Goal: Information Seeking & Learning: Learn about a topic

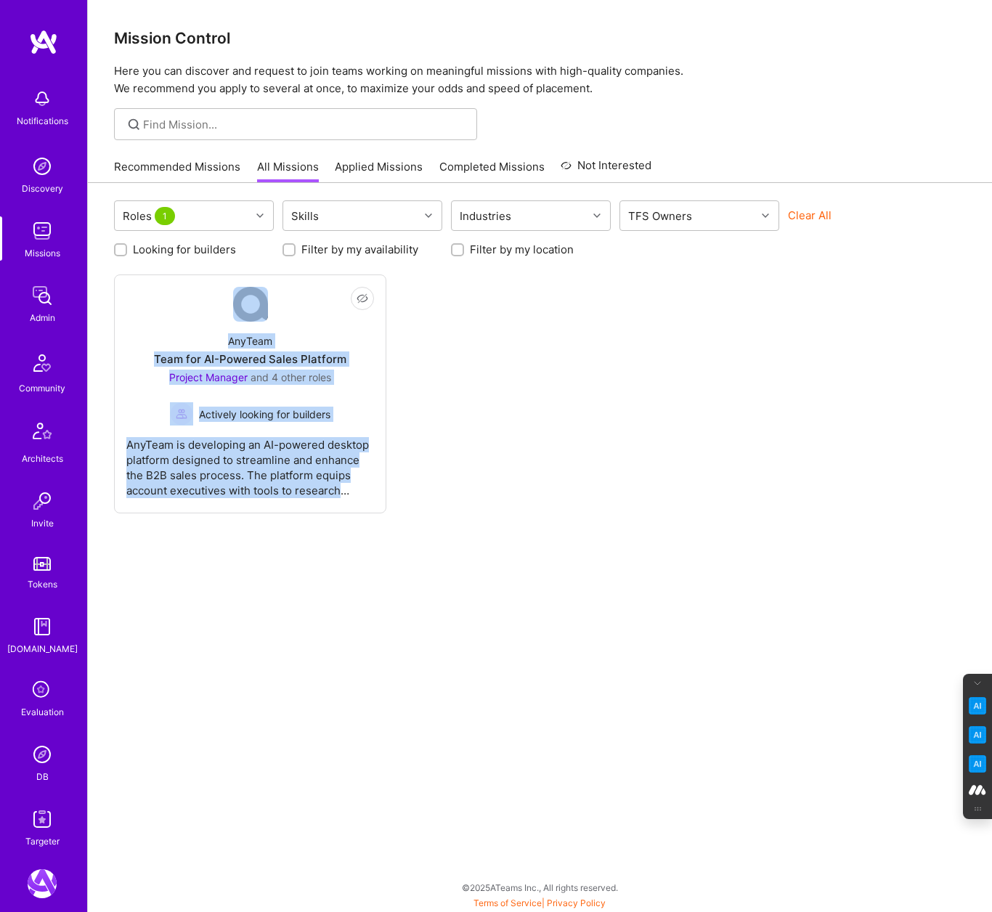
click at [38, 753] on img at bounding box center [42, 754] width 29 height 29
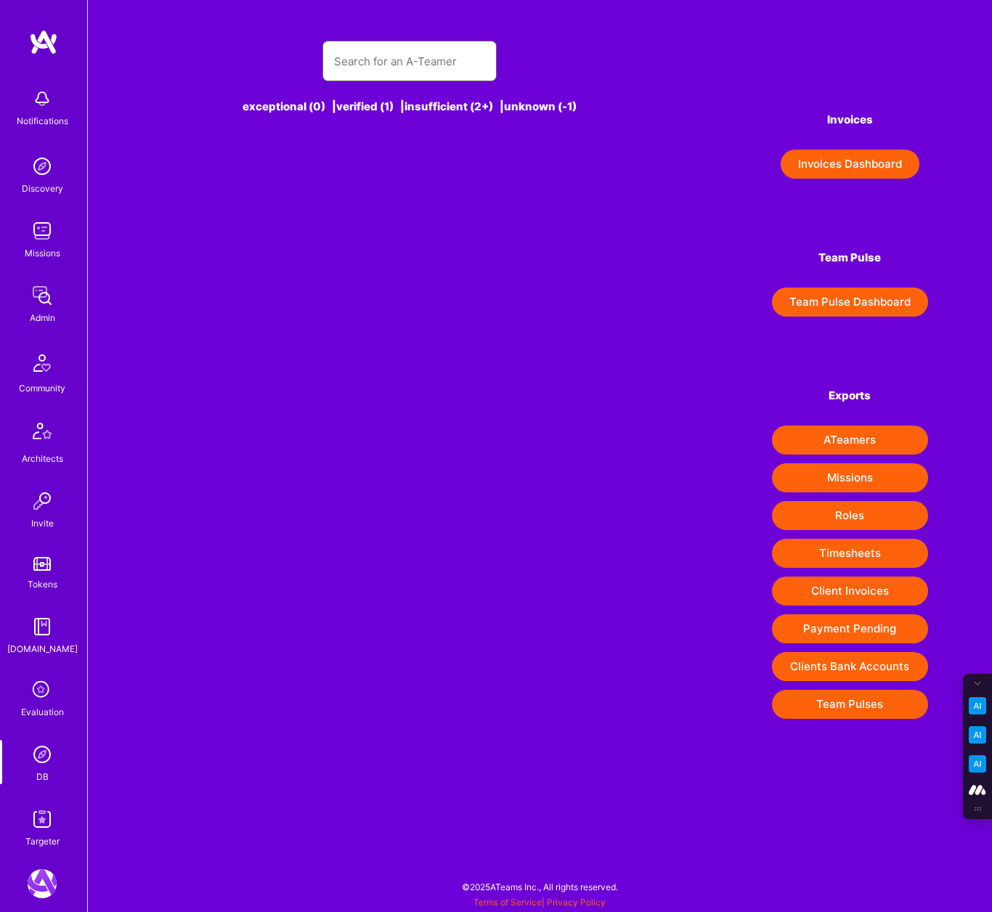
click at [368, 50] on input "text" at bounding box center [409, 61] width 151 height 37
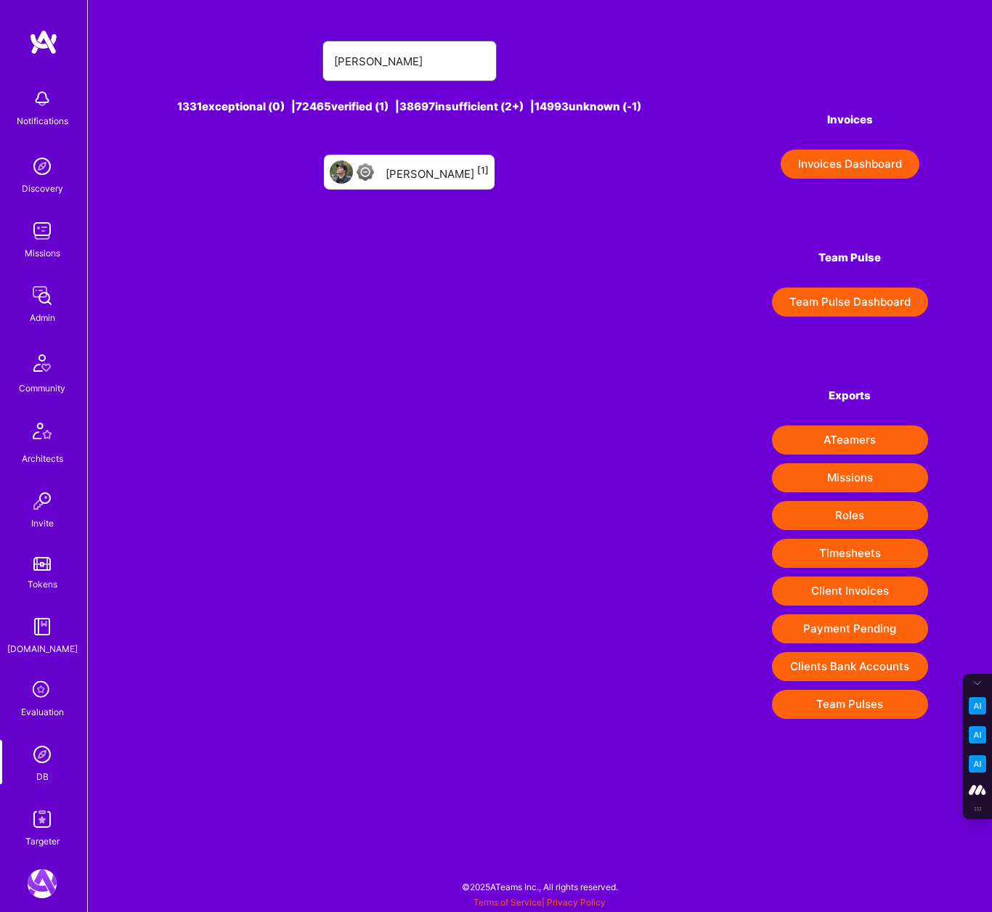
type input "victor smir"
click at [422, 165] on div "Victor Smirnov [1]" at bounding box center [437, 172] width 103 height 19
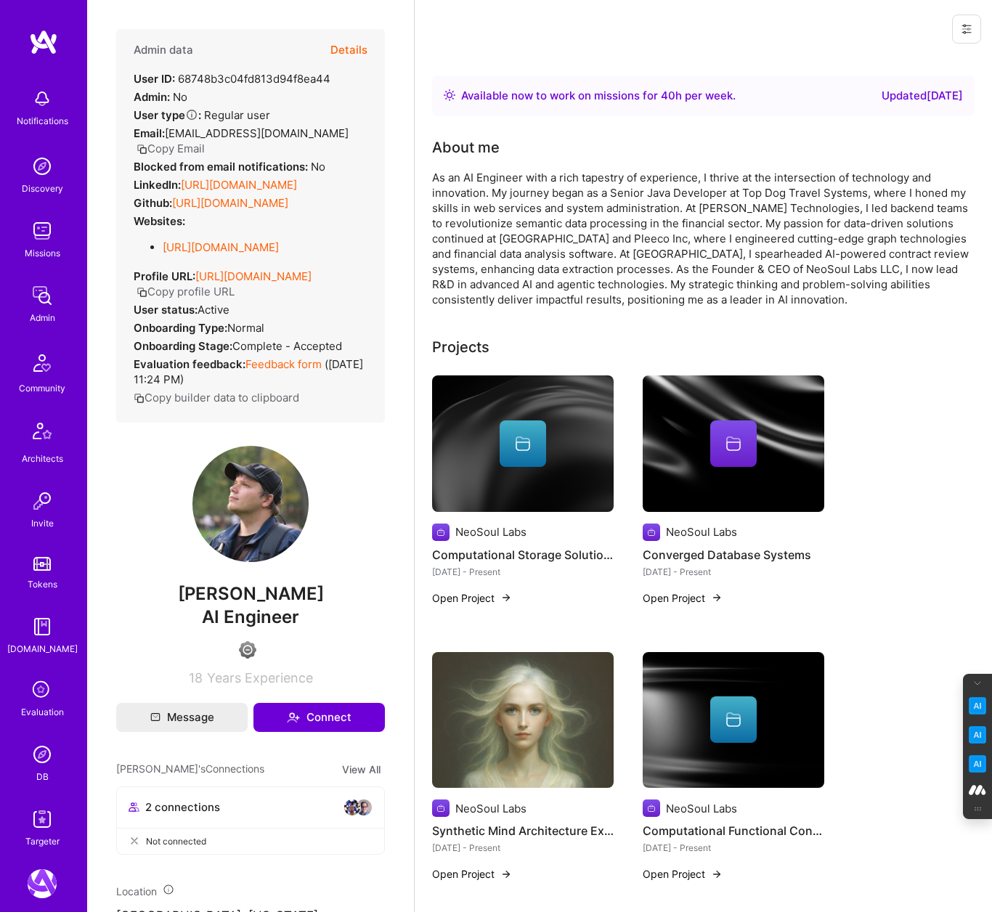
click at [36, 752] on img at bounding box center [42, 754] width 29 height 29
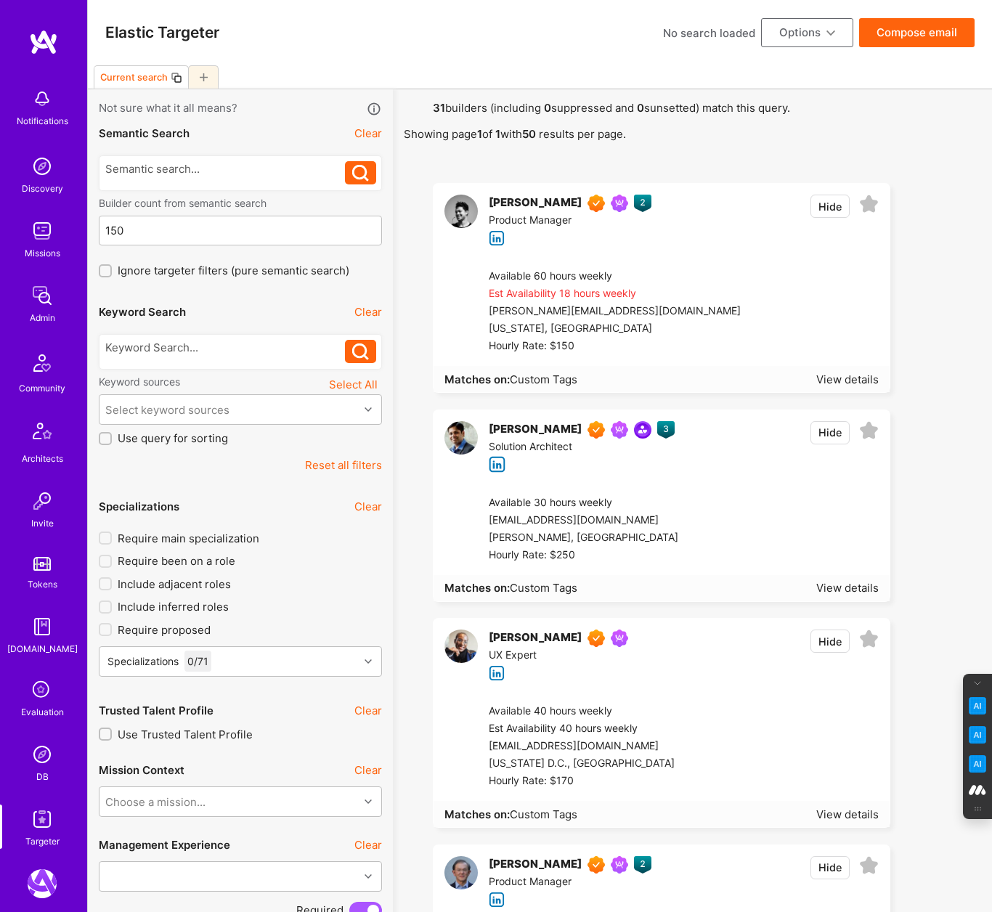
scroll to position [1586, 0]
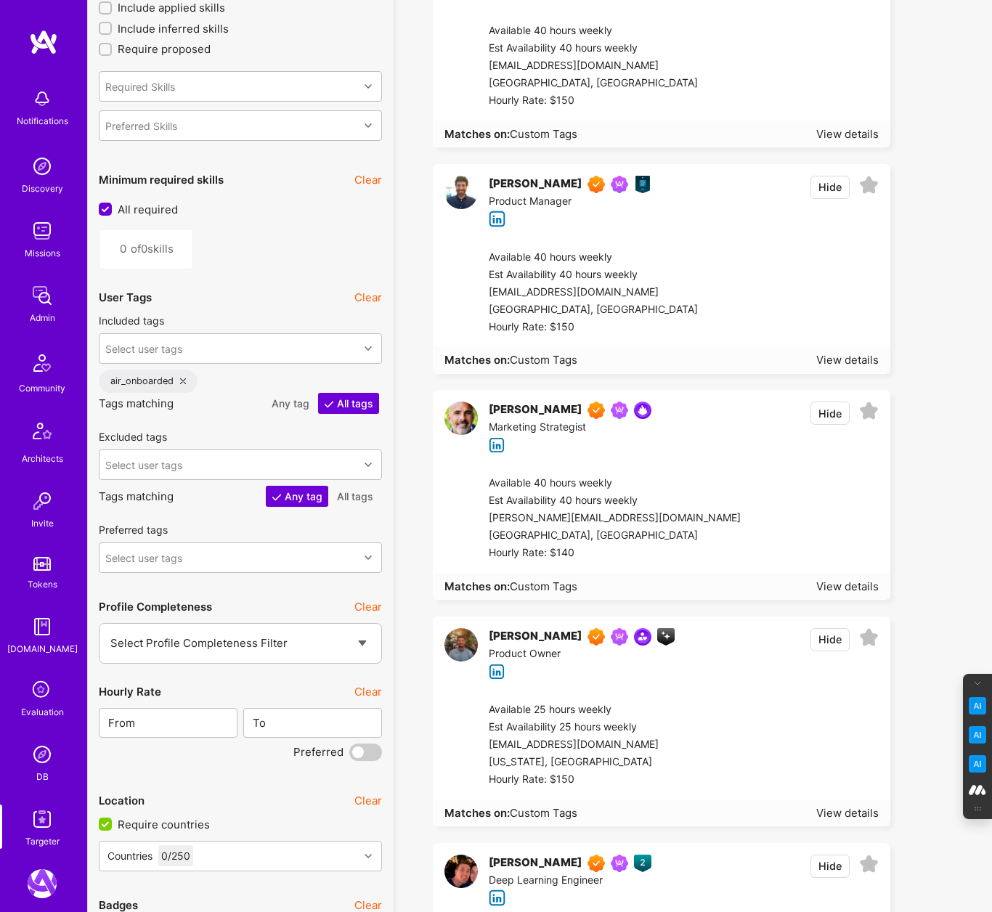
click at [179, 377] on div "air_onboarded" at bounding box center [148, 381] width 99 height 23
click at [183, 378] on icon at bounding box center [183, 381] width 6 height 6
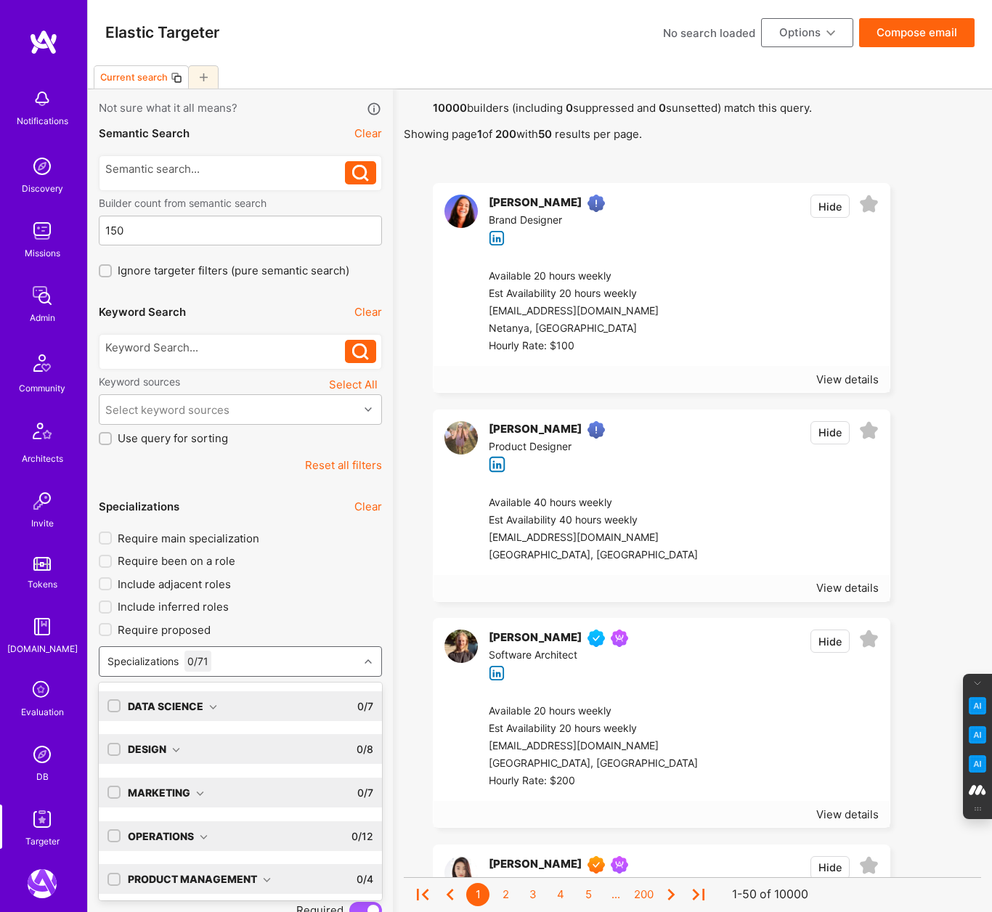
click at [286, 664] on div "Specializations 0 / 71" at bounding box center [228, 661] width 259 height 29
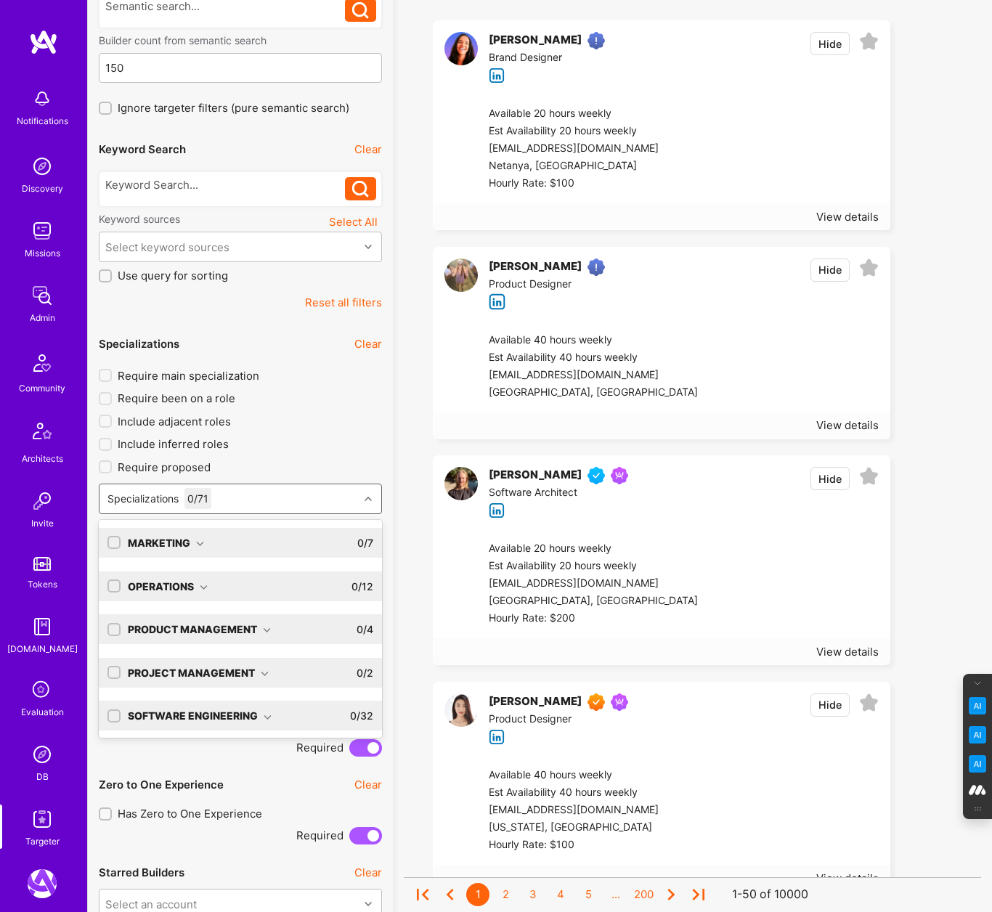
scroll to position [165, 0]
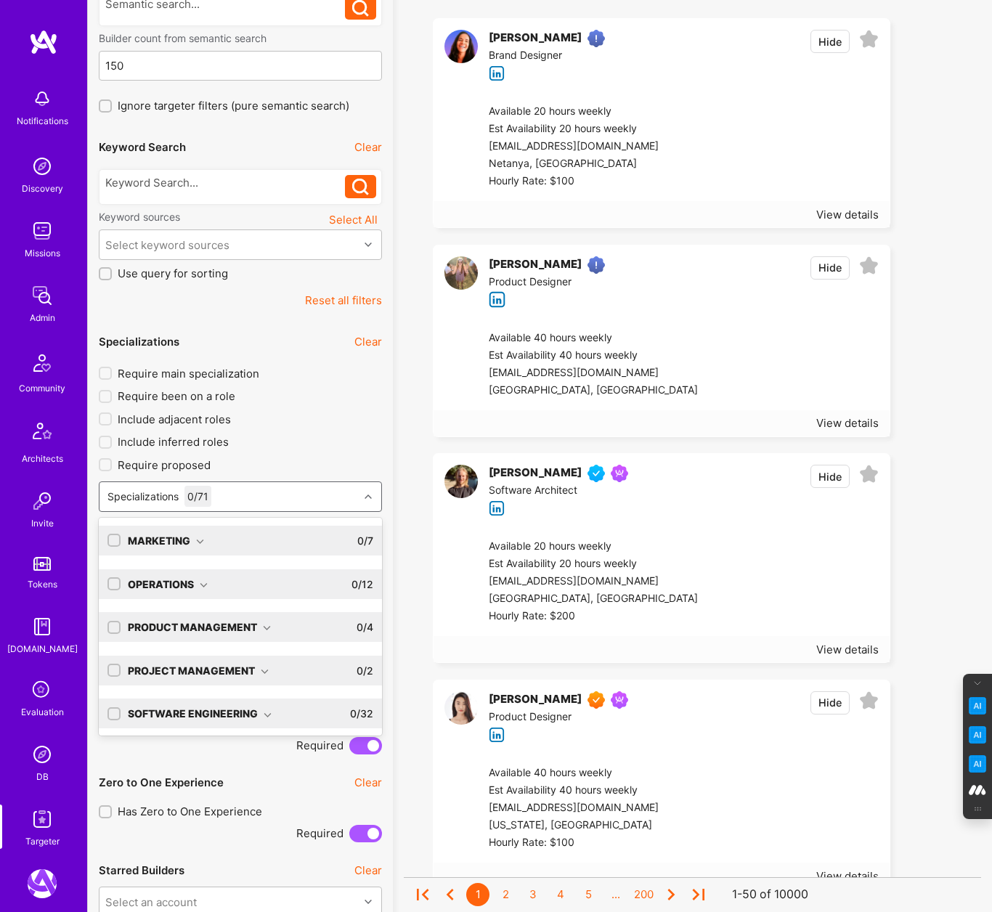
click at [113, 709] on input "checkbox" at bounding box center [115, 714] width 10 height 10
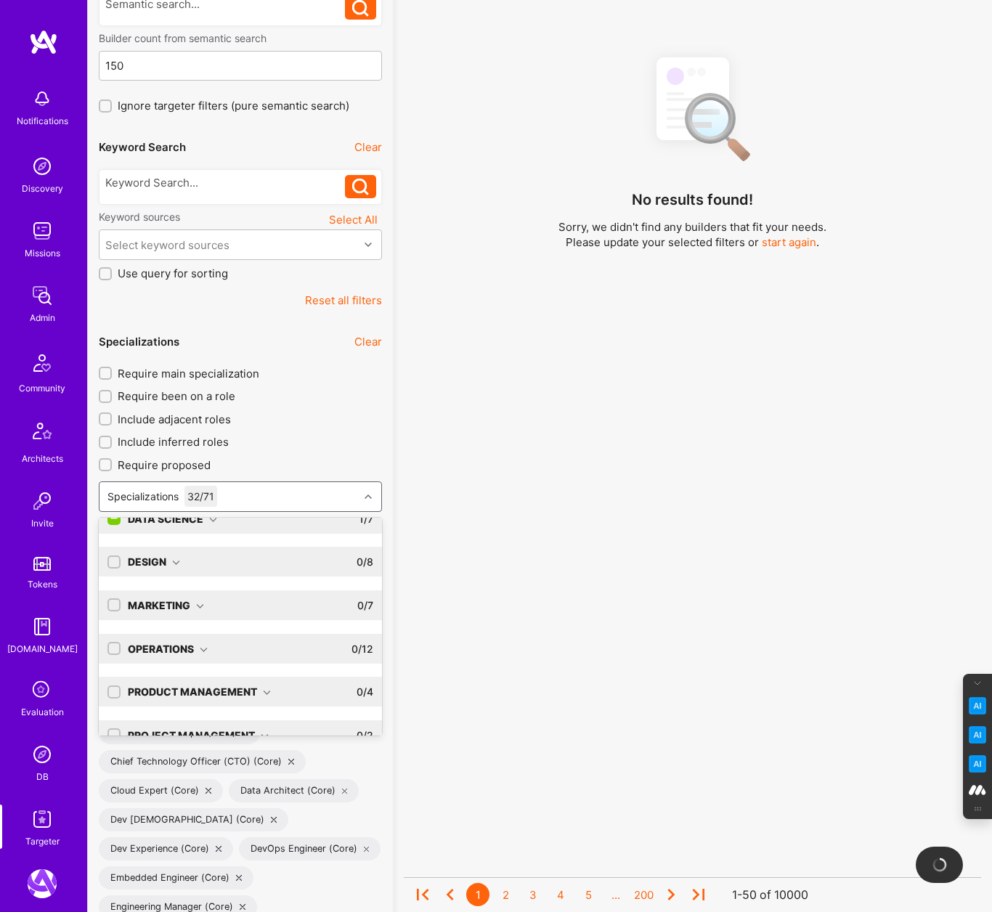
scroll to position [91, 0]
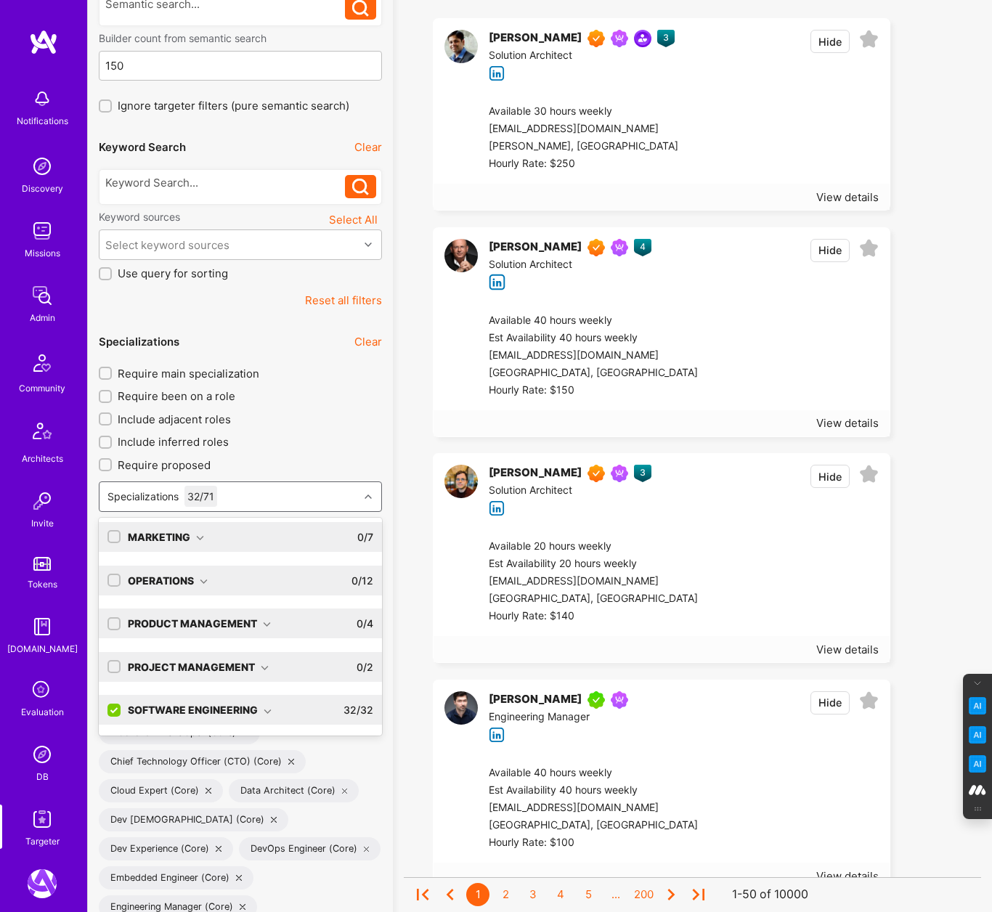
click at [113, 709] on input "checkbox" at bounding box center [115, 710] width 13 height 13
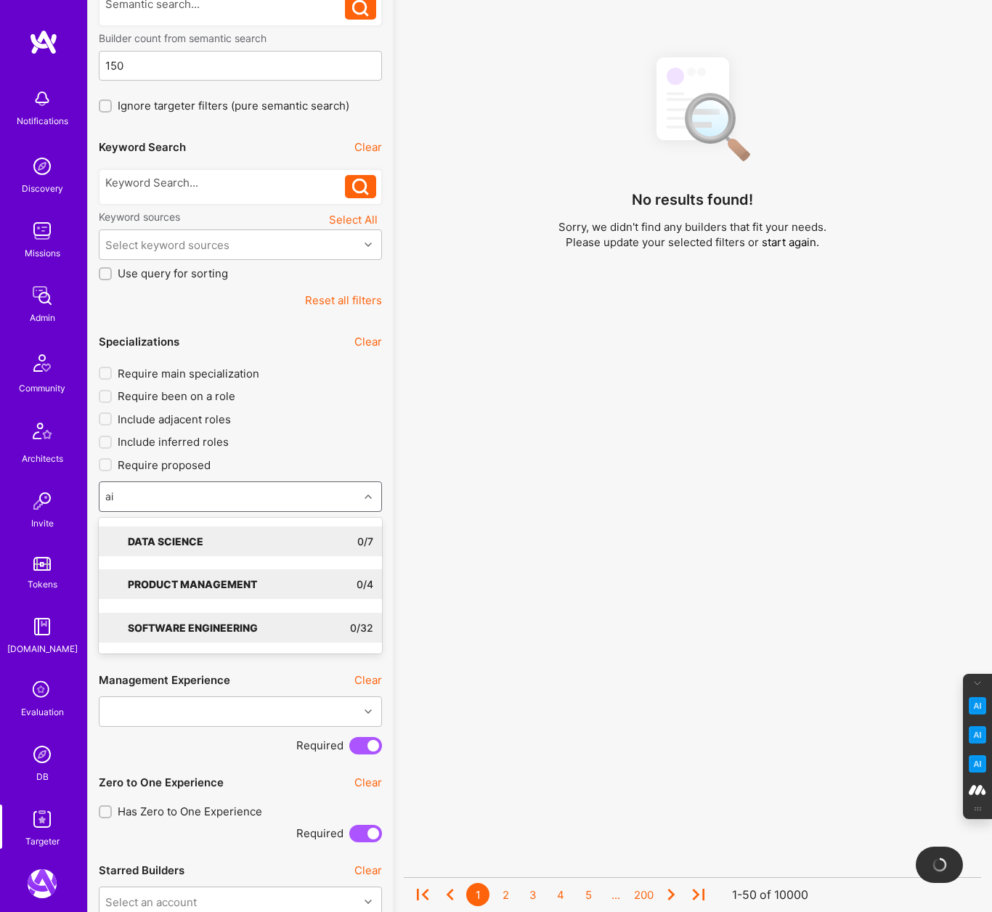
type input "a"
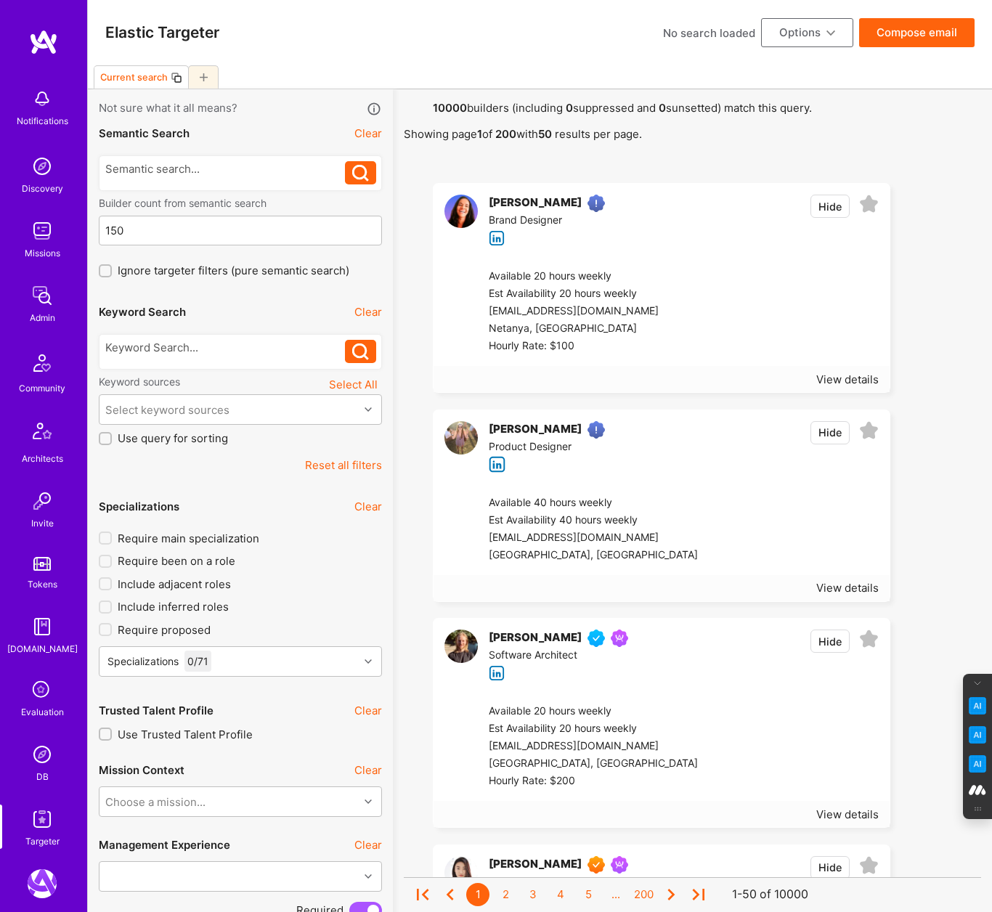
click at [105, 532] on div at bounding box center [105, 538] width 13 height 13
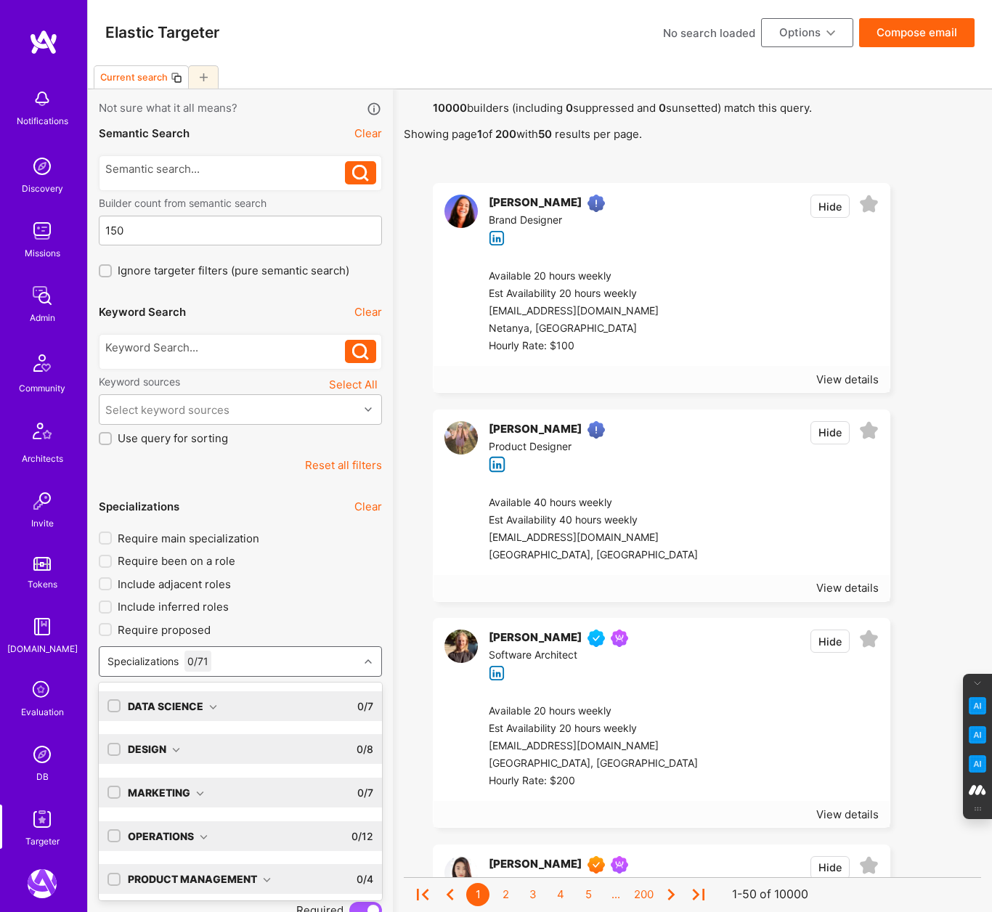
click at [256, 659] on div "Specializations 0 / 71" at bounding box center [228, 661] width 259 height 29
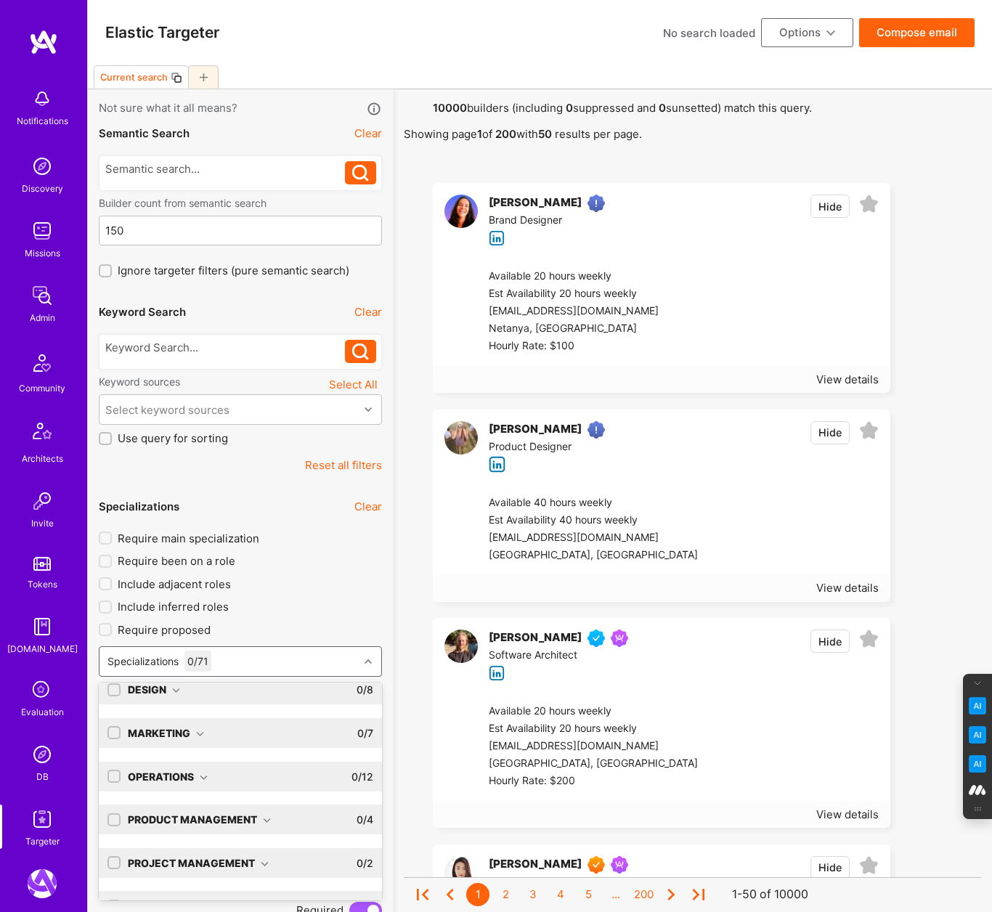
scroll to position [70, 0]
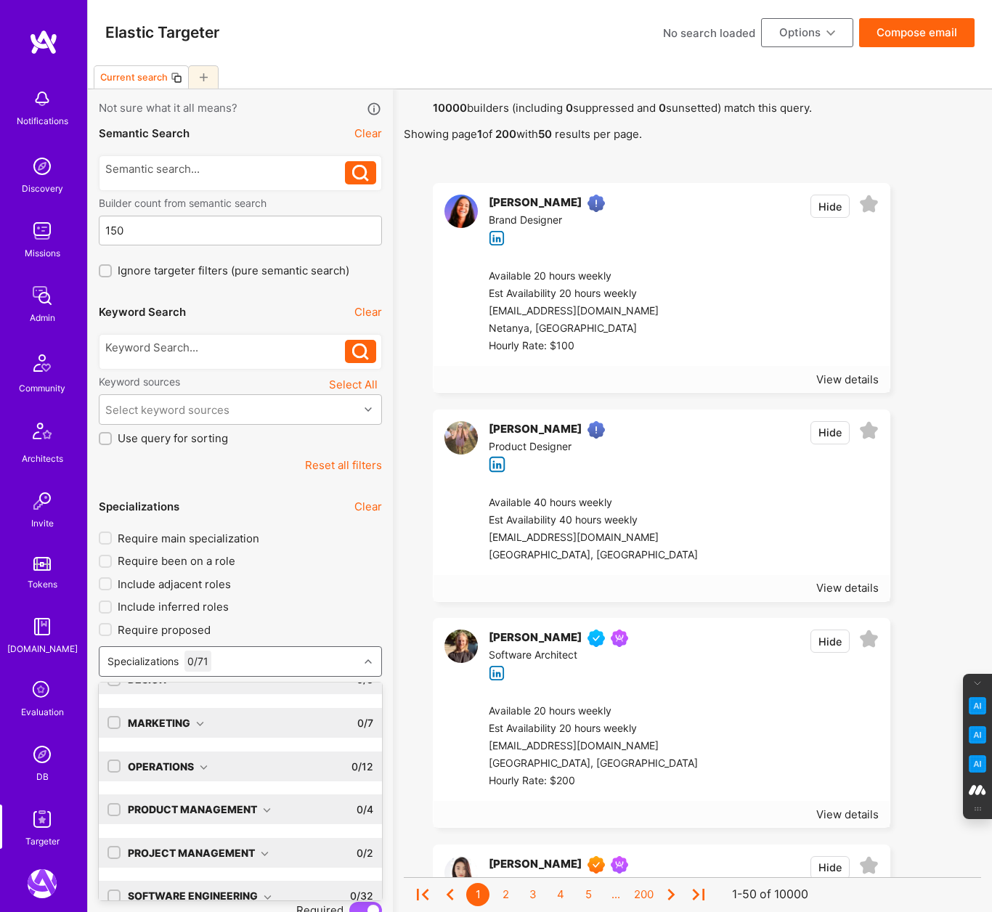
click at [270, 809] on icon at bounding box center [267, 811] width 8 height 8
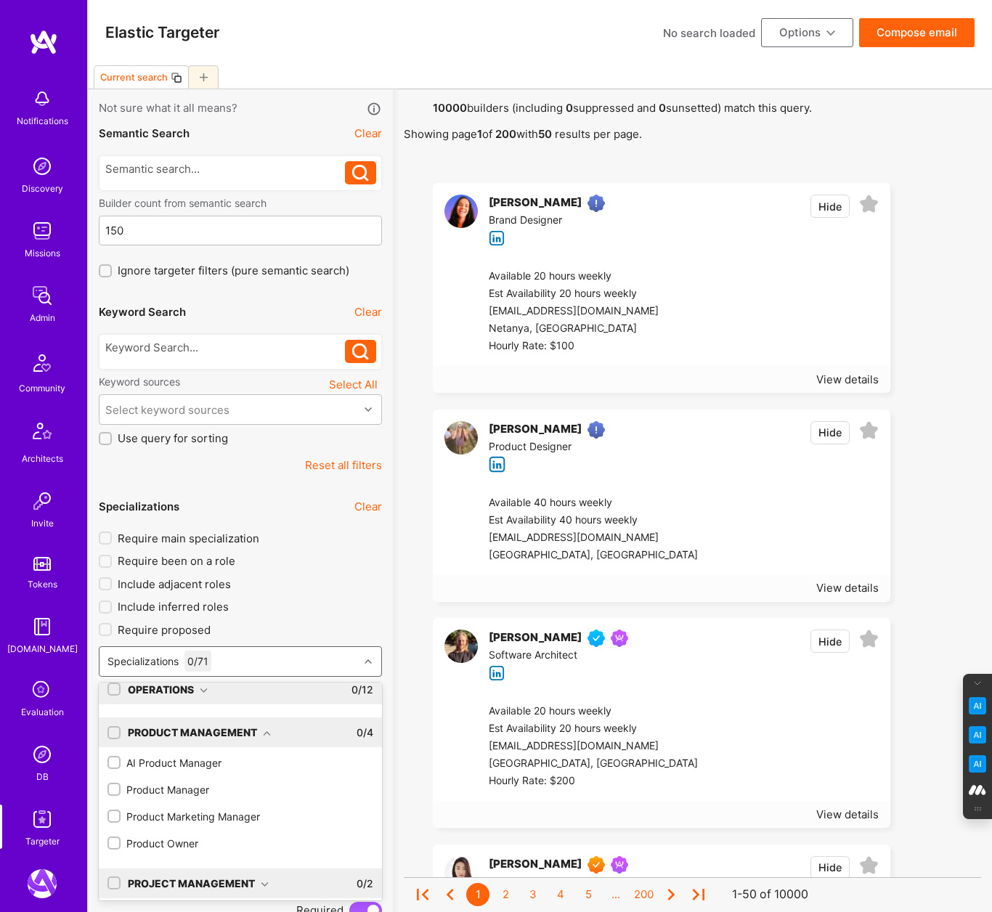
scroll to position [159, 0]
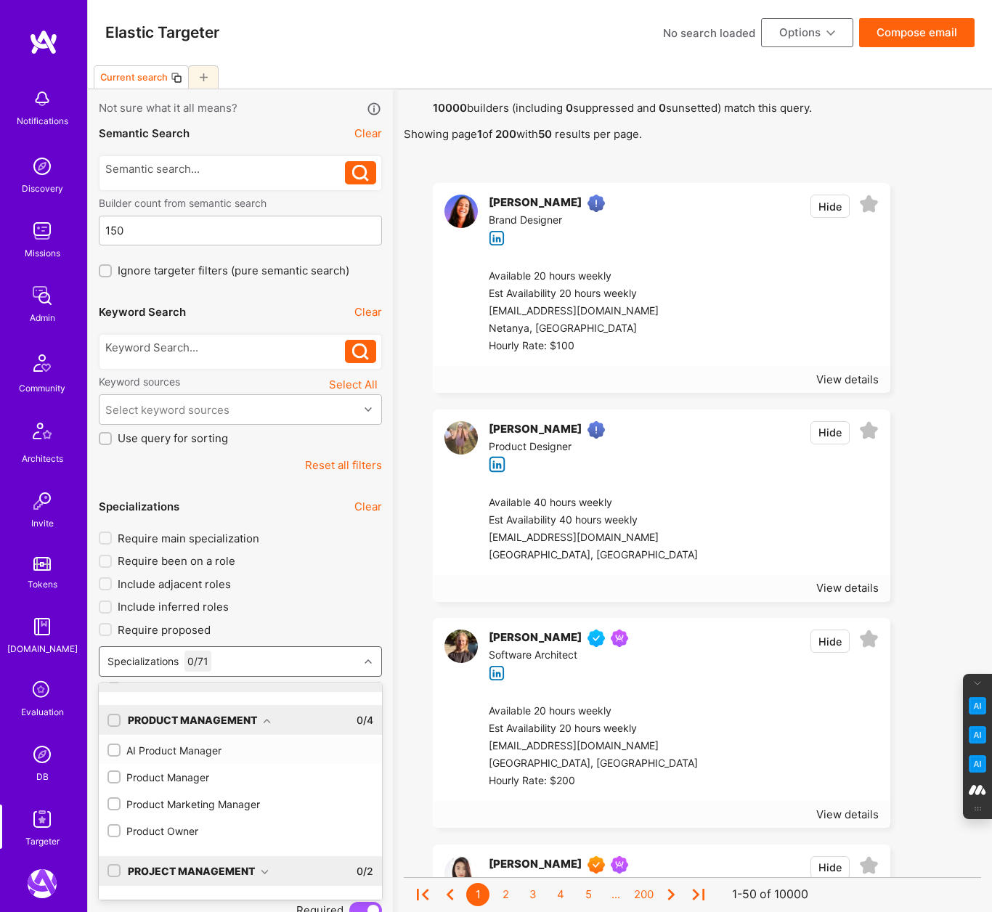
click at [115, 748] on input "checkbox" at bounding box center [115, 751] width 10 height 10
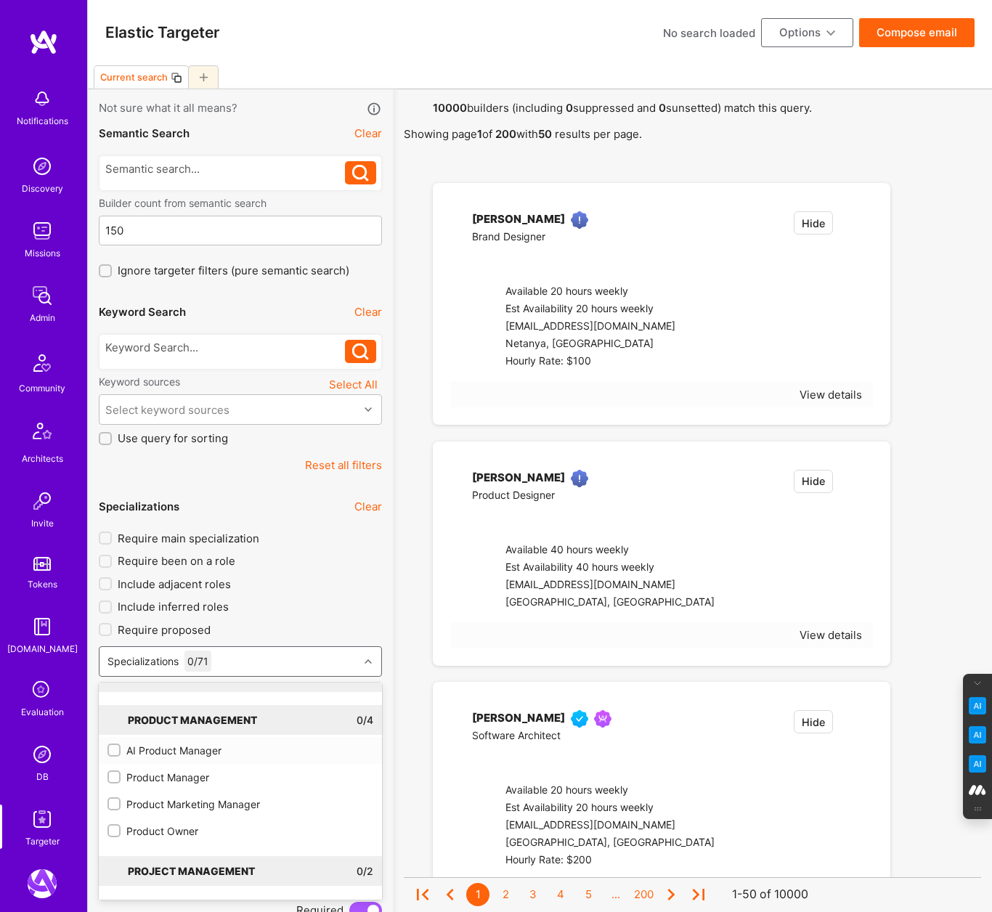
checkbox input "true"
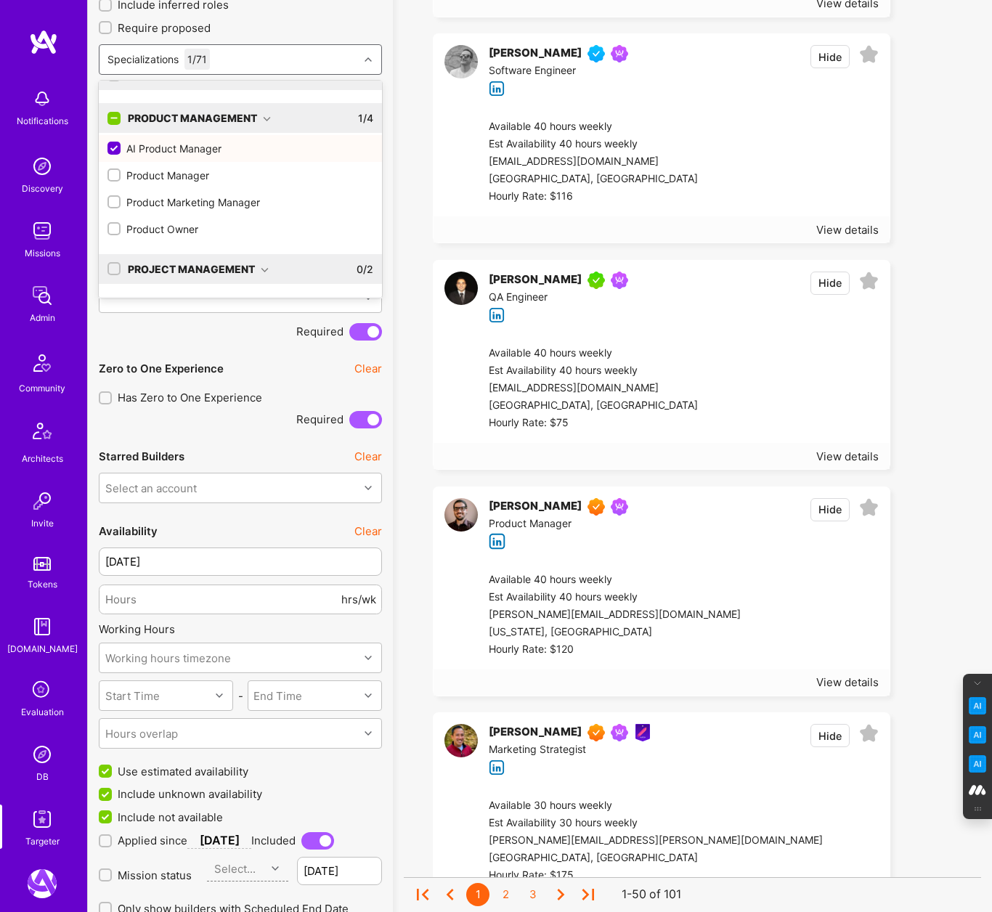
scroll to position [603, 0]
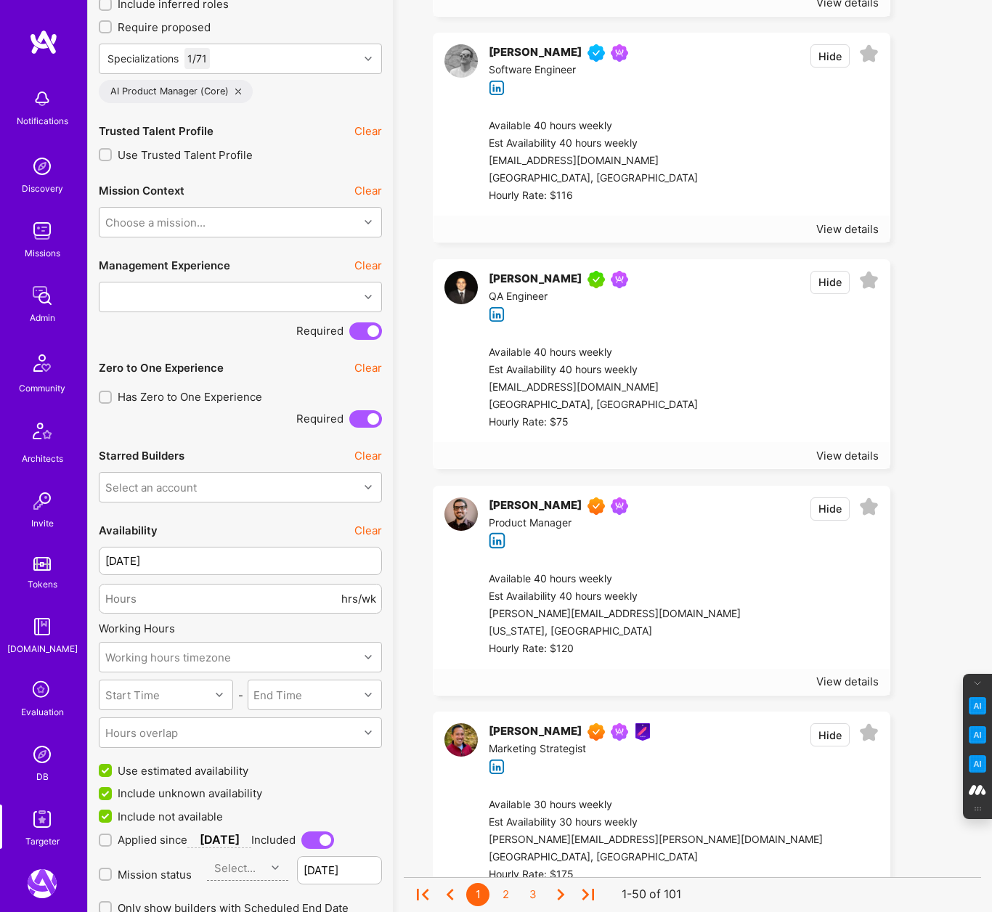
click at [507, 498] on div "Cyrus Eslamian" at bounding box center [535, 505] width 93 height 17
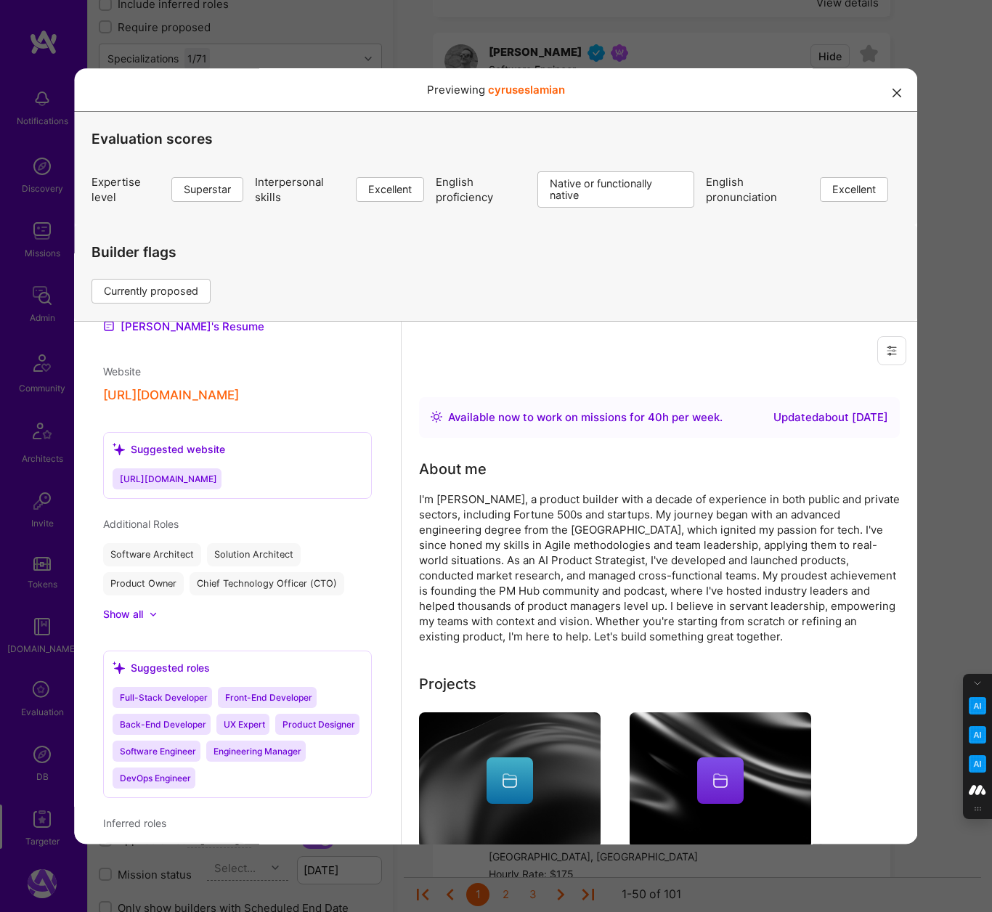
scroll to position [1202, 0]
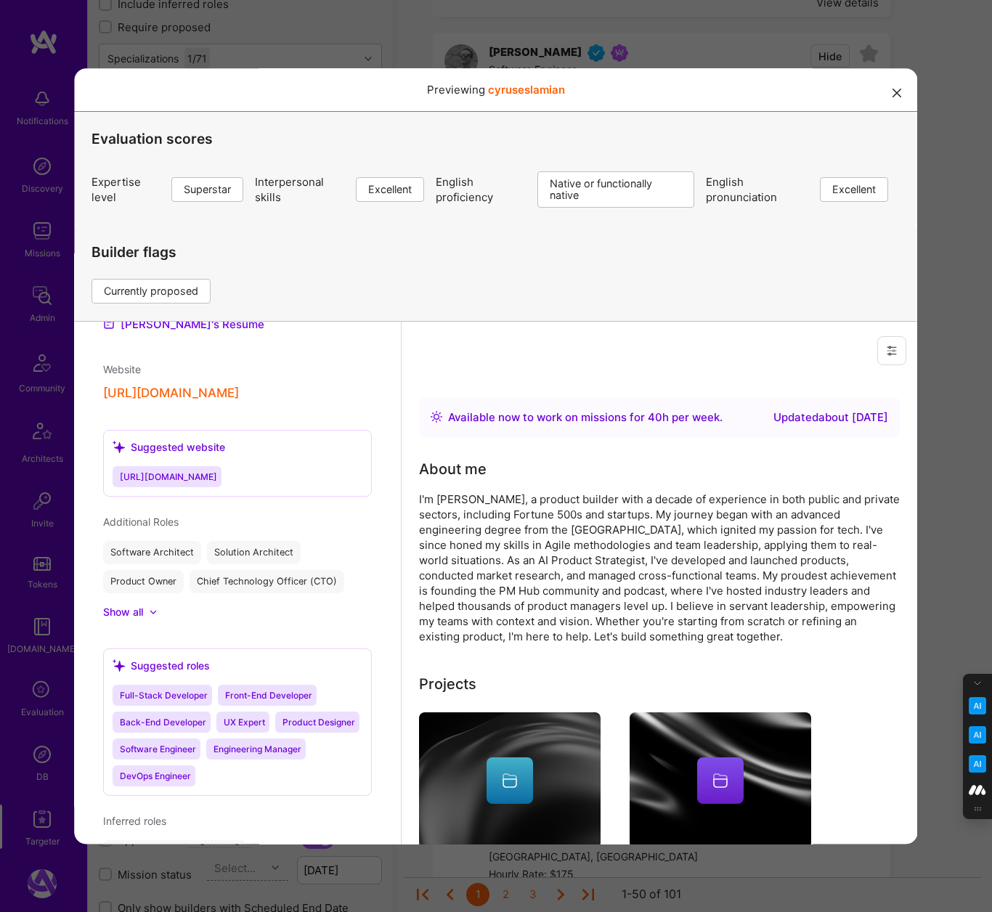
click at [140, 613] on div "Show all" at bounding box center [123, 612] width 40 height 15
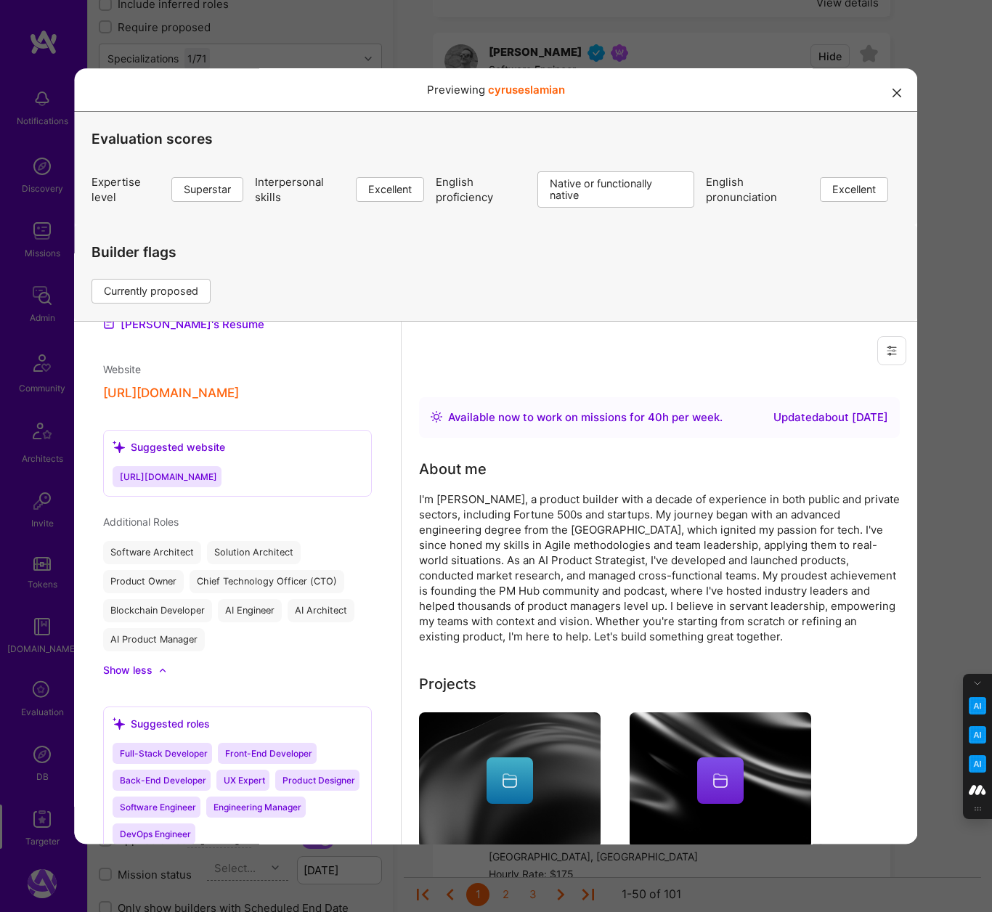
click at [898, 86] on button "modal" at bounding box center [897, 92] width 17 height 24
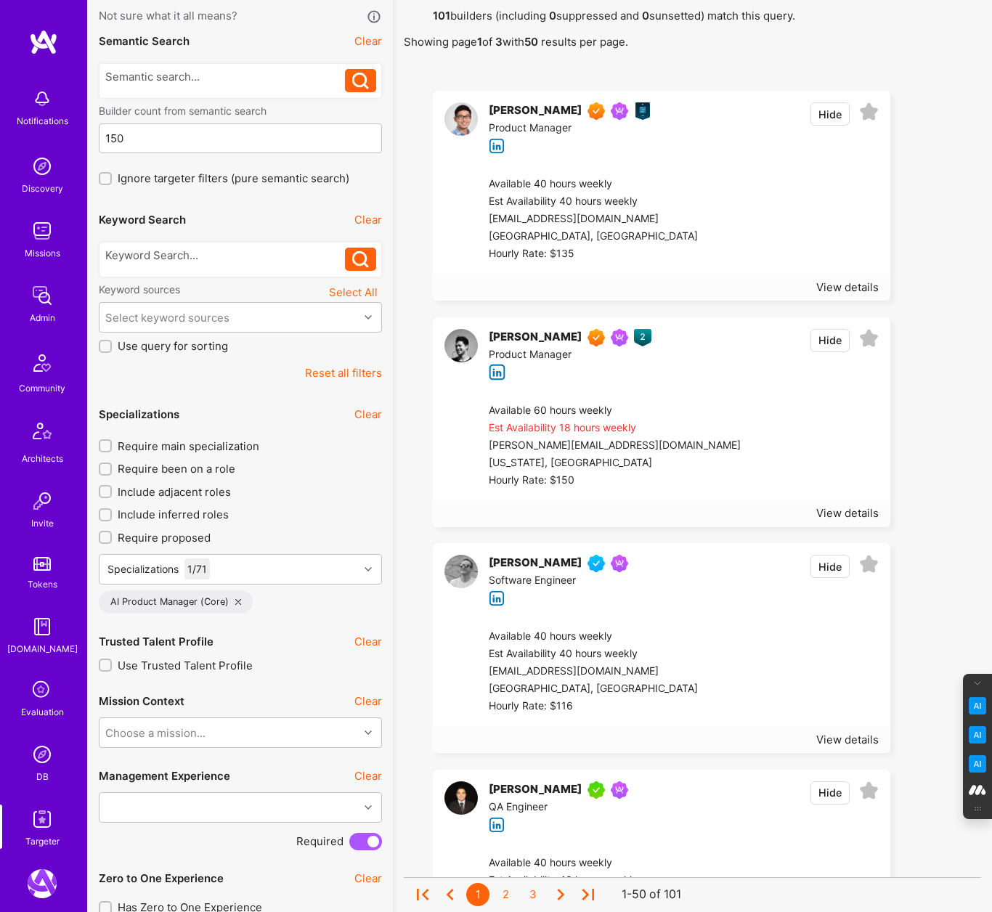
scroll to position [91, 0]
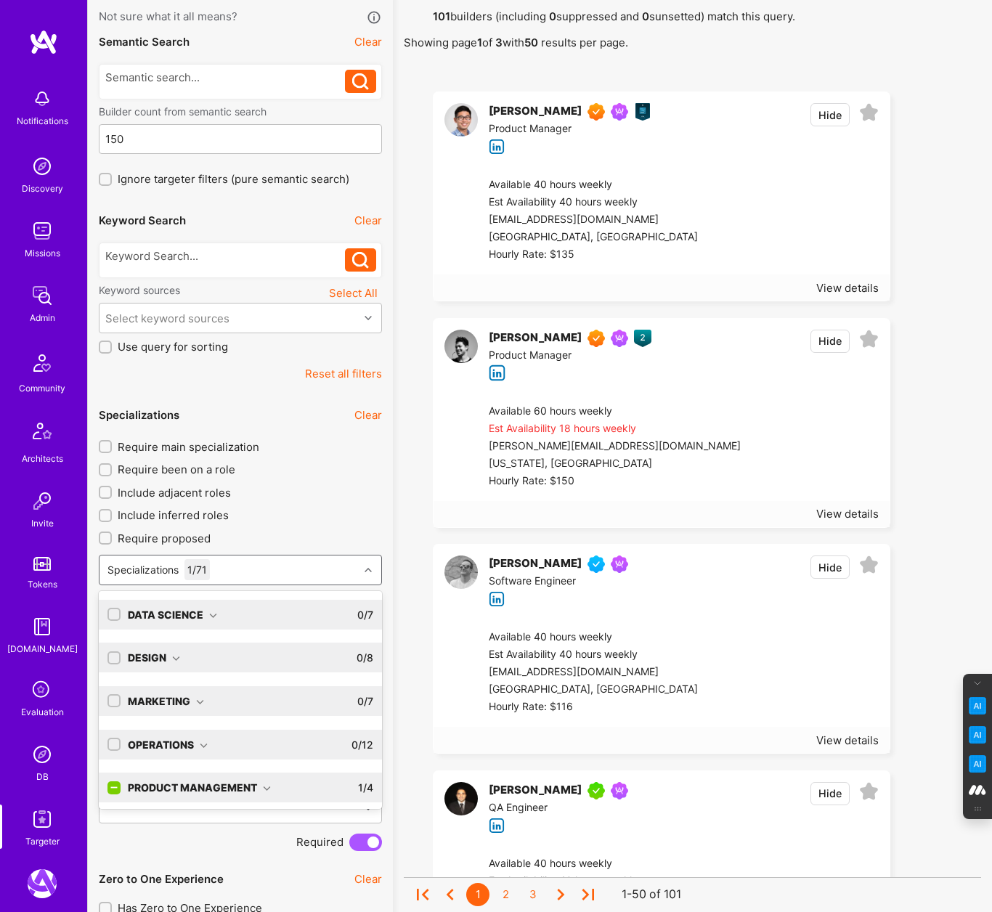
click at [280, 564] on div "Specializations 1 / 71" at bounding box center [228, 569] width 259 height 29
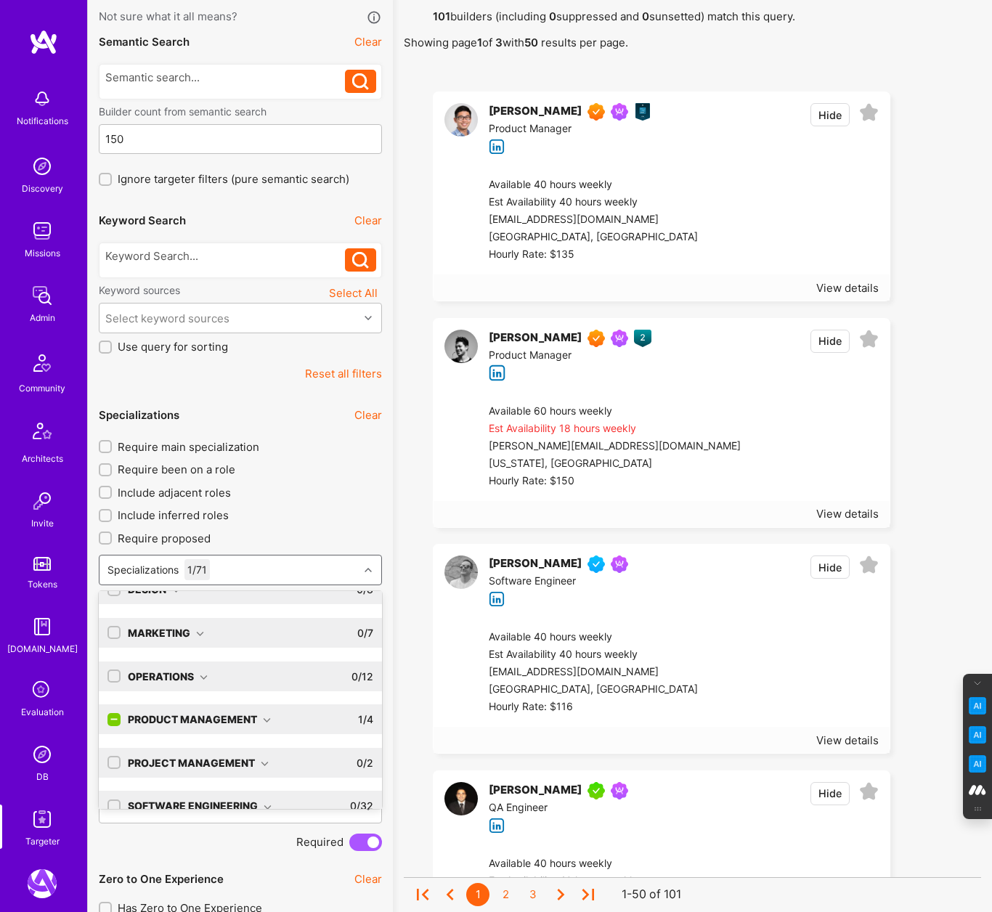
scroll to position [91, 0]
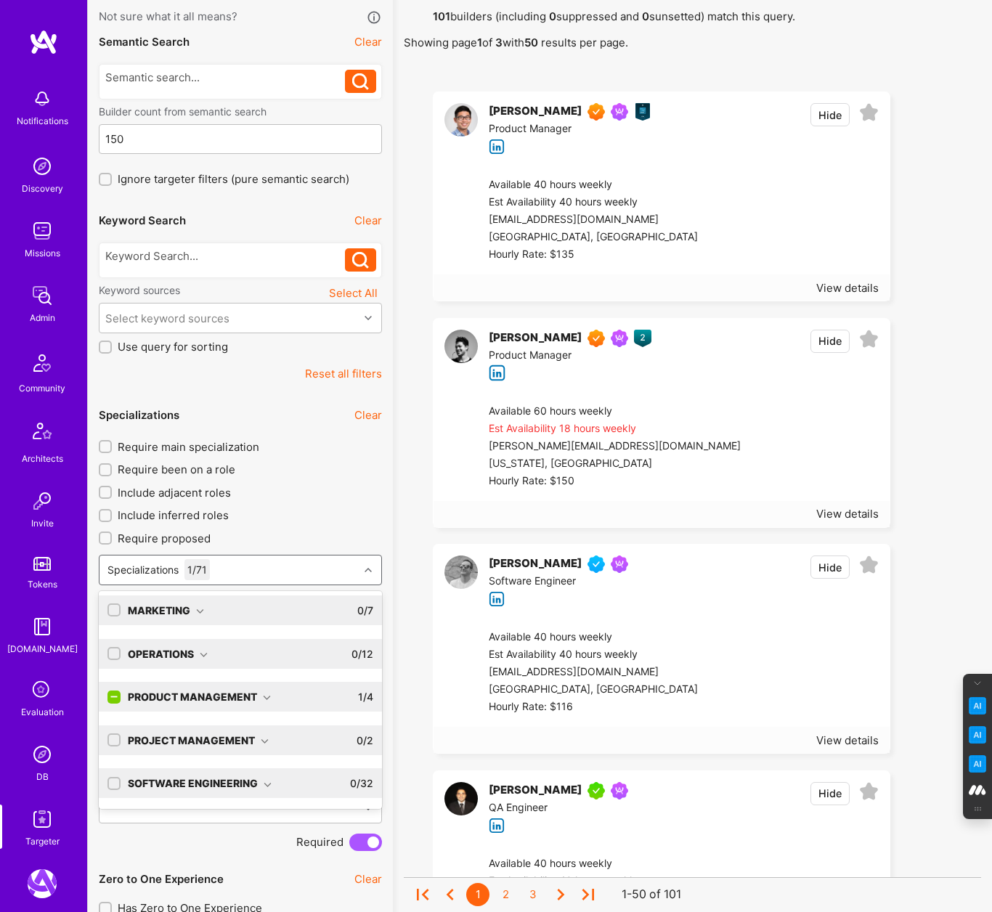
click at [264, 781] on icon at bounding box center [268, 785] width 8 height 8
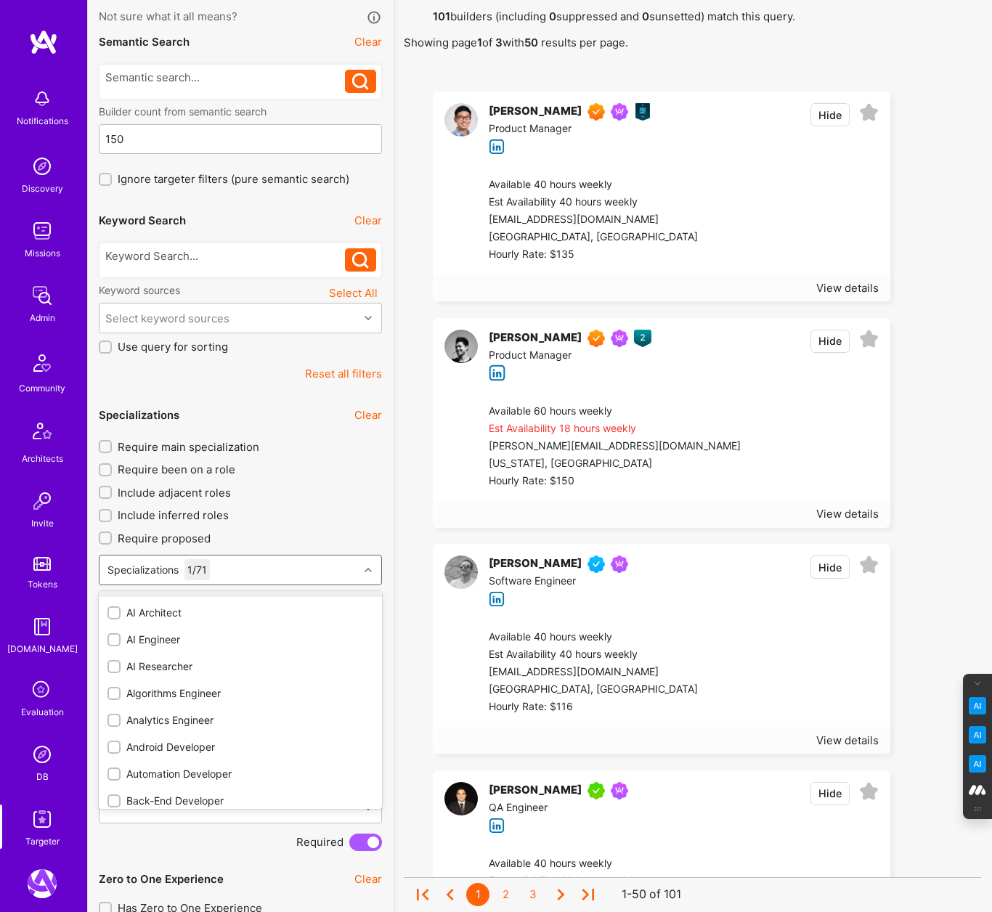
scroll to position [306, 0]
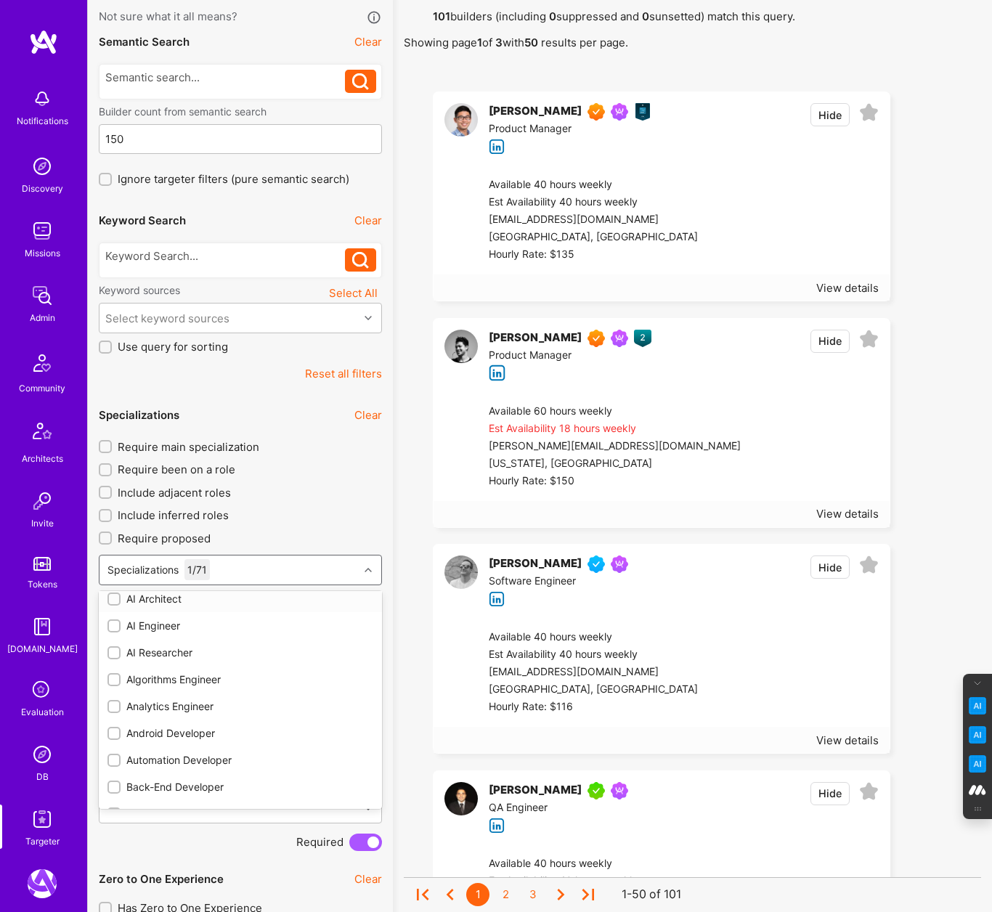
click at [113, 598] on input "checkbox" at bounding box center [115, 600] width 10 height 10
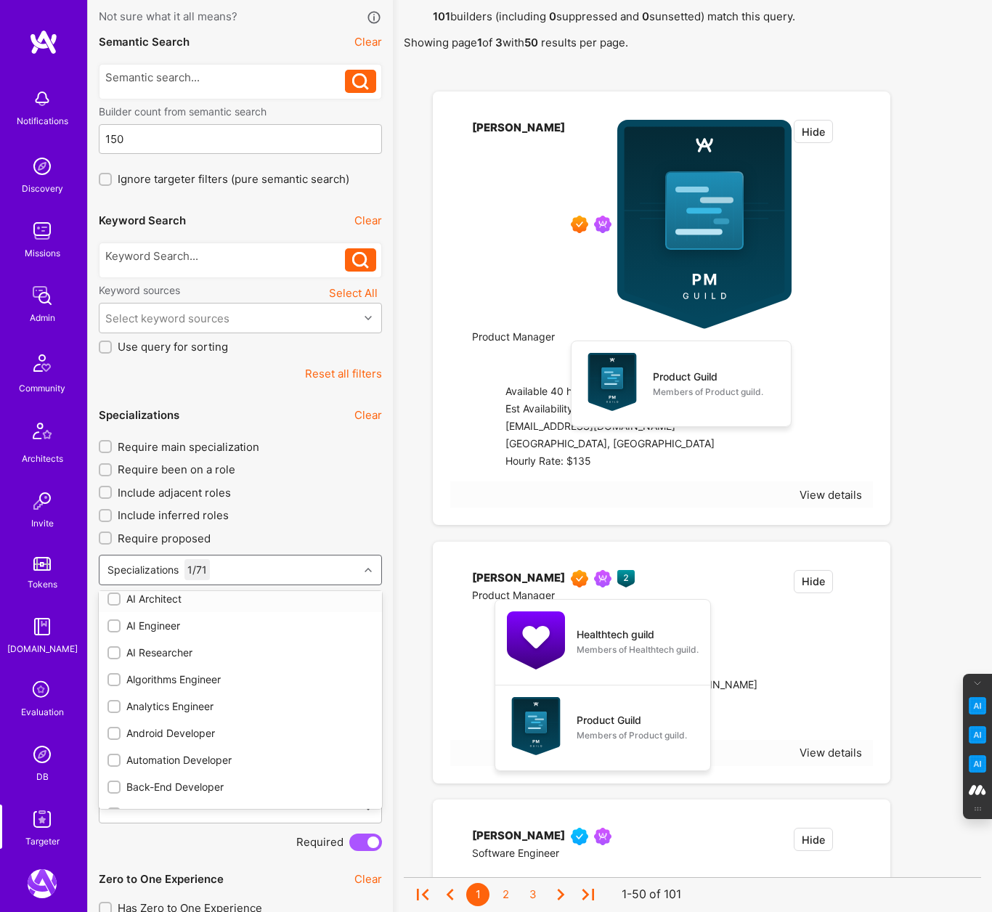
checkbox input "true"
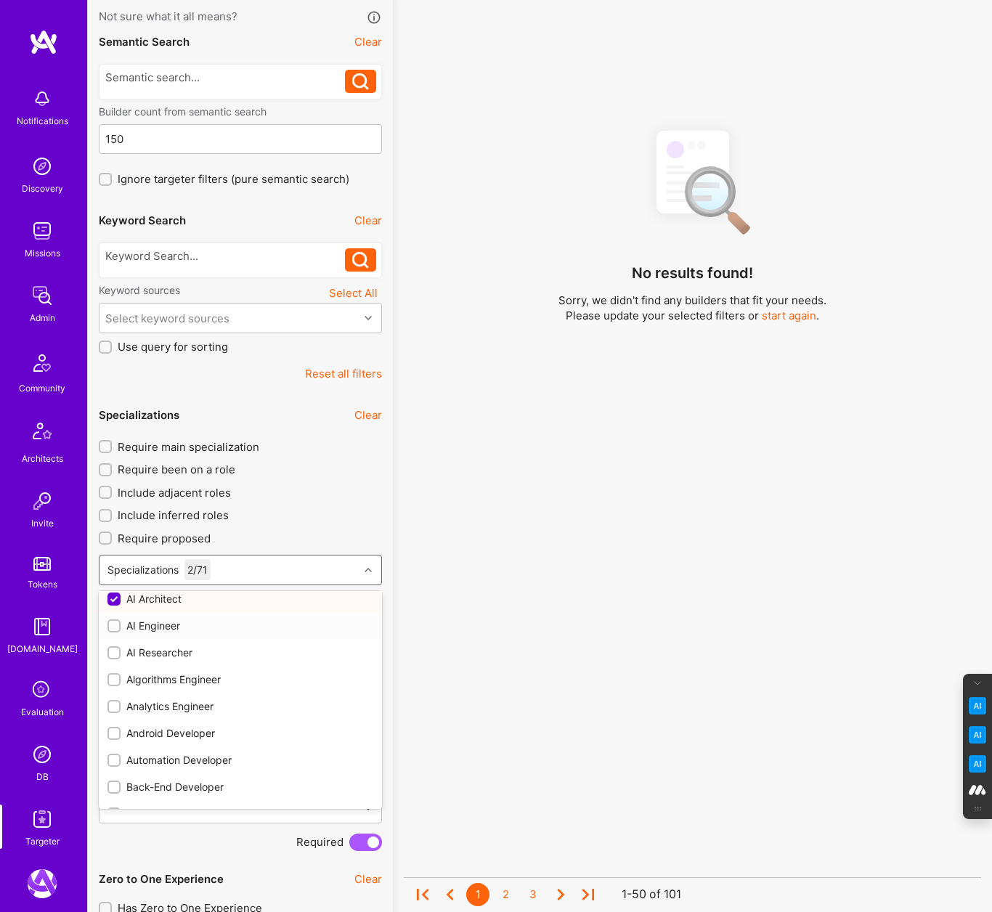
click at [113, 625] on input "checkbox" at bounding box center [115, 627] width 10 height 10
checkbox input "true"
click at [114, 648] on input "checkbox" at bounding box center [115, 653] width 10 height 10
checkbox input "true"
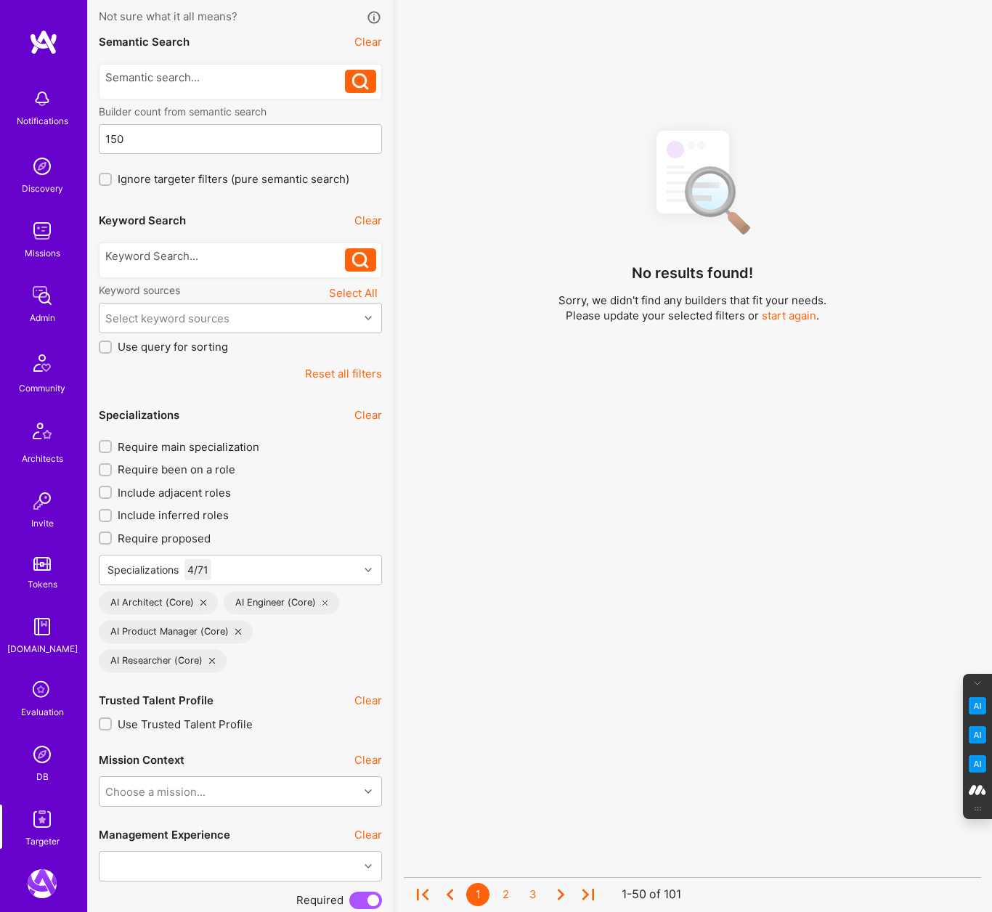
click at [303, 510] on label "Include inferred roles" at bounding box center [240, 515] width 283 height 15
click at [112, 511] on input "Include inferred roles" at bounding box center [107, 516] width 10 height 10
checkbox input "true"
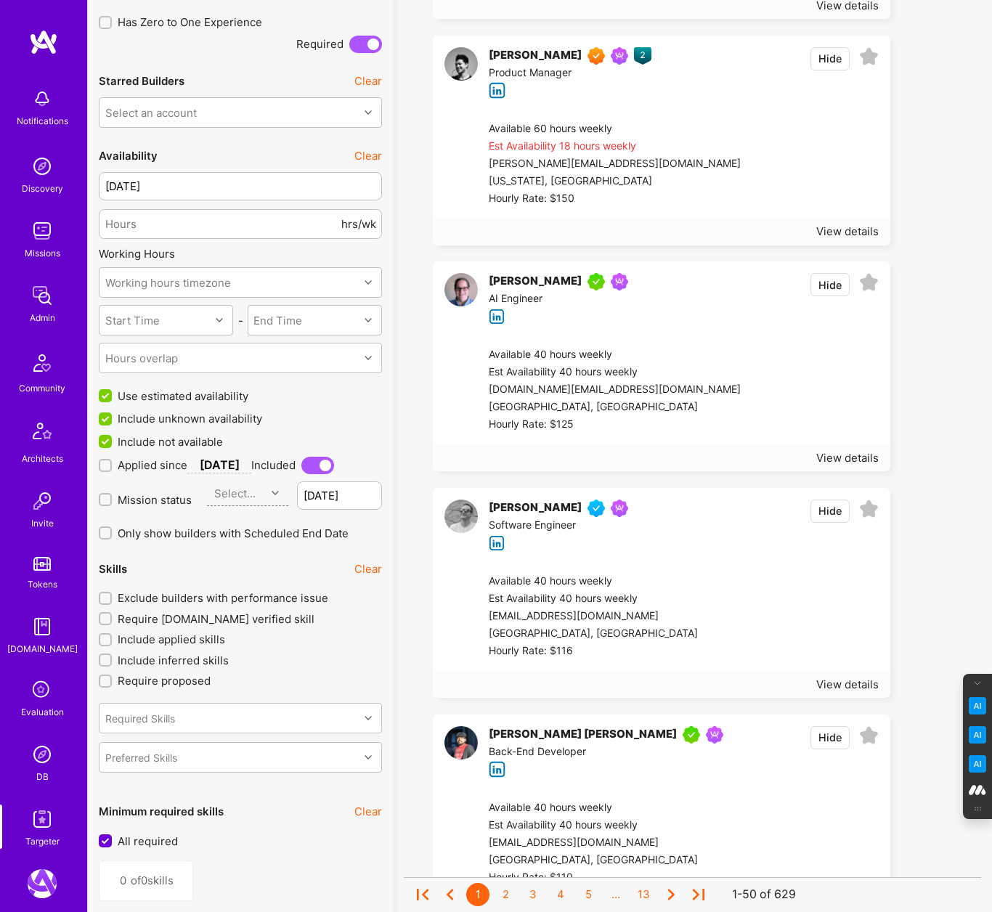
scroll to position [1036, 0]
click at [306, 723] on div "Required Skills" at bounding box center [240, 717] width 283 height 30
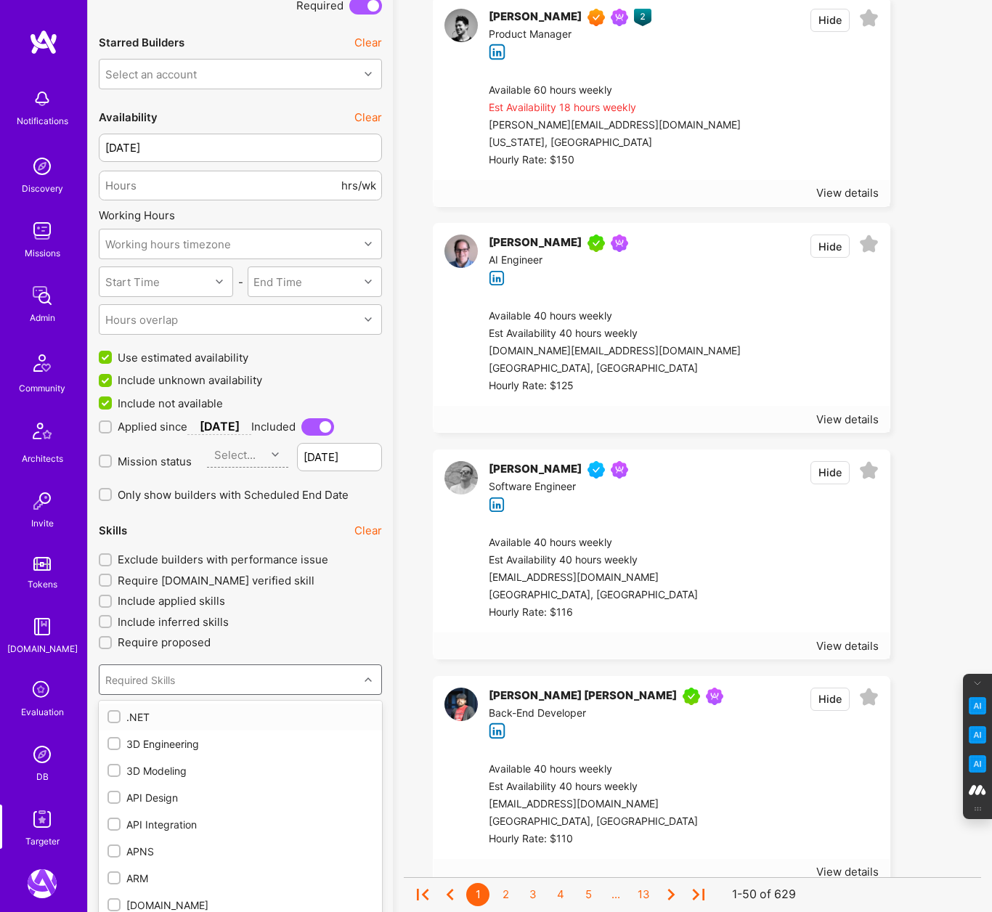
scroll to position [1086, 0]
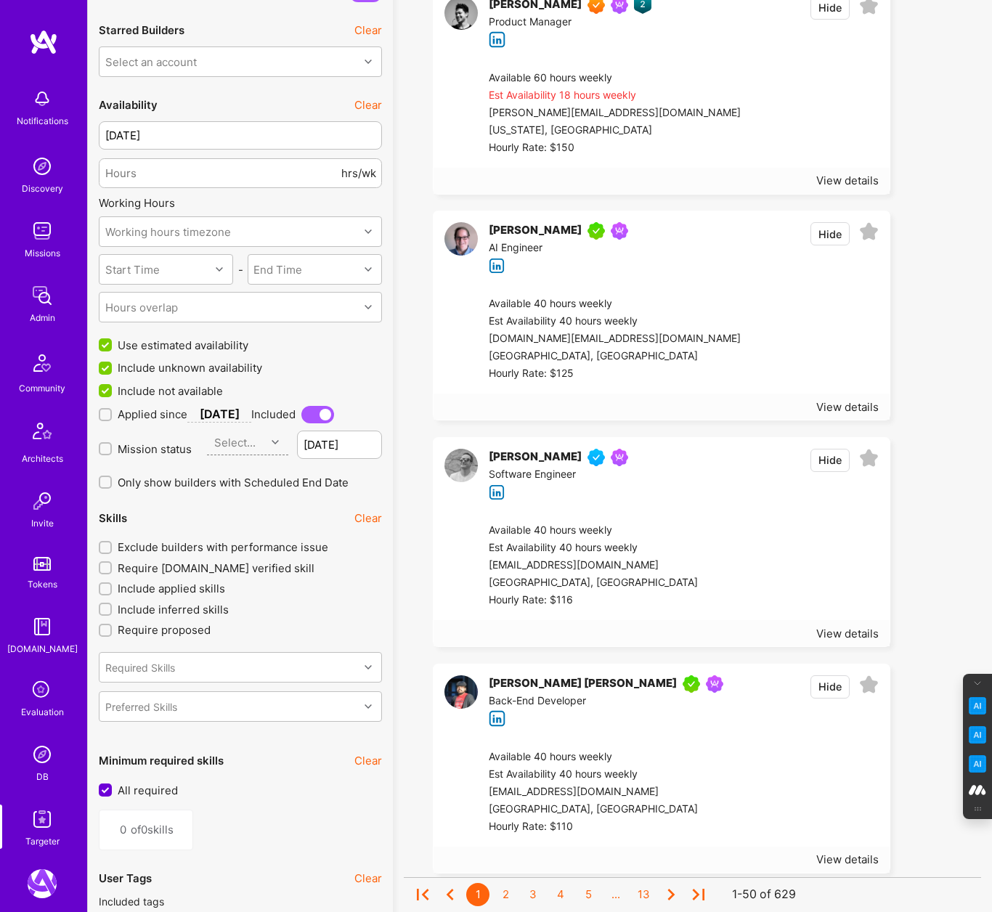
click at [308, 598] on div "Skills Clear Exclude builders with performance issue Require A.Team verified sk…" at bounding box center [240, 617] width 283 height 231
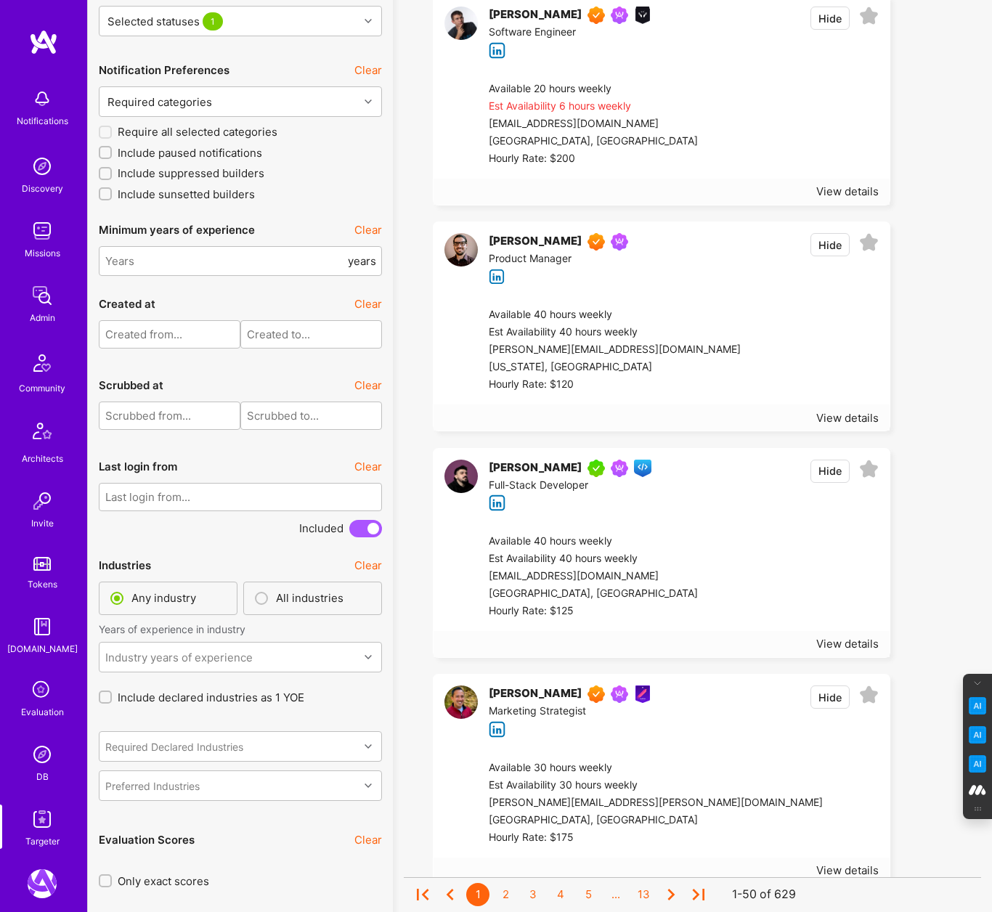
scroll to position [3102, 0]
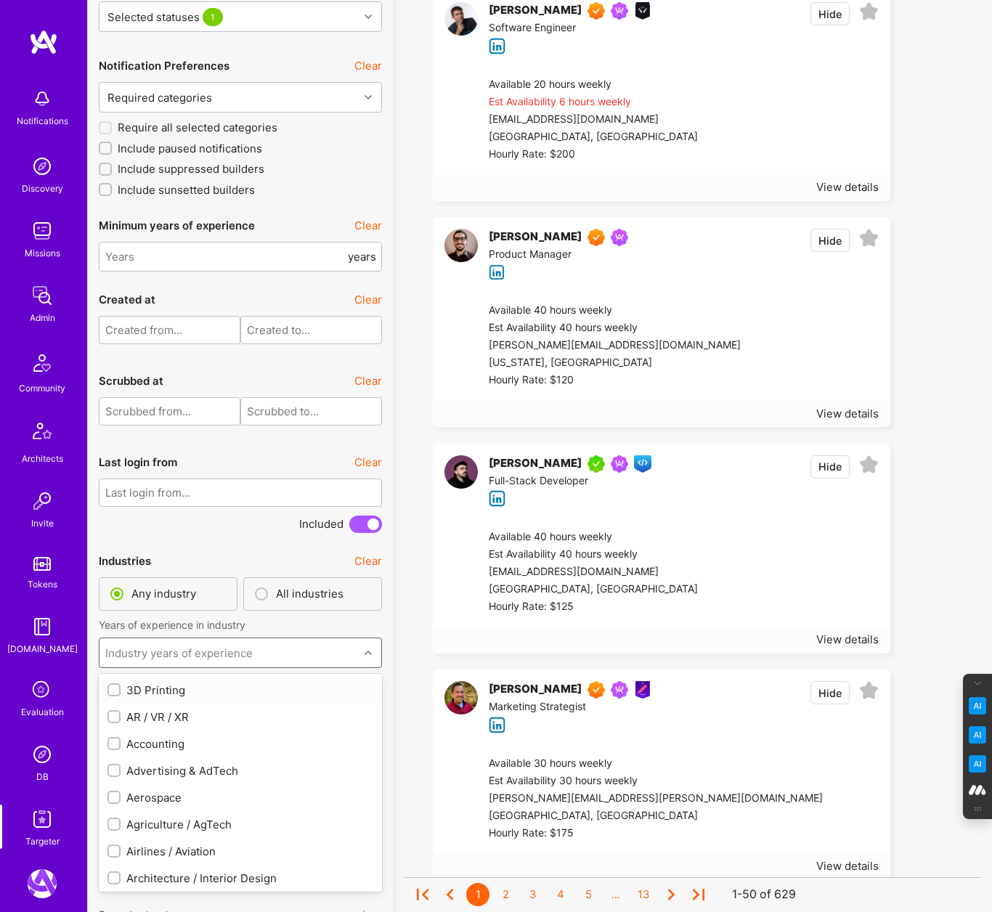
click at [251, 661] on div "Industry years of experience" at bounding box center [228, 652] width 259 height 29
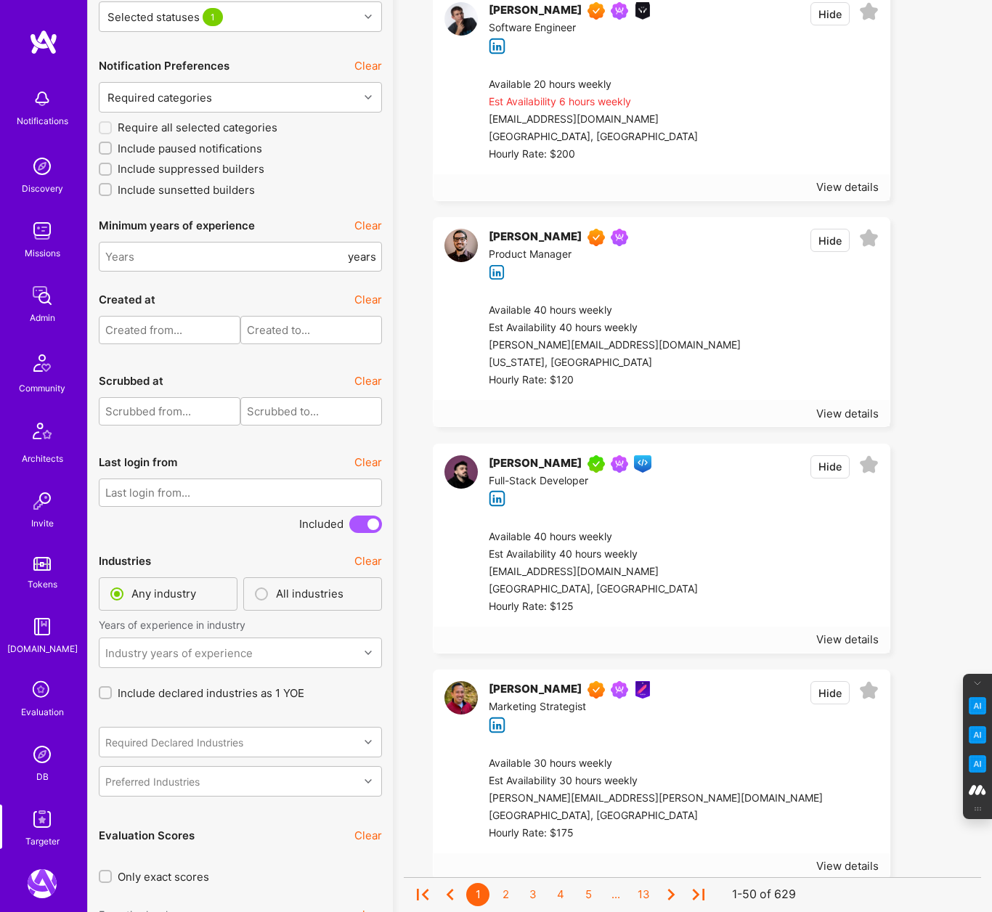
click at [354, 620] on label "Years of experience in industry" at bounding box center [240, 625] width 283 height 14
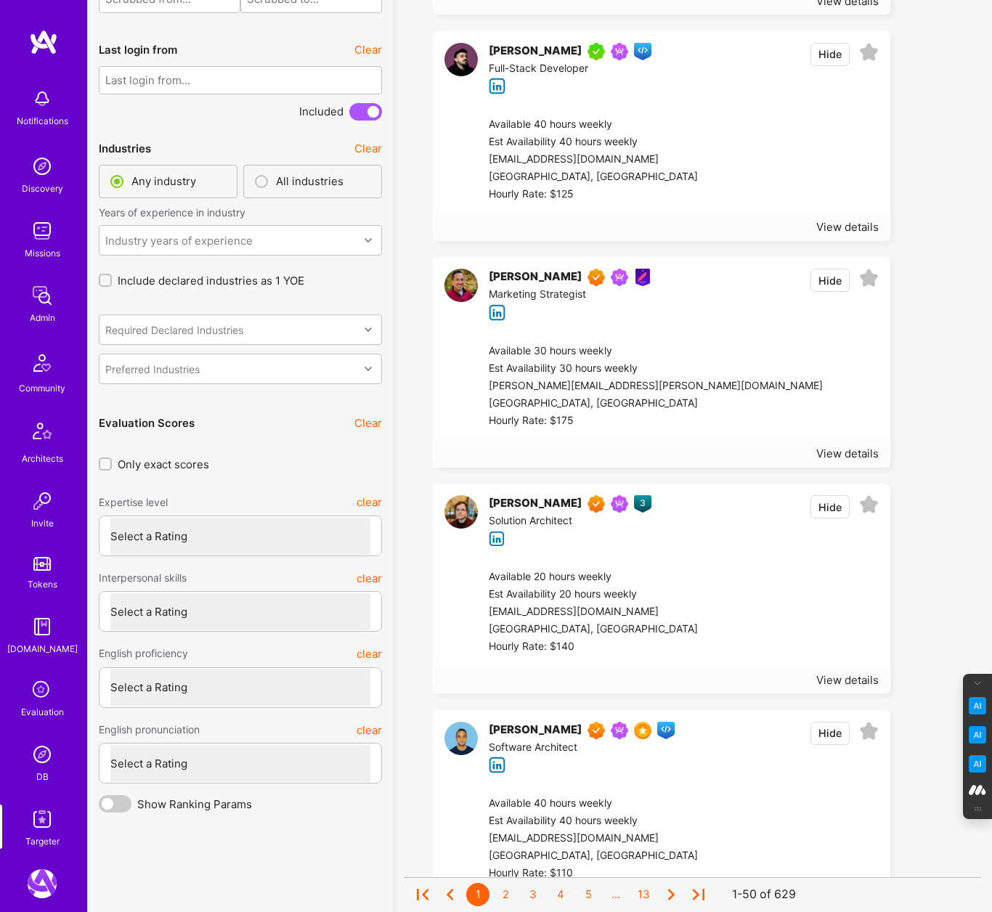
scroll to position [3515, 0]
click at [235, 530] on select "Select a Rating Unqualified Junior Adequate Good Very good Superstar" at bounding box center [240, 535] width 260 height 37
click at [106, 461] on input "Only exact scores" at bounding box center [107, 464] width 10 height 10
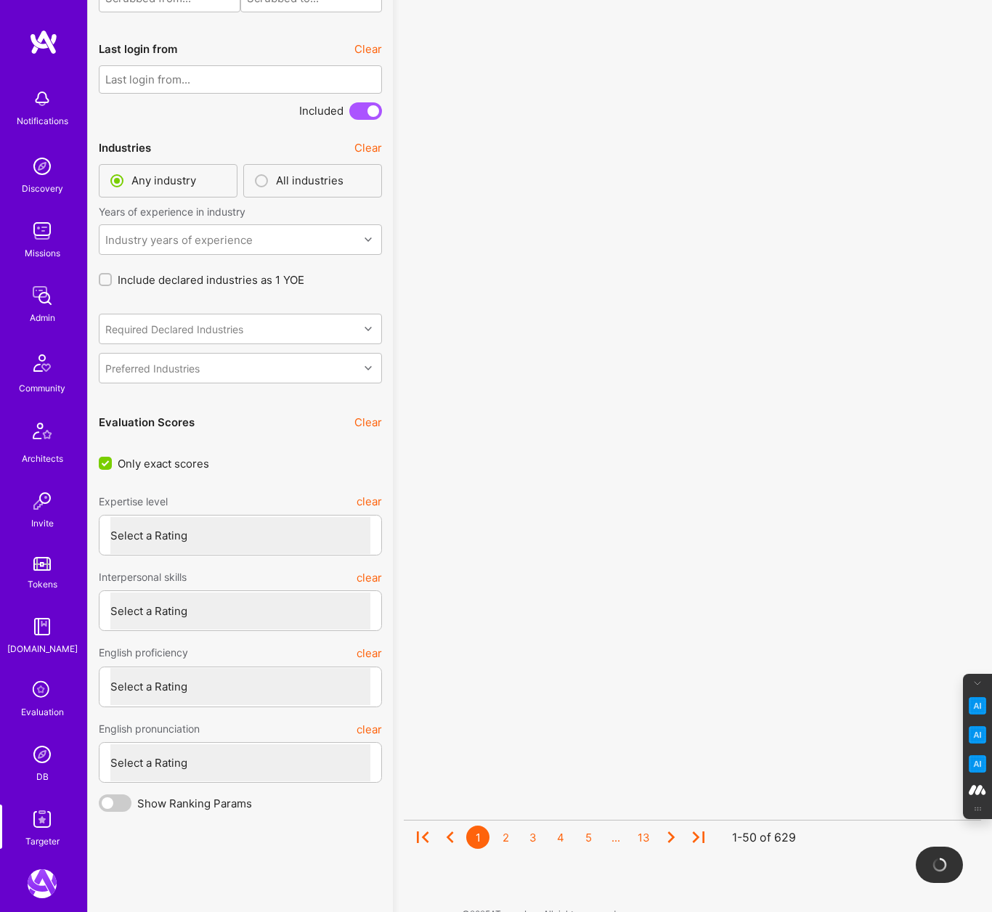
click at [104, 461] on input "Only exact scores" at bounding box center [106, 463] width 13 height 13
checkbox input "false"
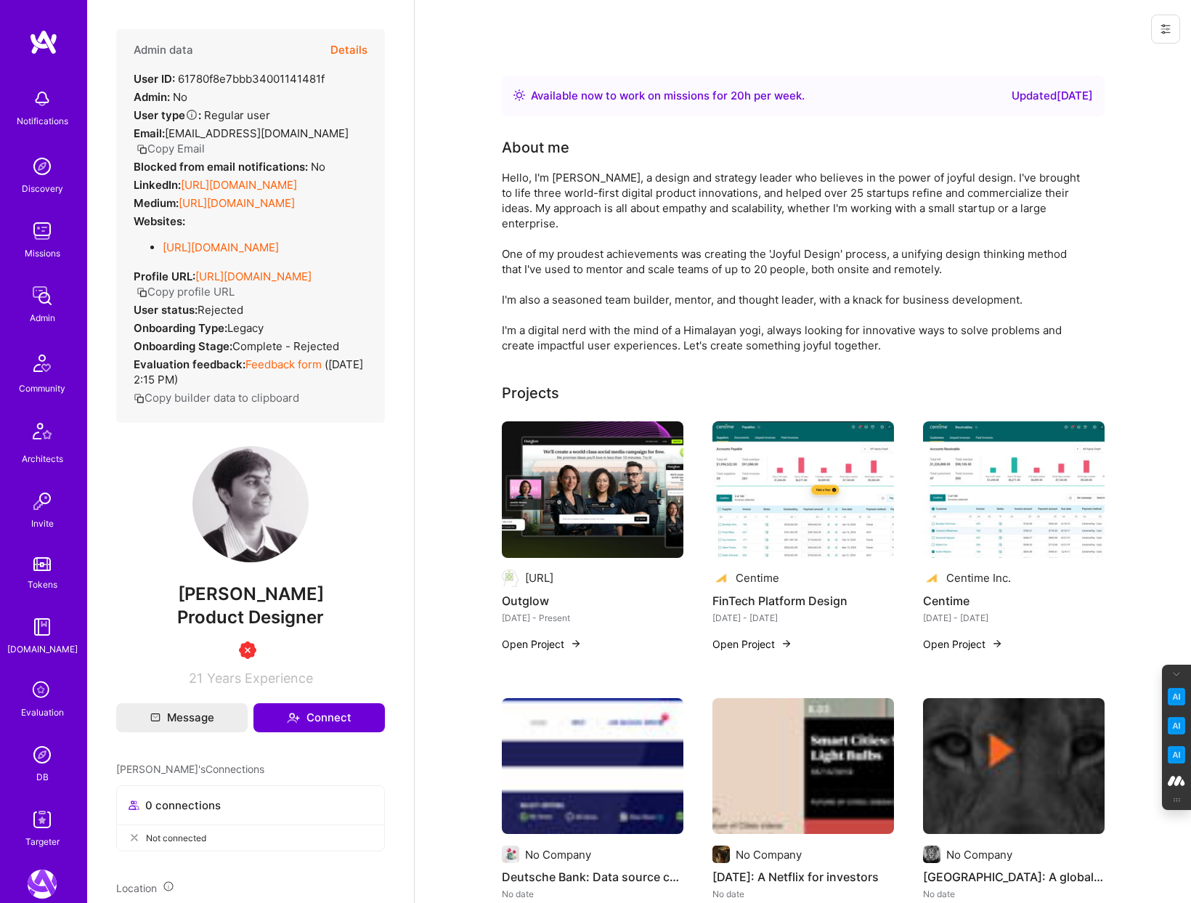
click at [341, 46] on button "Details" at bounding box center [348, 50] width 37 height 42
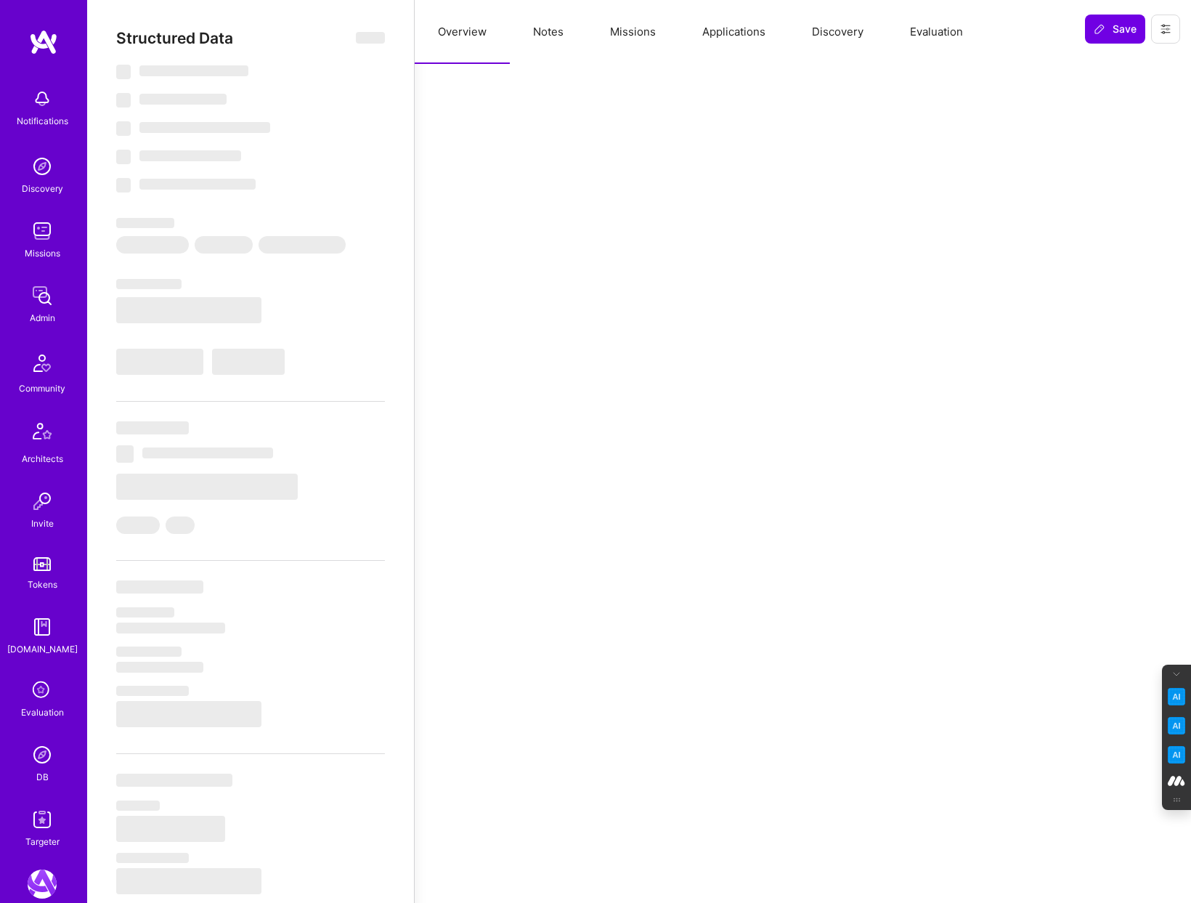
select select "Right Now"
select select "1"
select select "3"
select select "7"
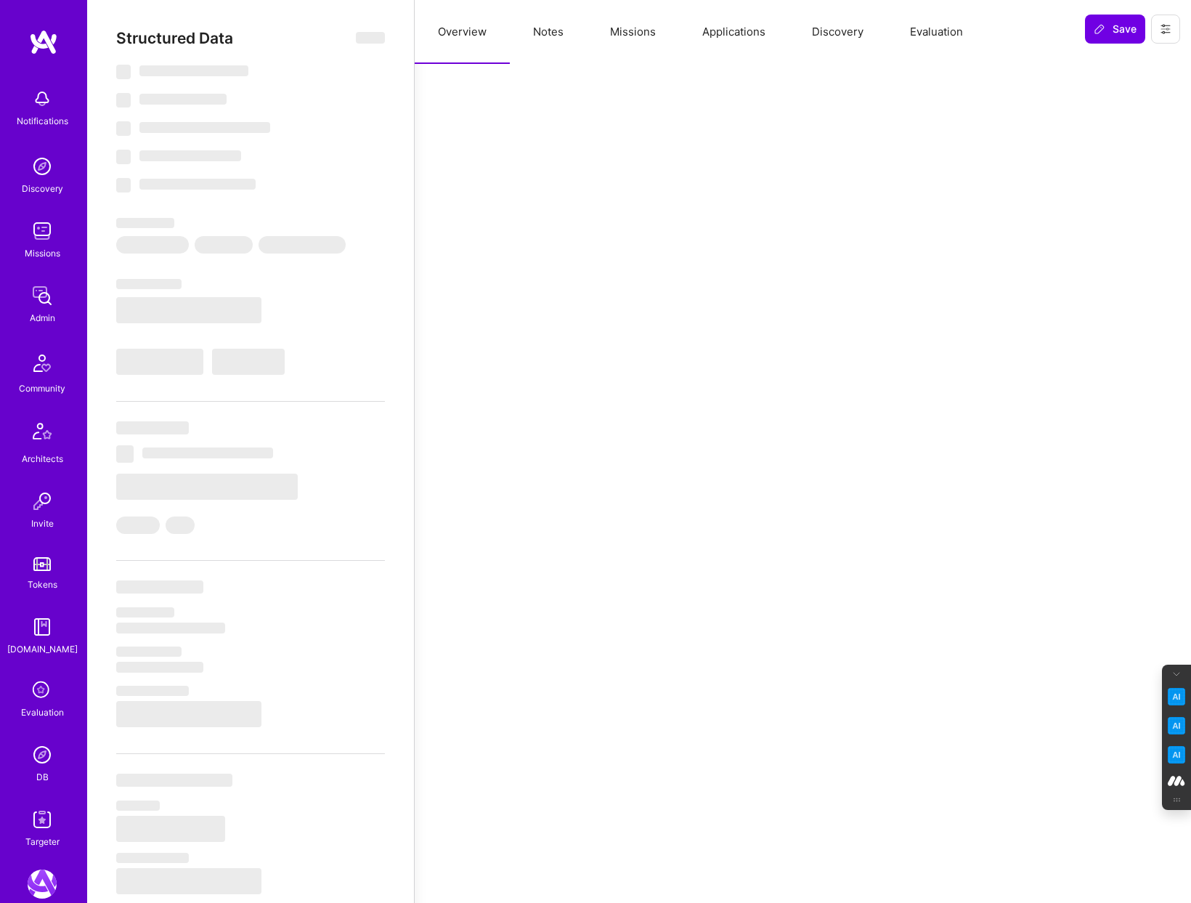
select select "US"
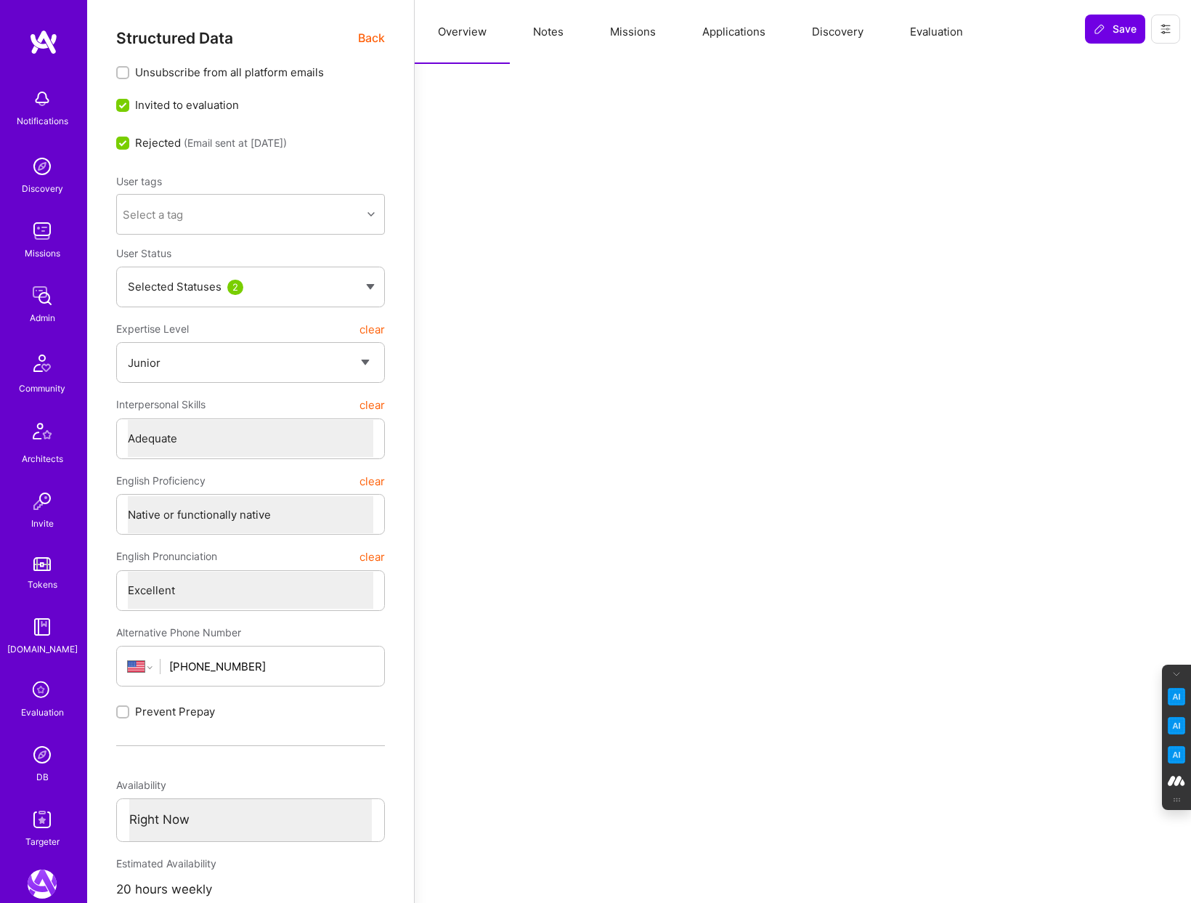
click at [553, 33] on button "Notes" at bounding box center [548, 32] width 77 height 64
type textarea "x"
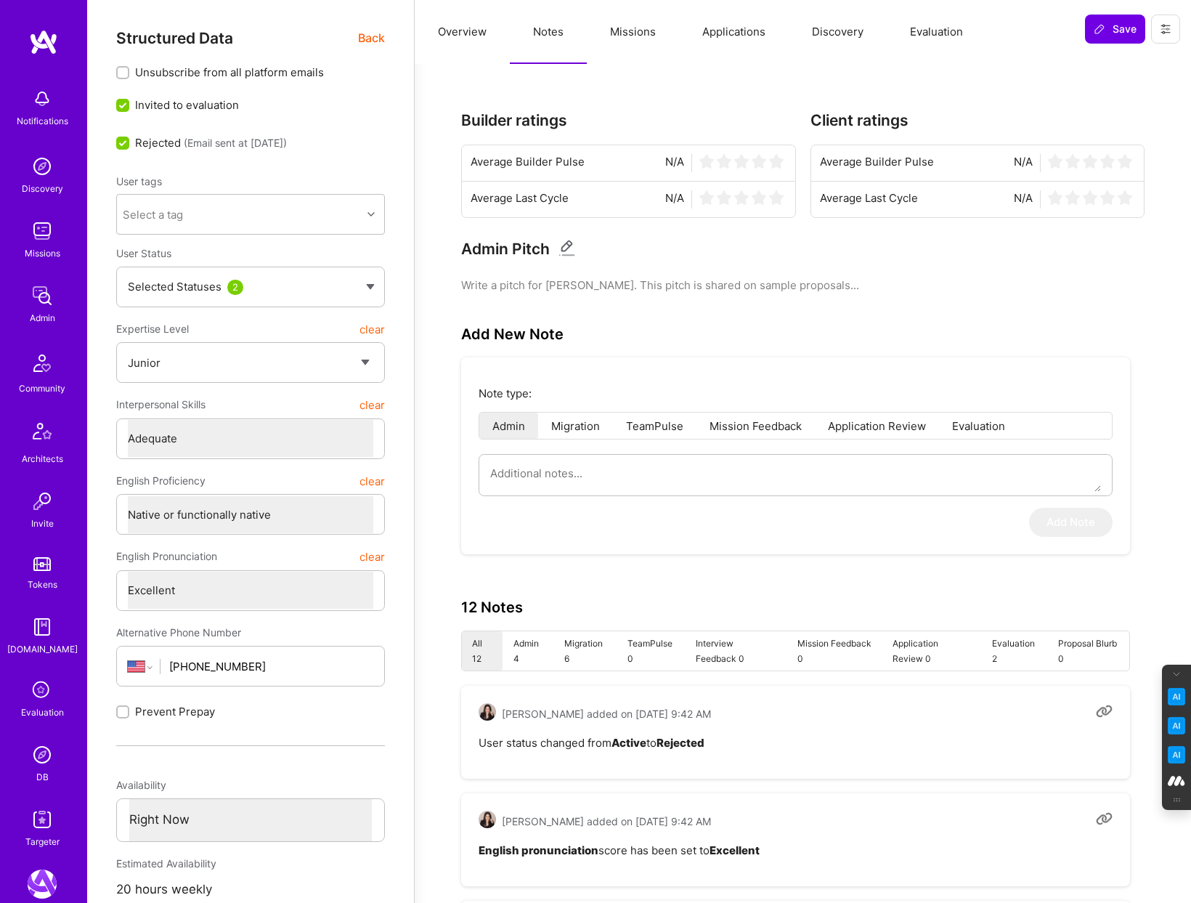
click at [636, 29] on button "Missions" at bounding box center [633, 32] width 92 height 64
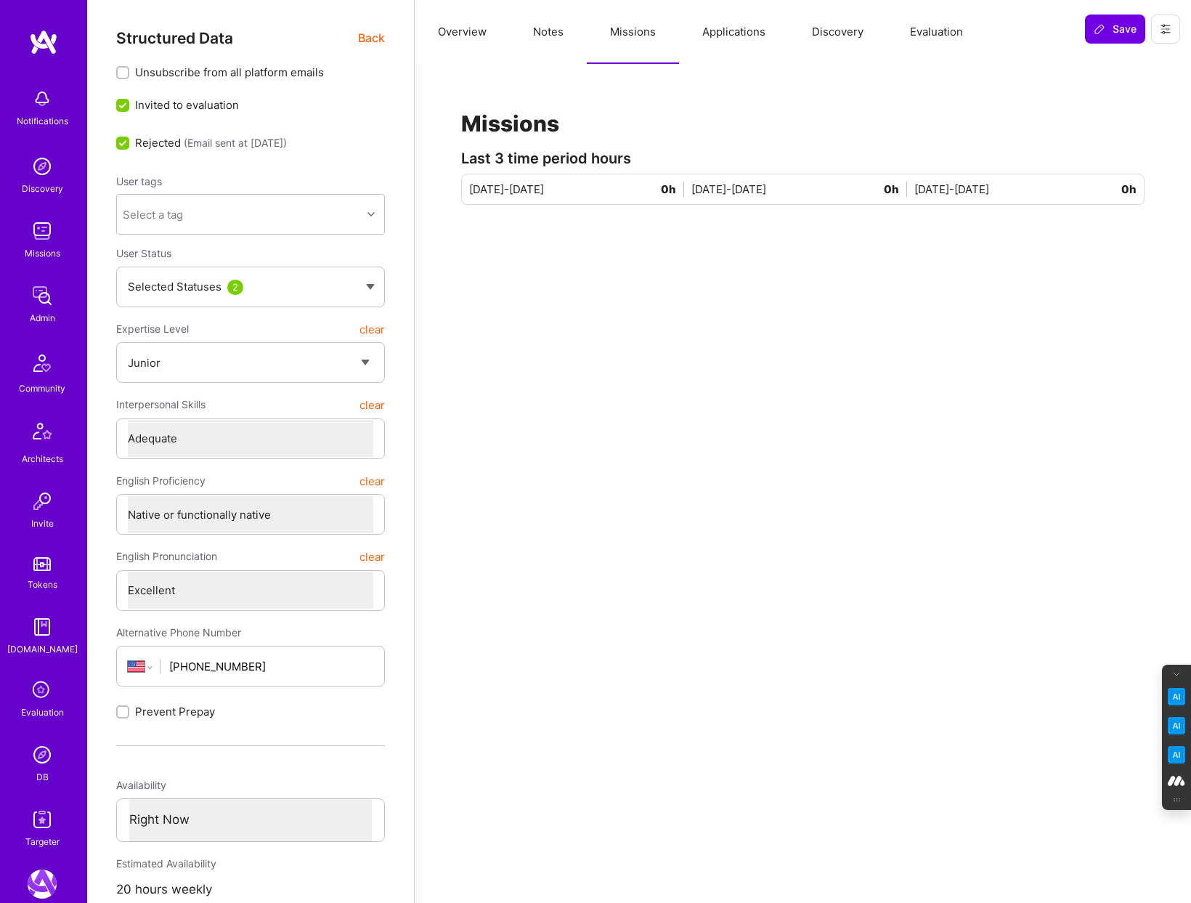
click at [726, 29] on button "Applications" at bounding box center [734, 32] width 110 height 64
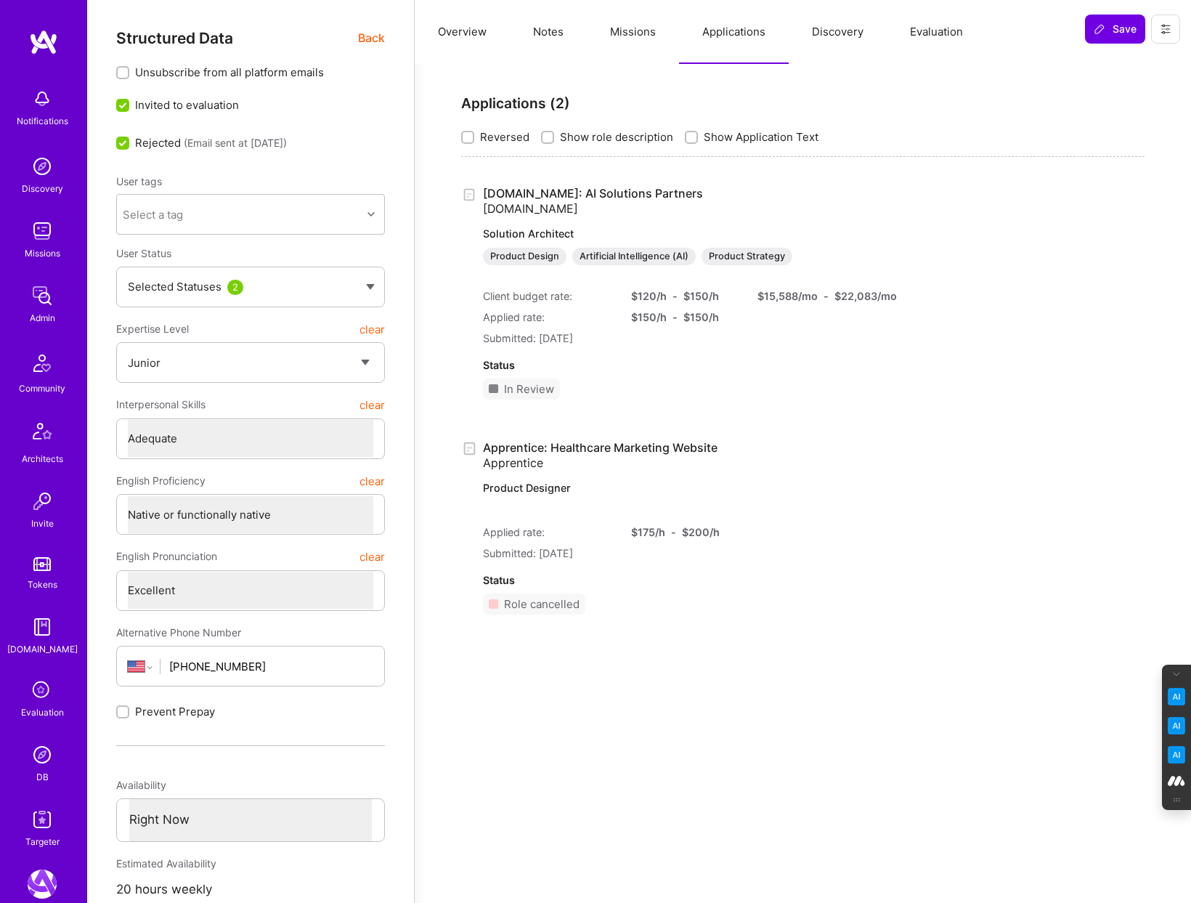
click at [842, 33] on button "Discovery" at bounding box center [838, 32] width 98 height 64
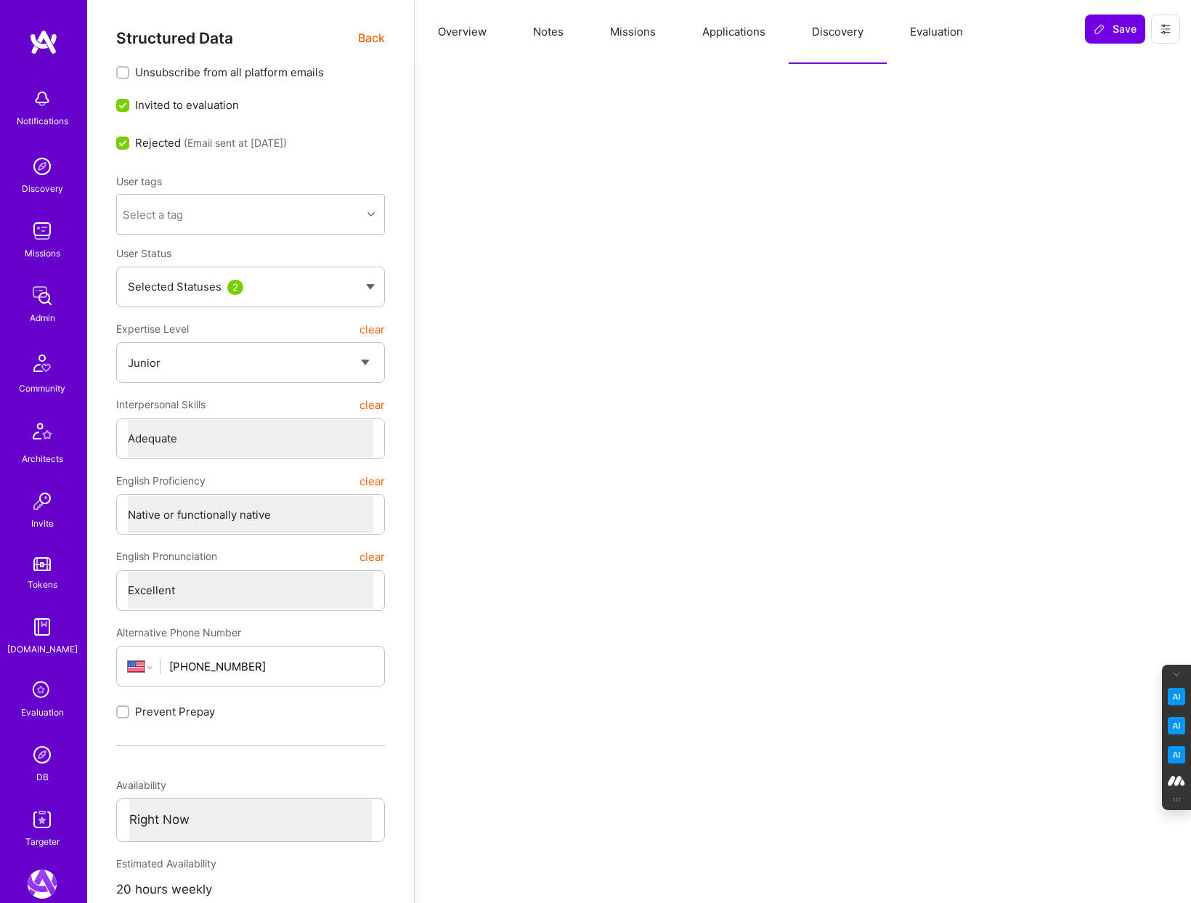
click at [945, 38] on button "Evaluation" at bounding box center [936, 32] width 99 height 64
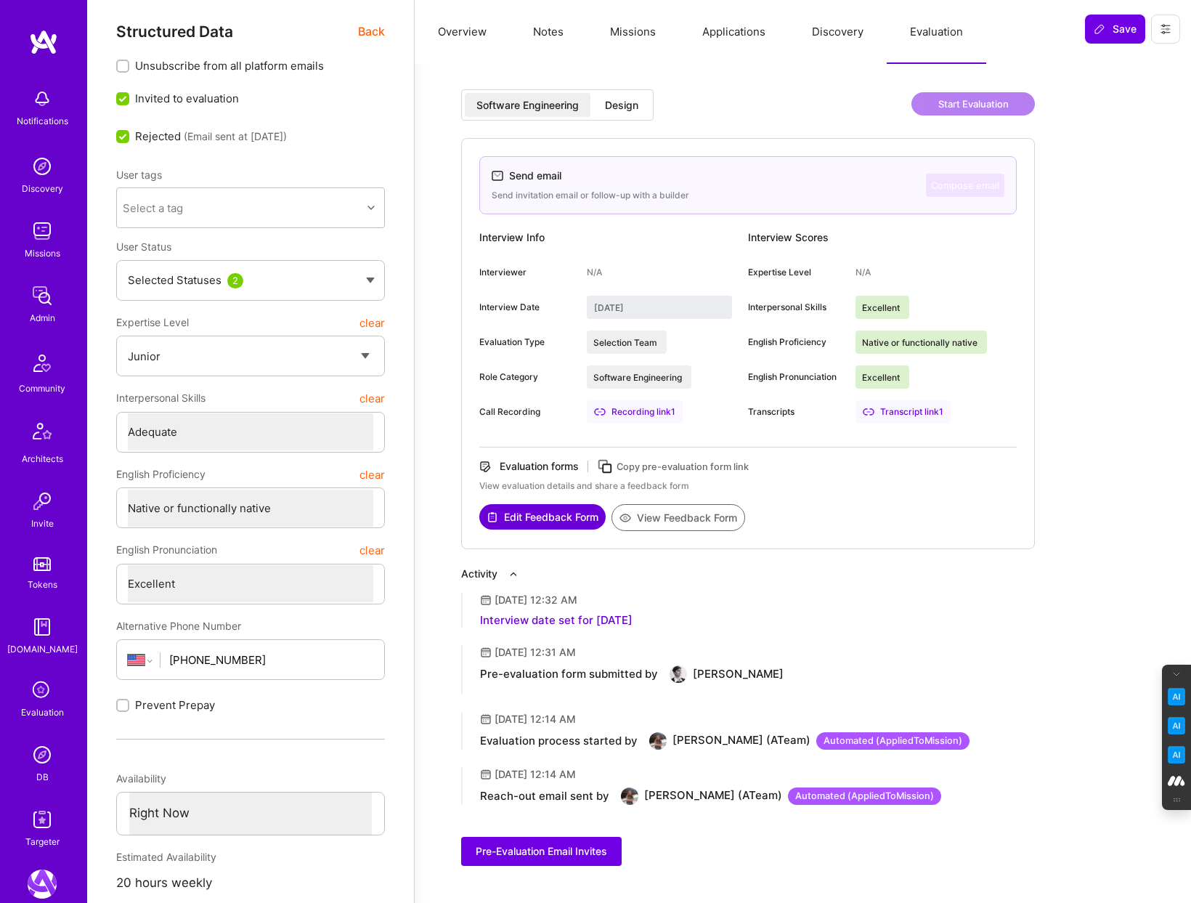
scroll to position [5, 0]
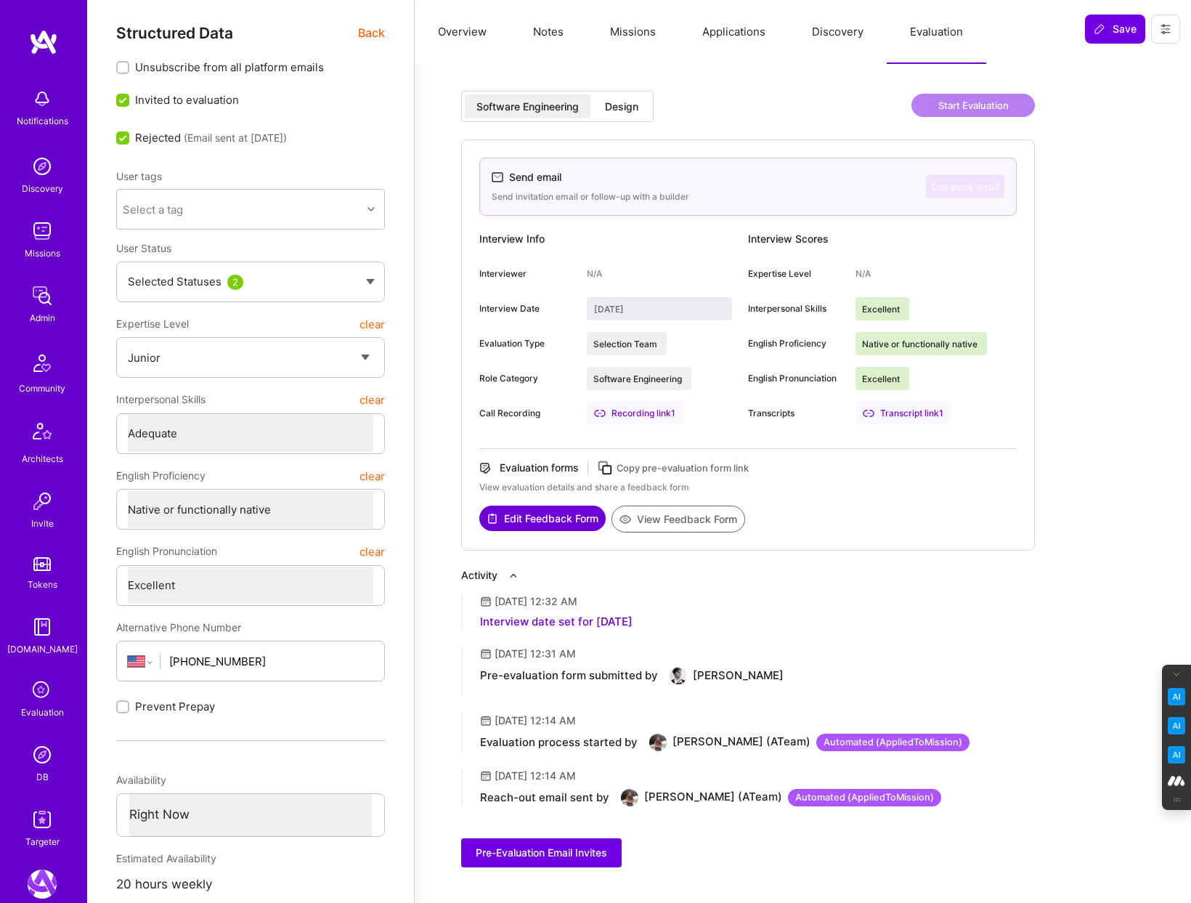
click at [619, 107] on div "Design" at bounding box center [621, 106] width 33 height 15
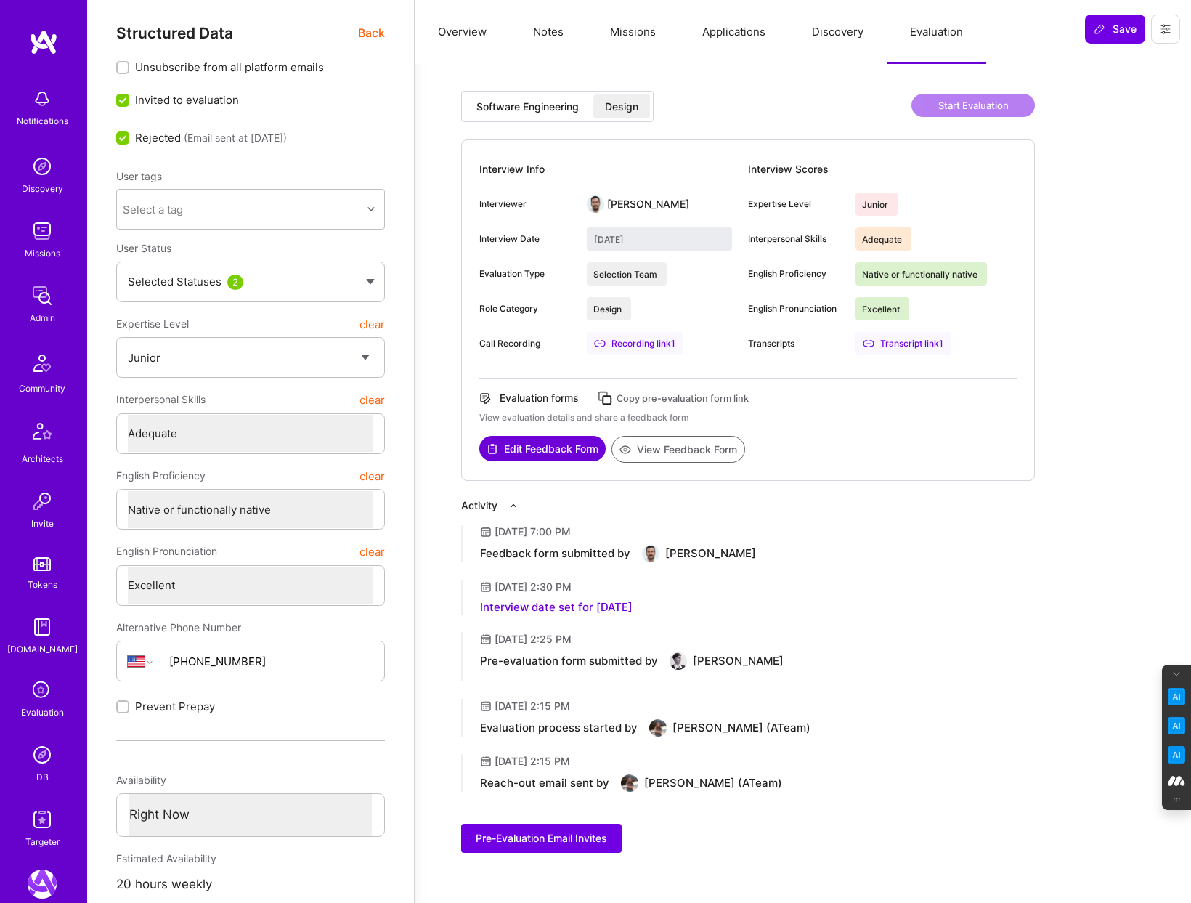
click at [548, 113] on div "Software Engineering" at bounding box center [527, 106] width 102 height 15
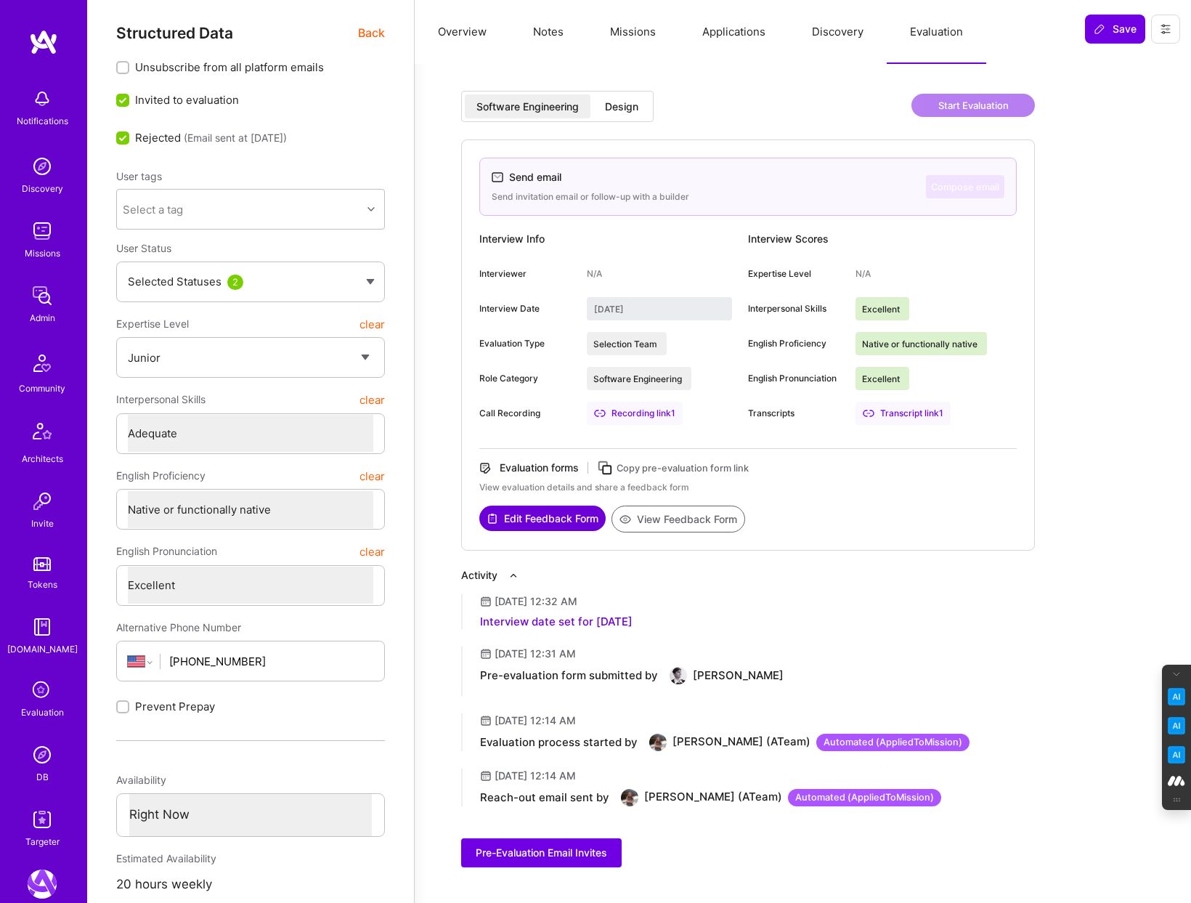
click at [616, 107] on div "Design" at bounding box center [621, 106] width 33 height 15
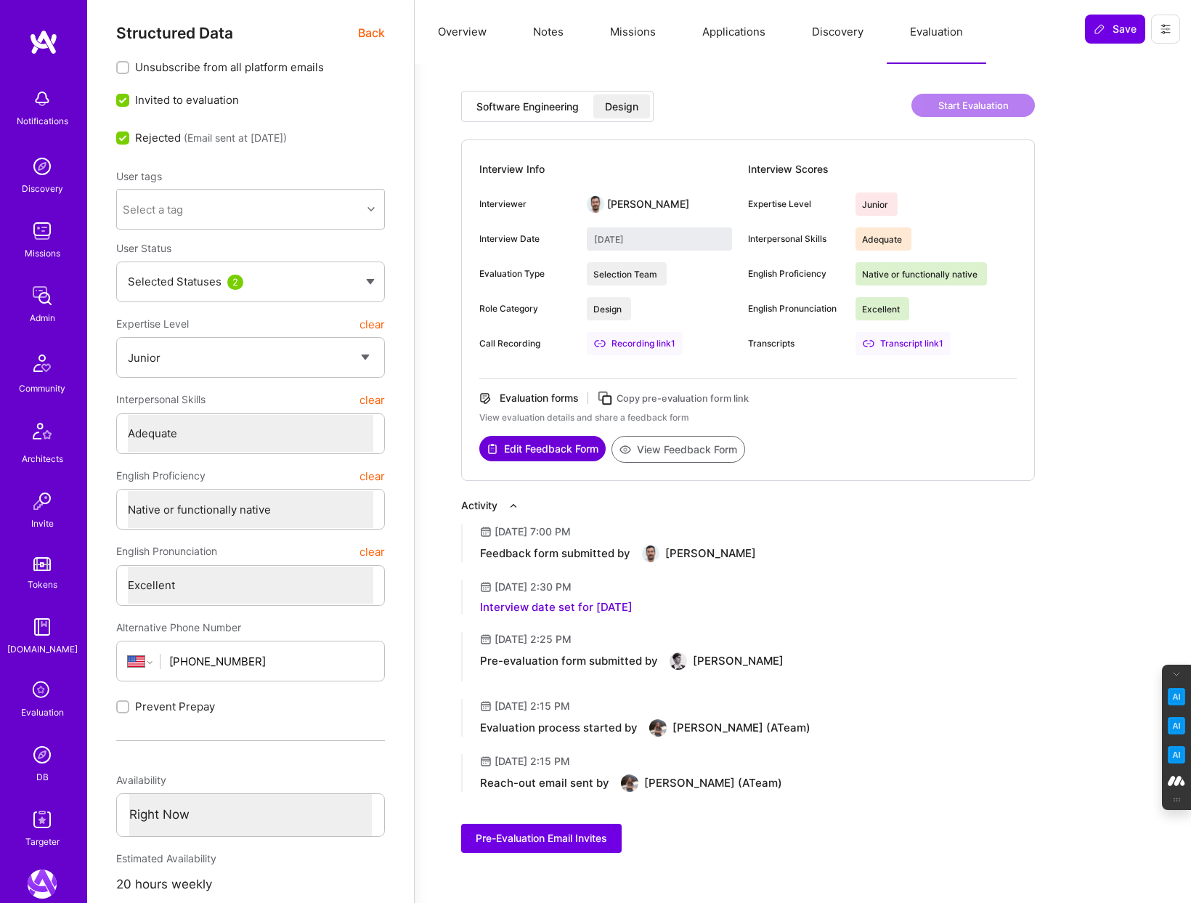
click at [522, 105] on div "Software Engineering" at bounding box center [527, 106] width 102 height 15
type input "[DATE]"
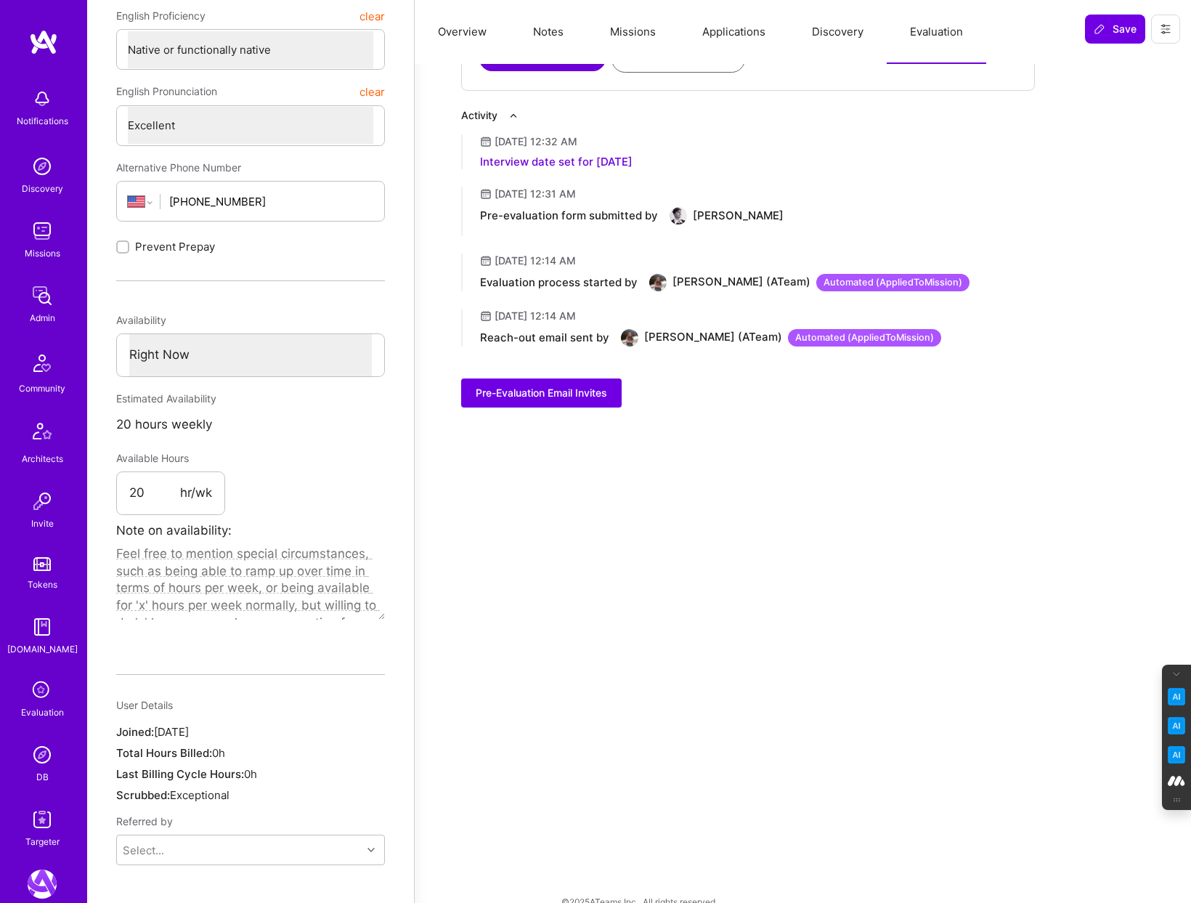
scroll to position [0, 0]
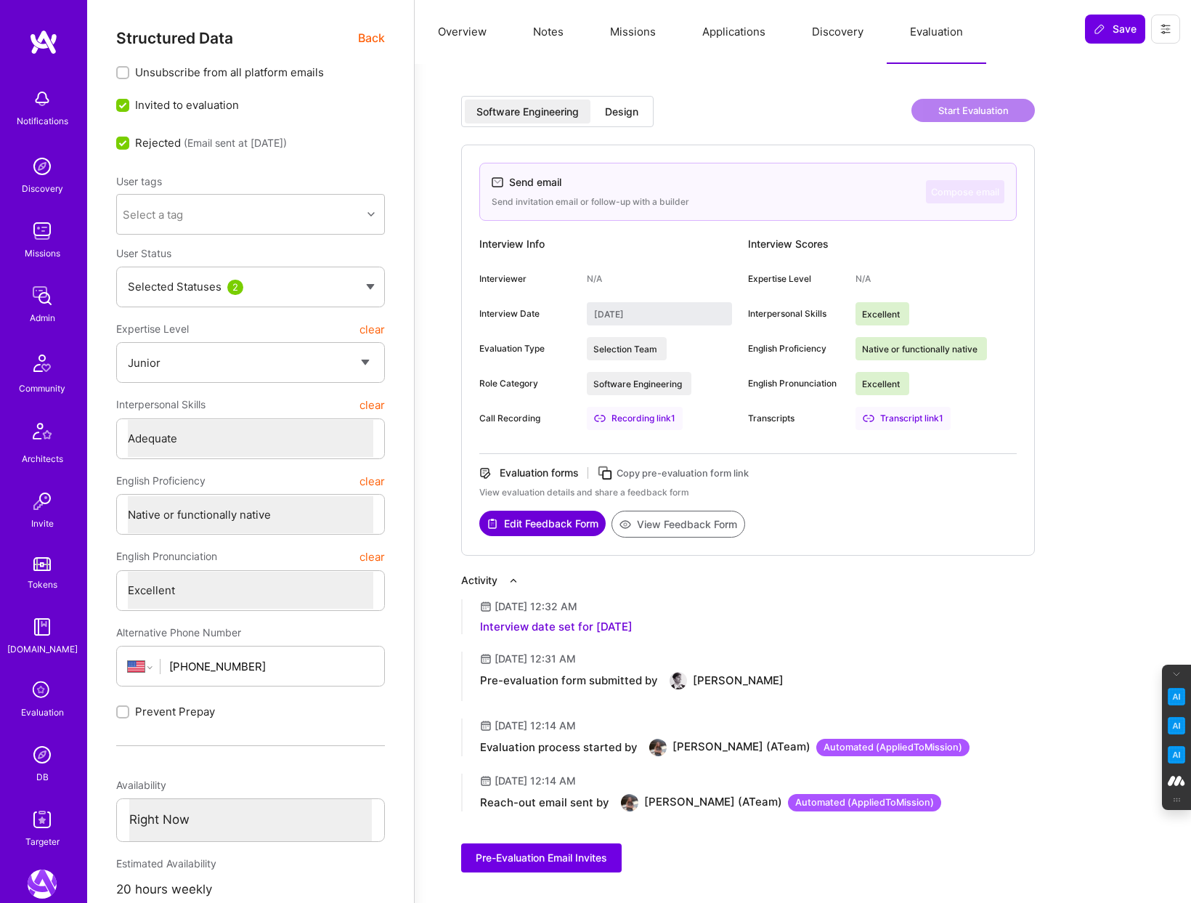
click at [831, 23] on button "Discovery" at bounding box center [838, 32] width 98 height 64
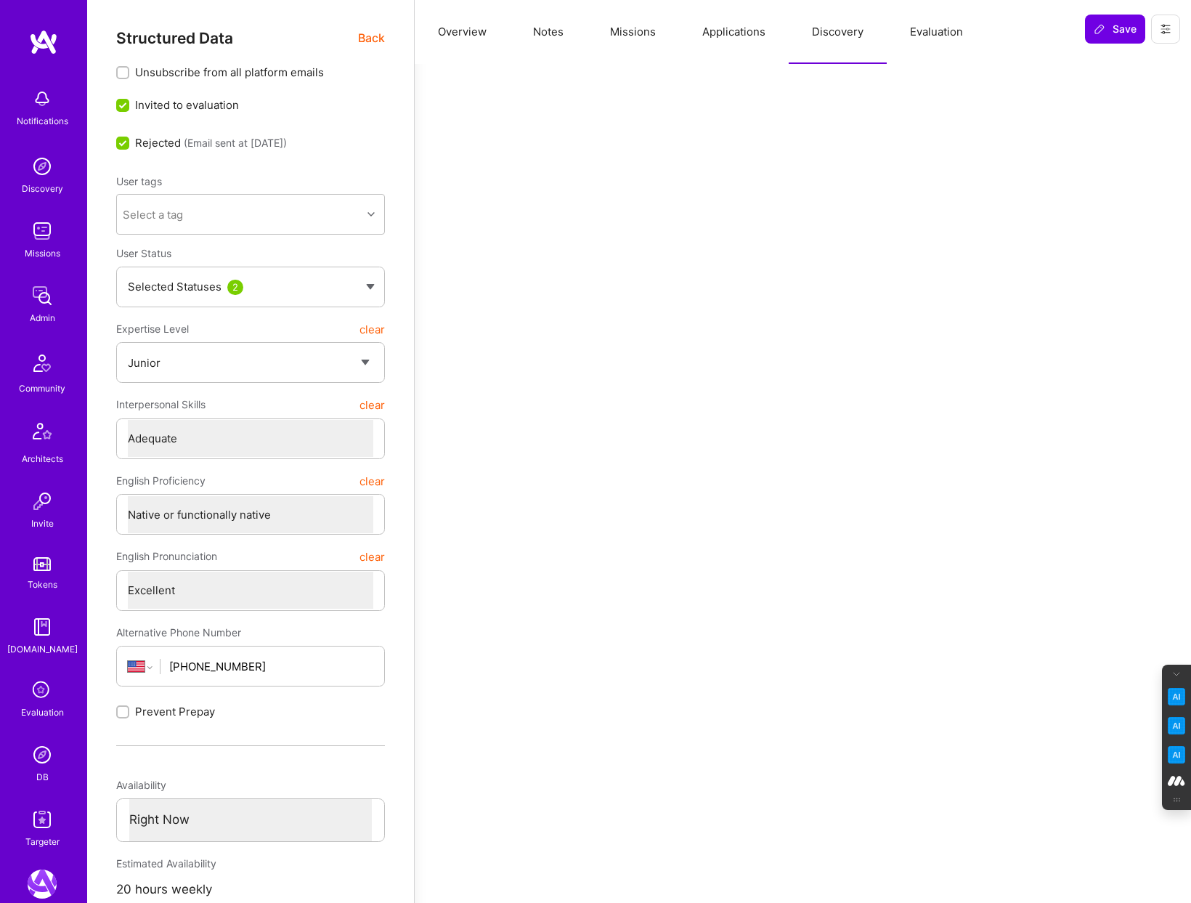
click at [741, 30] on button "Applications" at bounding box center [734, 32] width 110 height 64
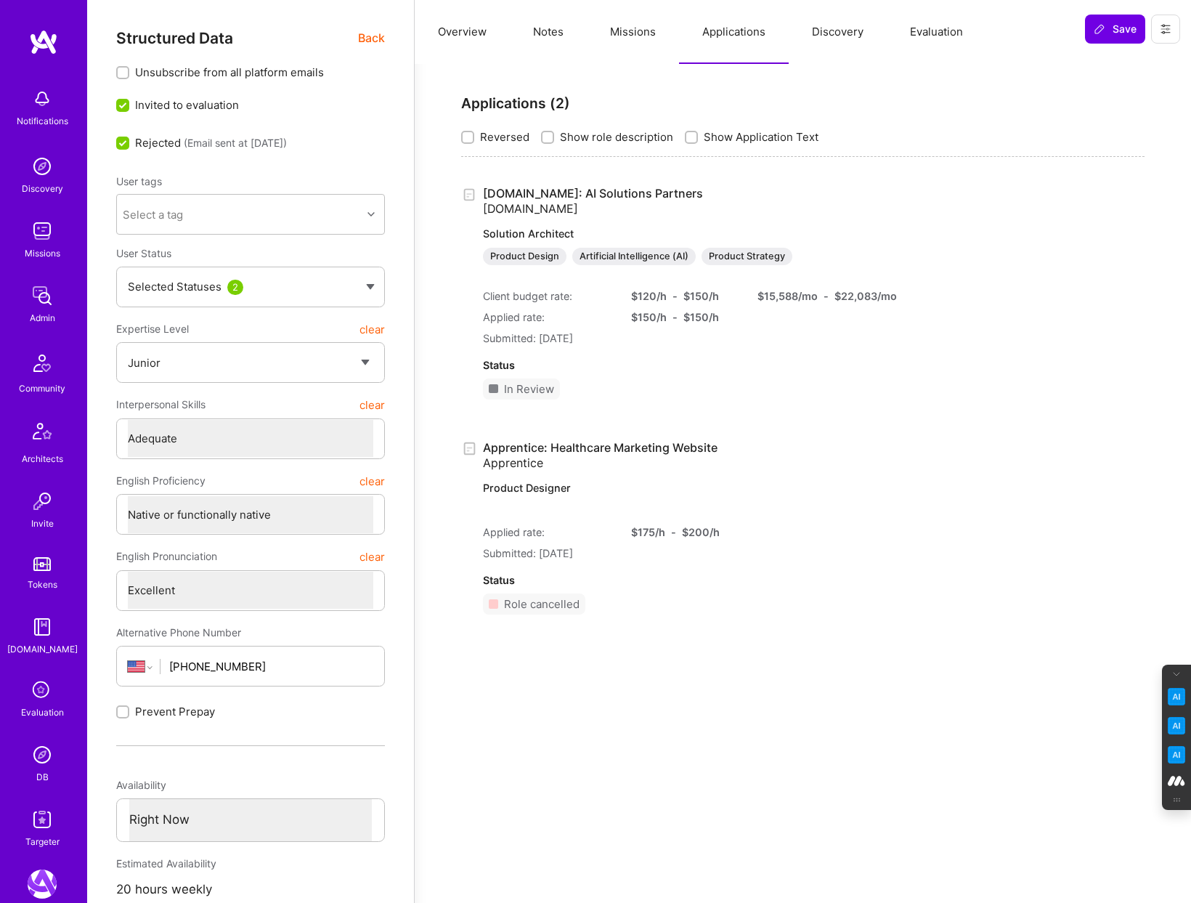
click at [643, 21] on button "Missions" at bounding box center [633, 32] width 92 height 64
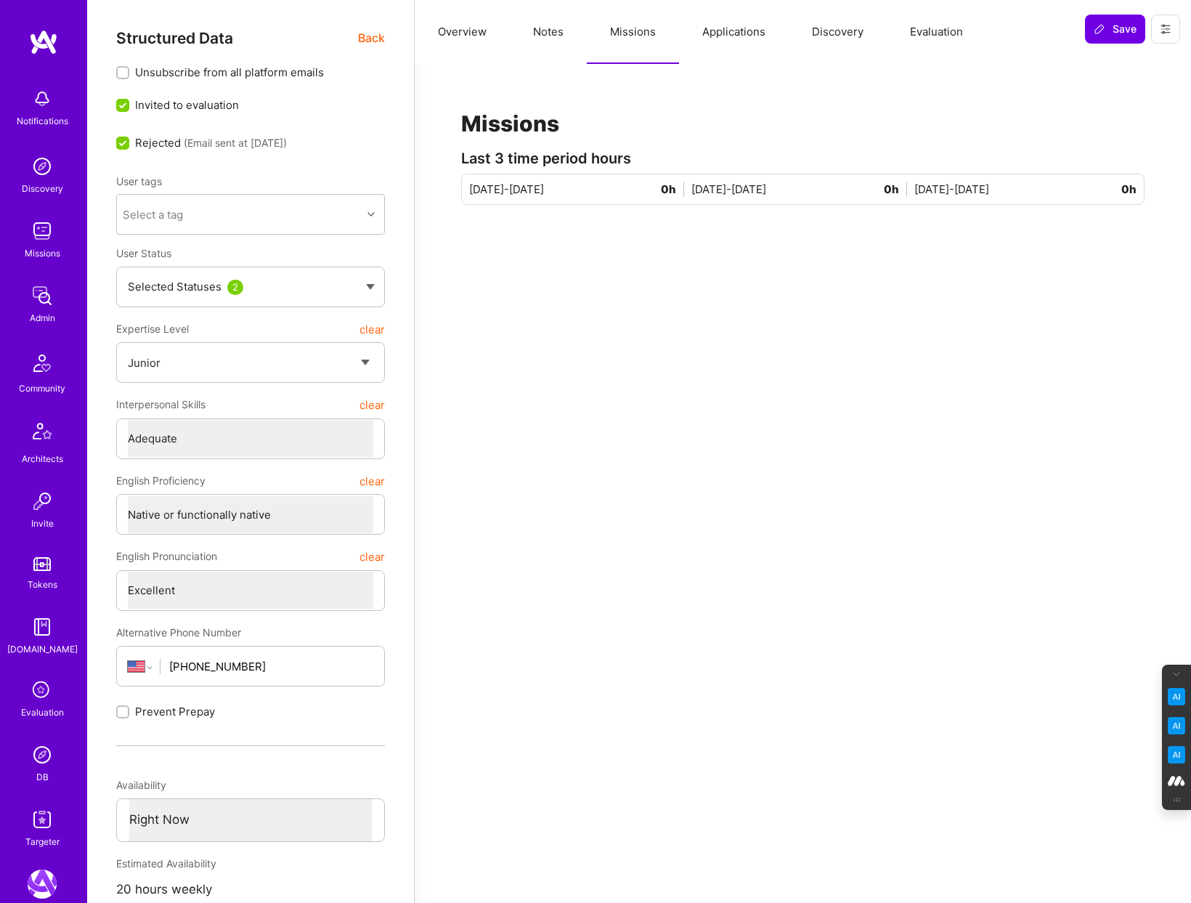
click at [547, 33] on button "Notes" at bounding box center [548, 32] width 77 height 64
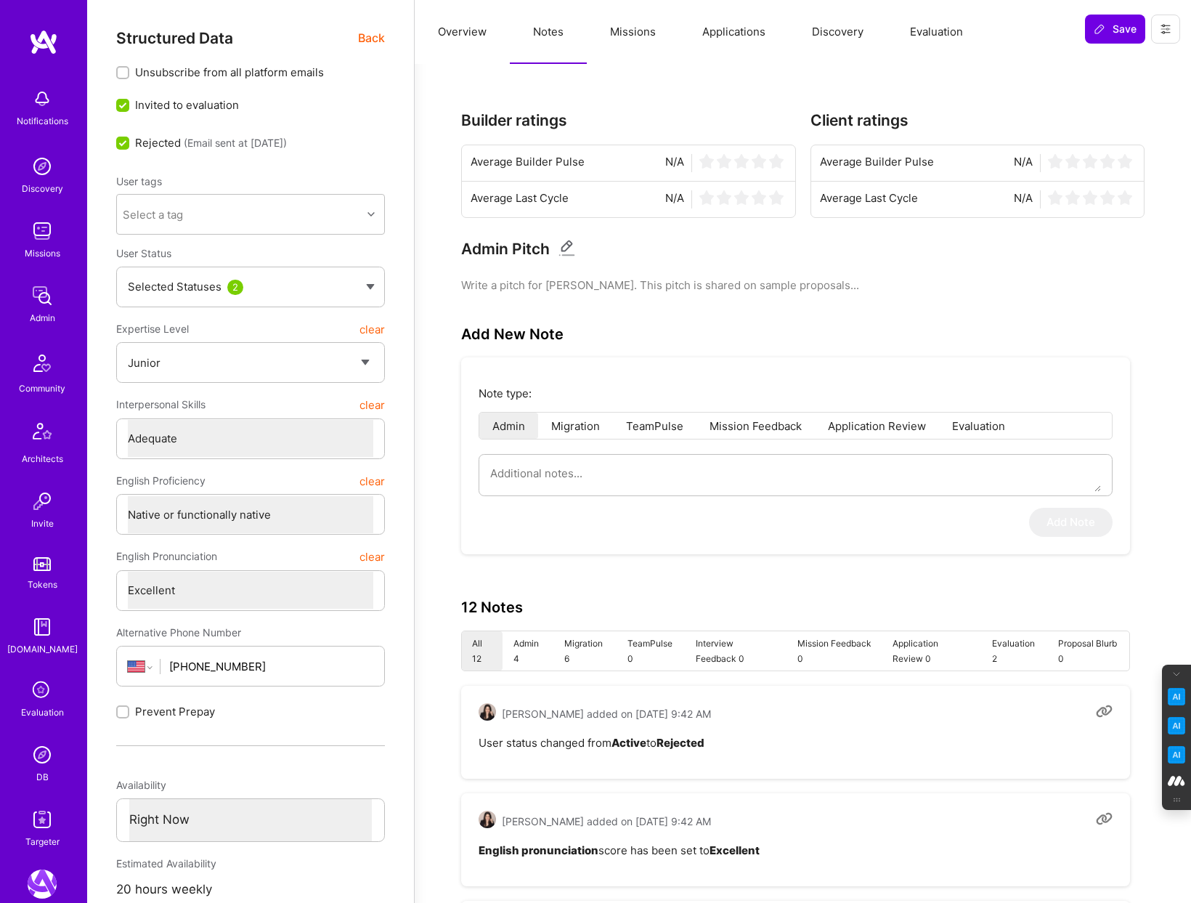
click at [933, 31] on button "Evaluation" at bounding box center [936, 32] width 99 height 64
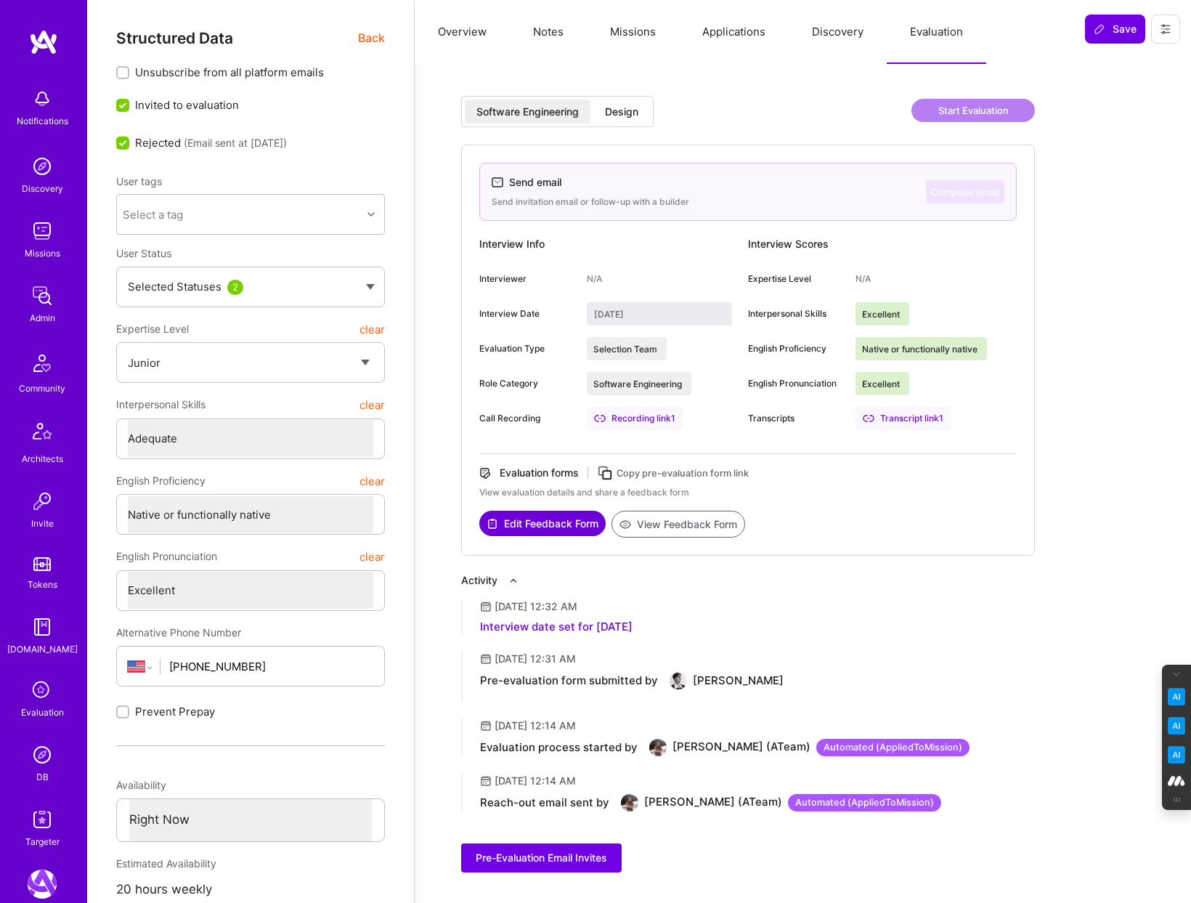
click at [543, 28] on button "Notes" at bounding box center [548, 32] width 77 height 64
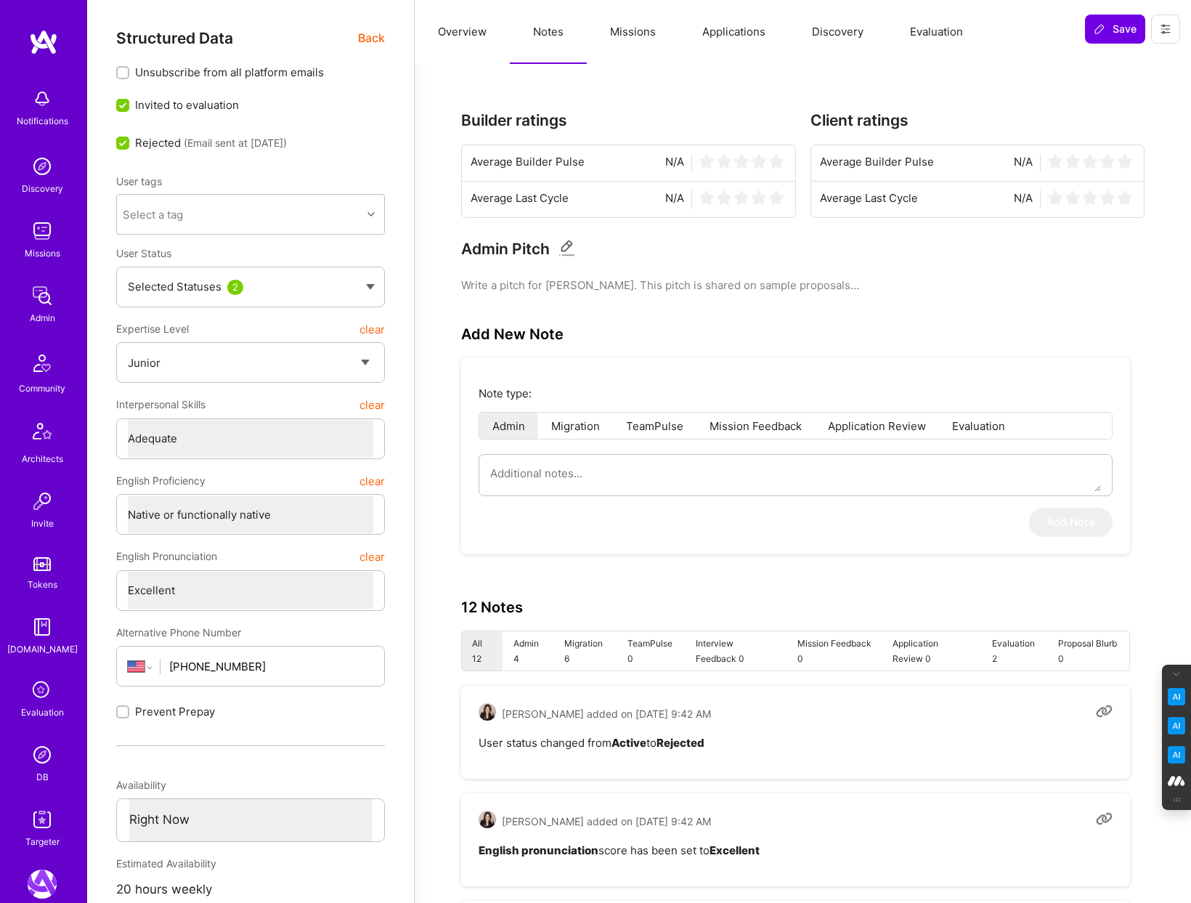
click at [936, 30] on button "Evaluation" at bounding box center [936, 32] width 99 height 64
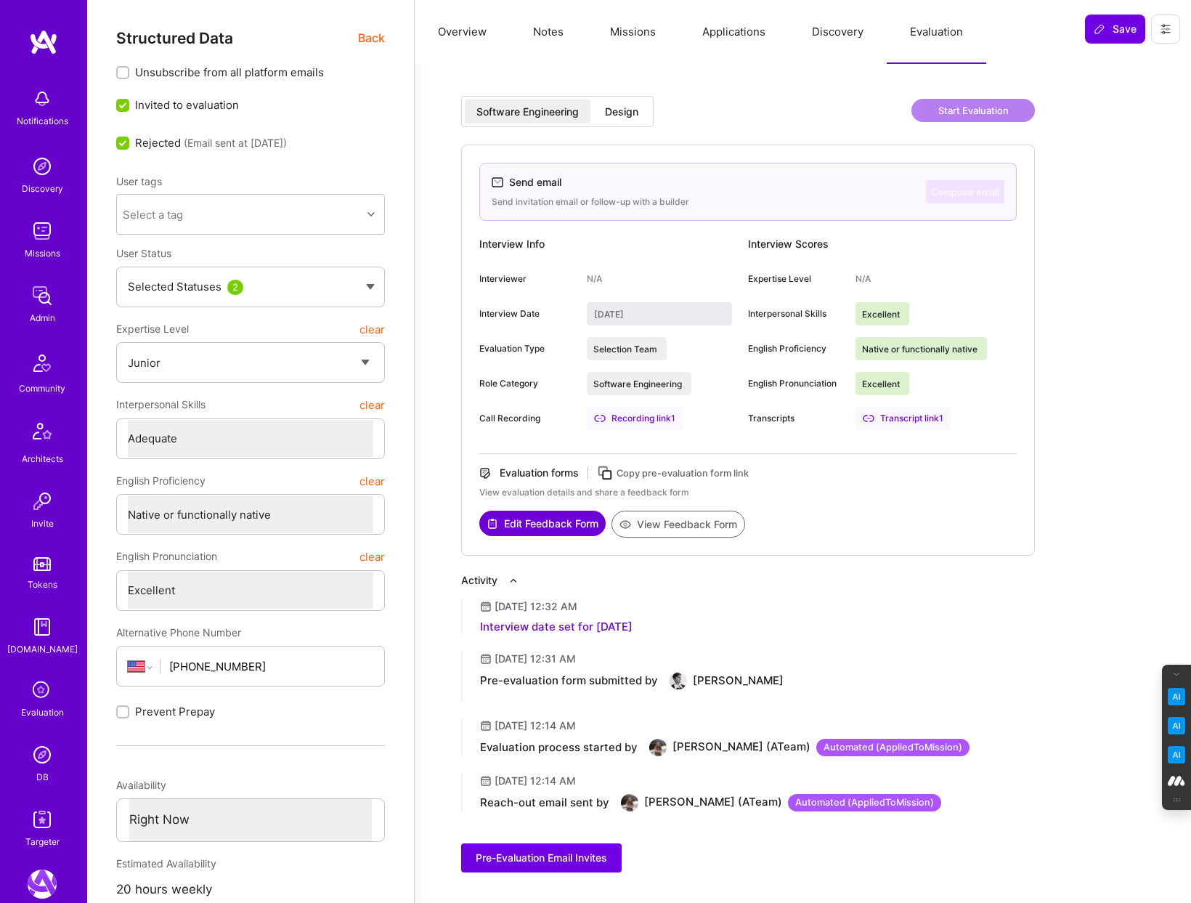
click at [720, 30] on button "Applications" at bounding box center [734, 32] width 110 height 64
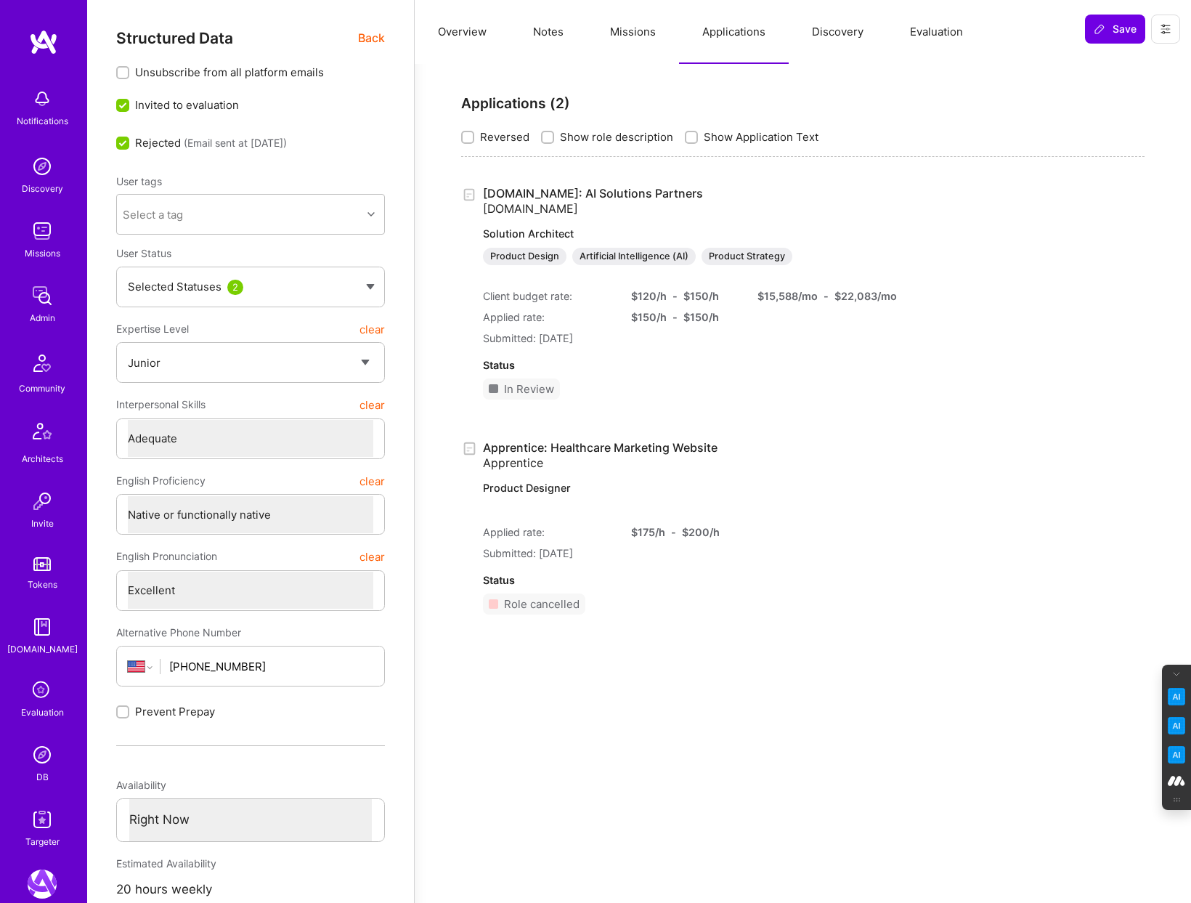
click at [372, 38] on span "Back" at bounding box center [371, 38] width 27 height 18
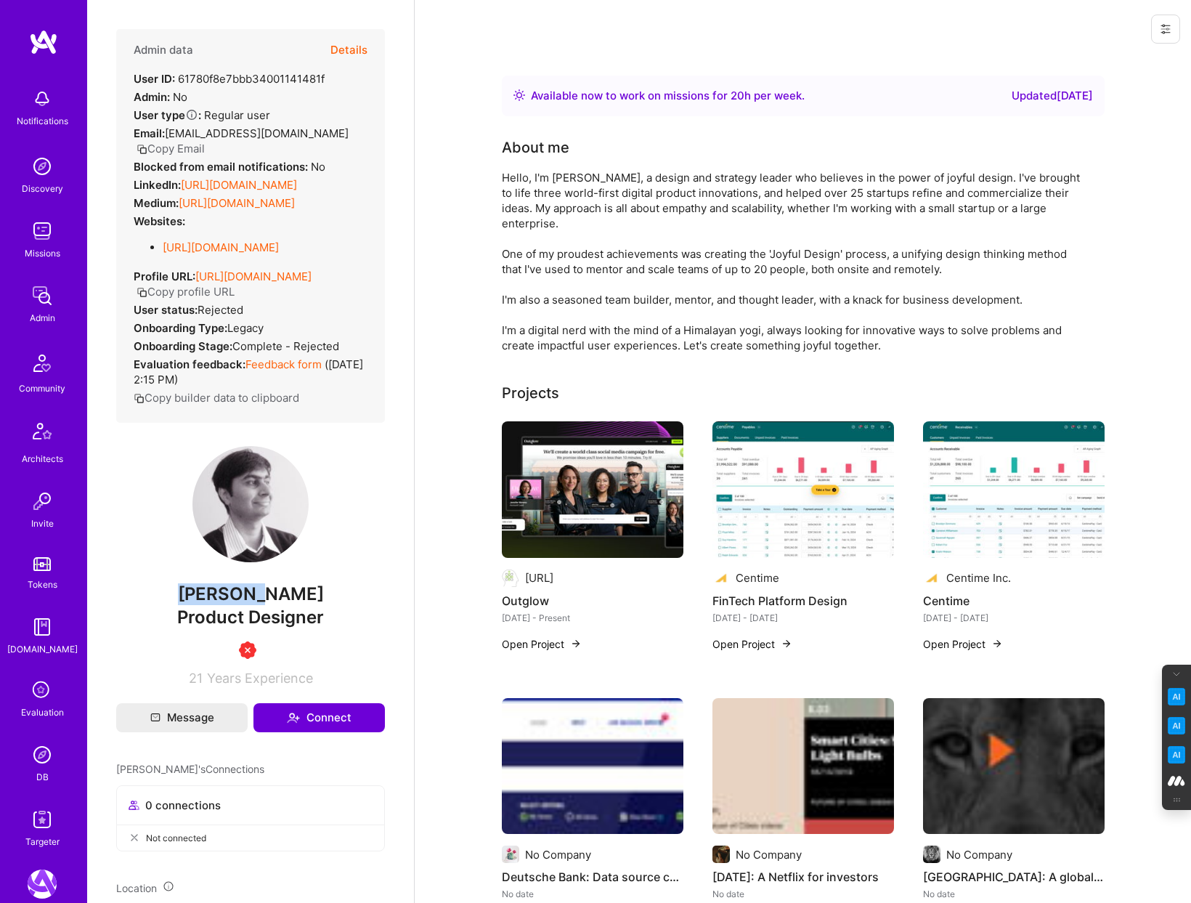
drag, startPoint x: 246, startPoint y: 607, endPoint x: 163, endPoint y: 609, distance: 83.5
click at [163, 605] on span "[PERSON_NAME]" at bounding box center [250, 594] width 269 height 22
copy span "[PERSON_NAME]"
drag, startPoint x: 343, startPoint y: 609, endPoint x: 253, endPoint y: 611, distance: 89.3
click at [253, 605] on span "[PERSON_NAME]" at bounding box center [250, 594] width 269 height 22
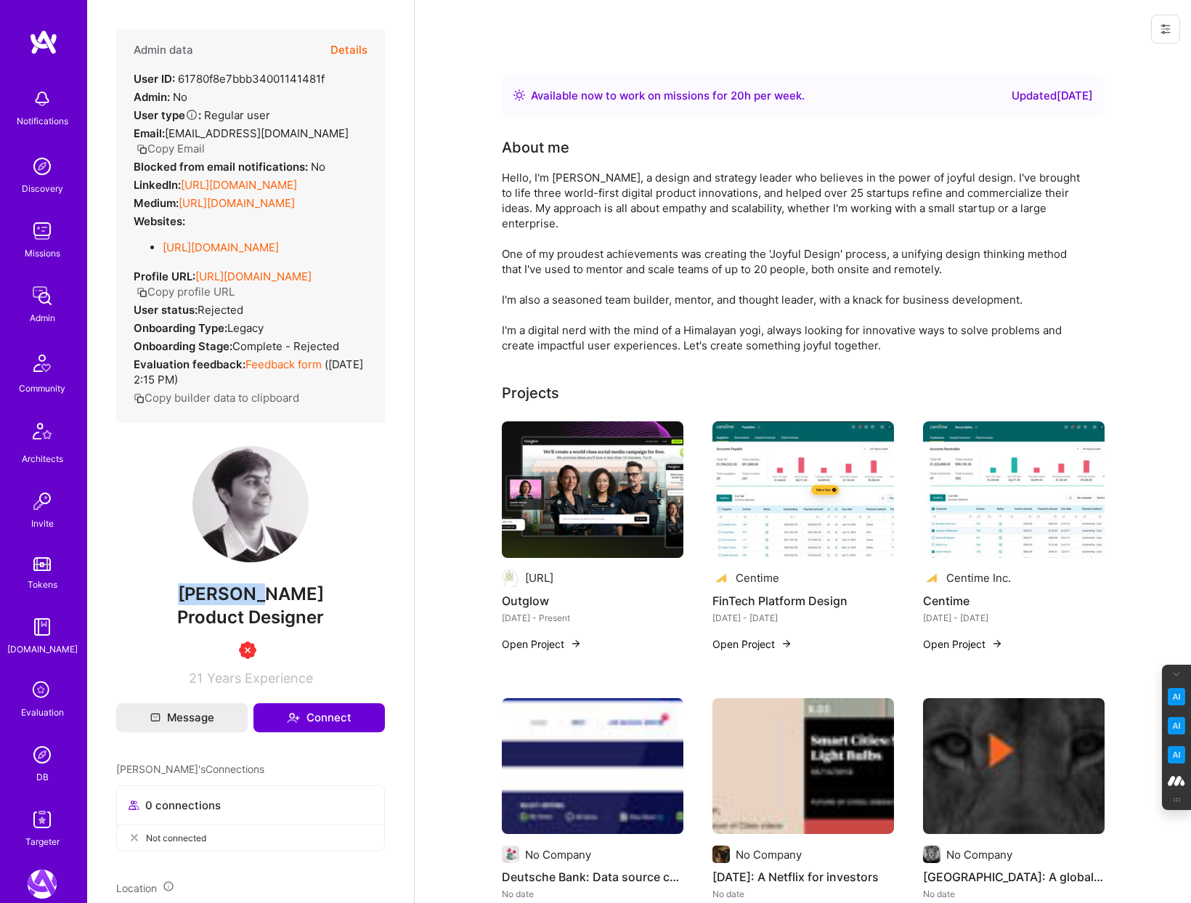
copy span "Bharadwaj"
click at [357, 52] on button "Details" at bounding box center [348, 50] width 37 height 42
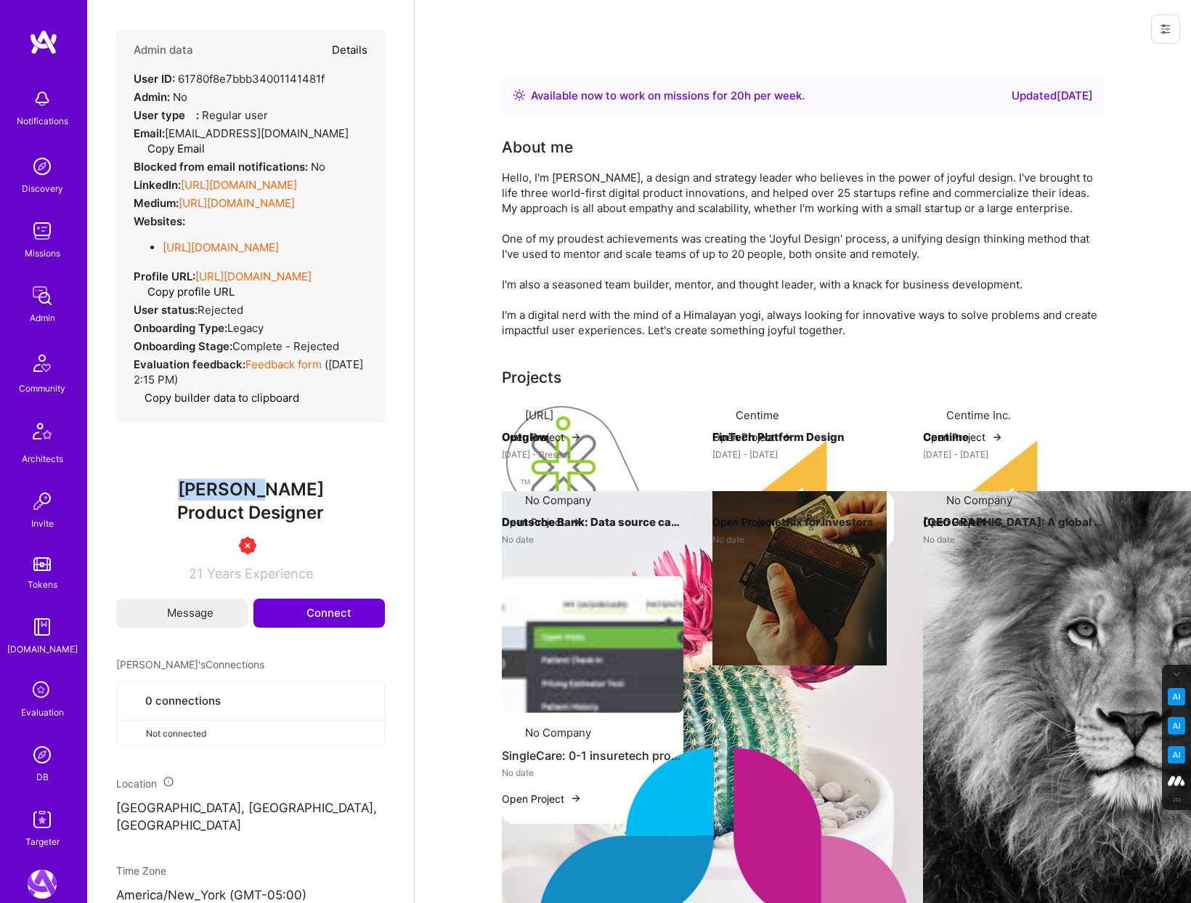
type textarea "x"
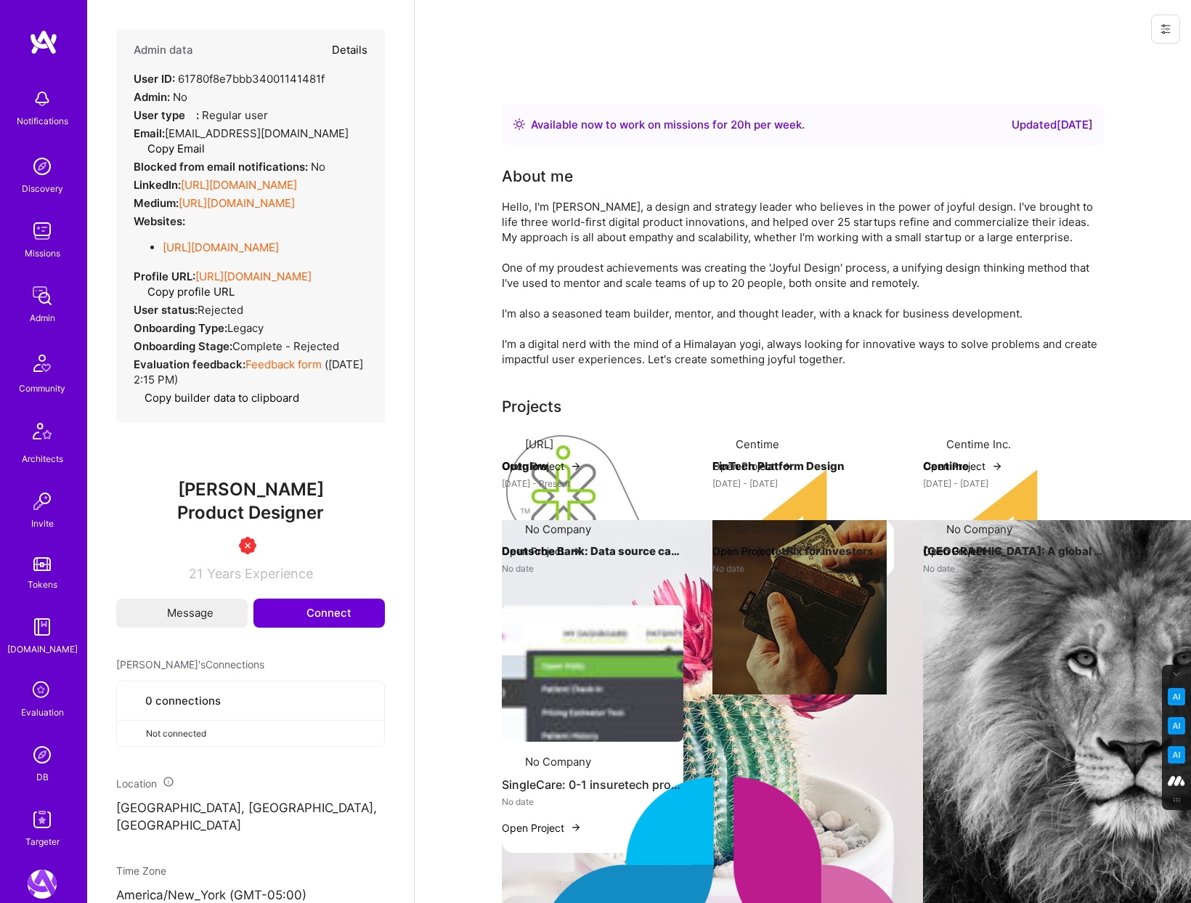
select select "1"
select select "3"
select select "7"
select select "US"
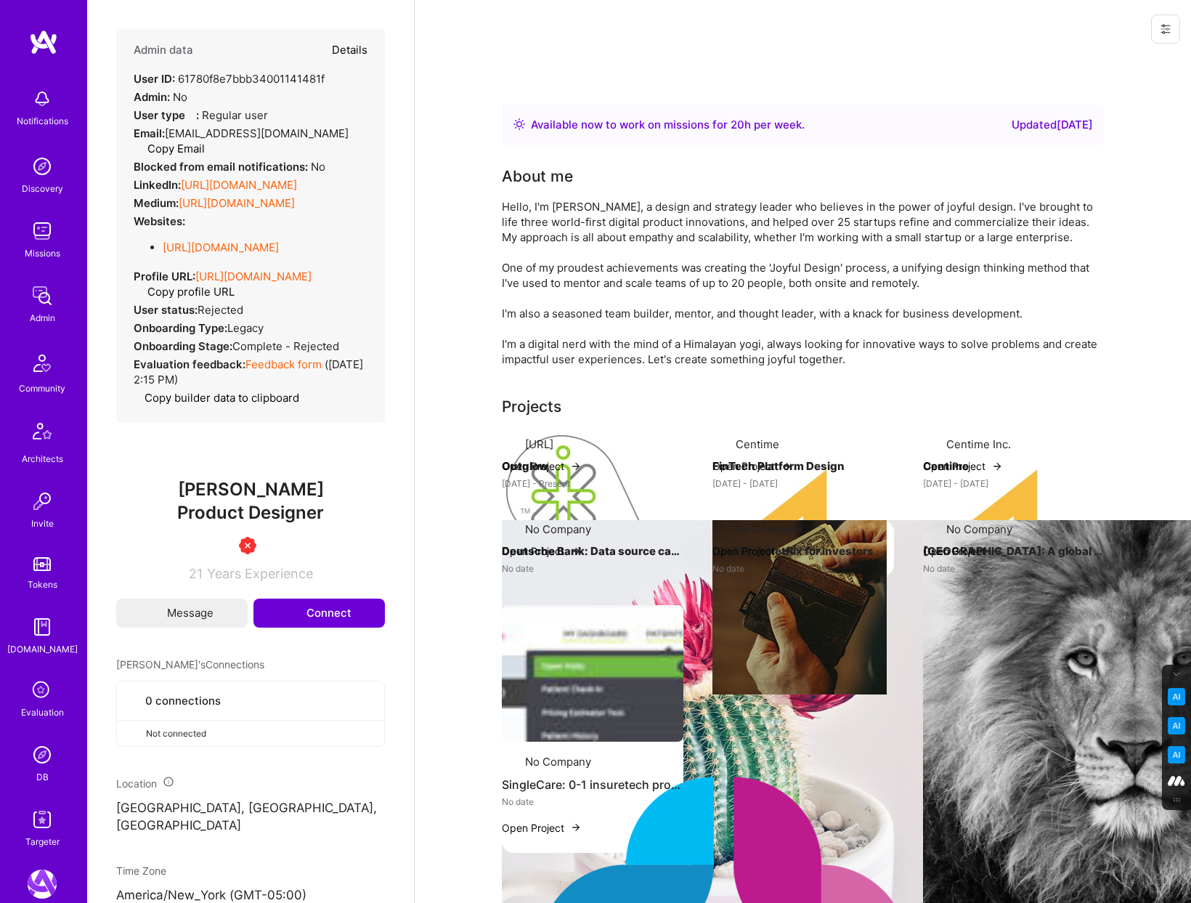
select select "Right Now"
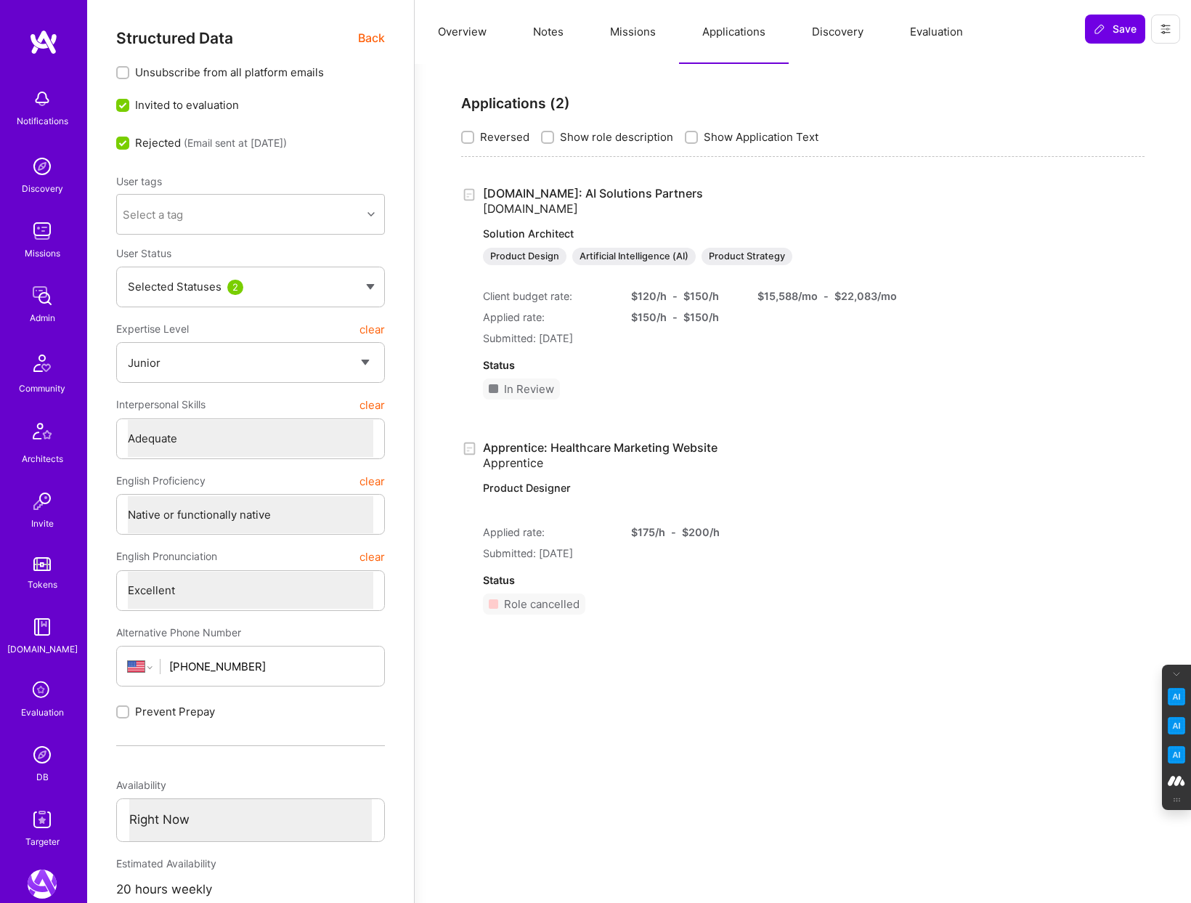
click at [945, 29] on button "Evaluation" at bounding box center [936, 32] width 99 height 64
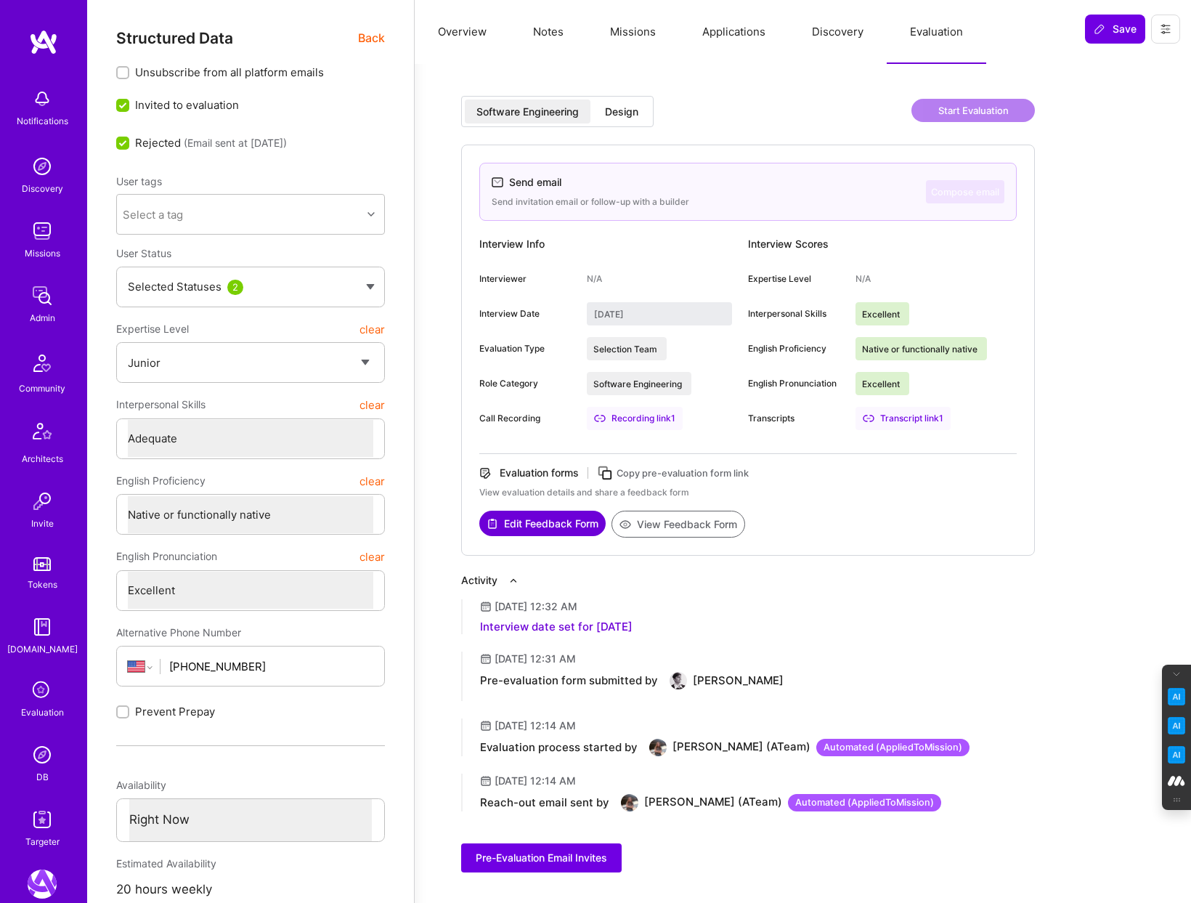
click at [753, 31] on button "Applications" at bounding box center [734, 32] width 110 height 64
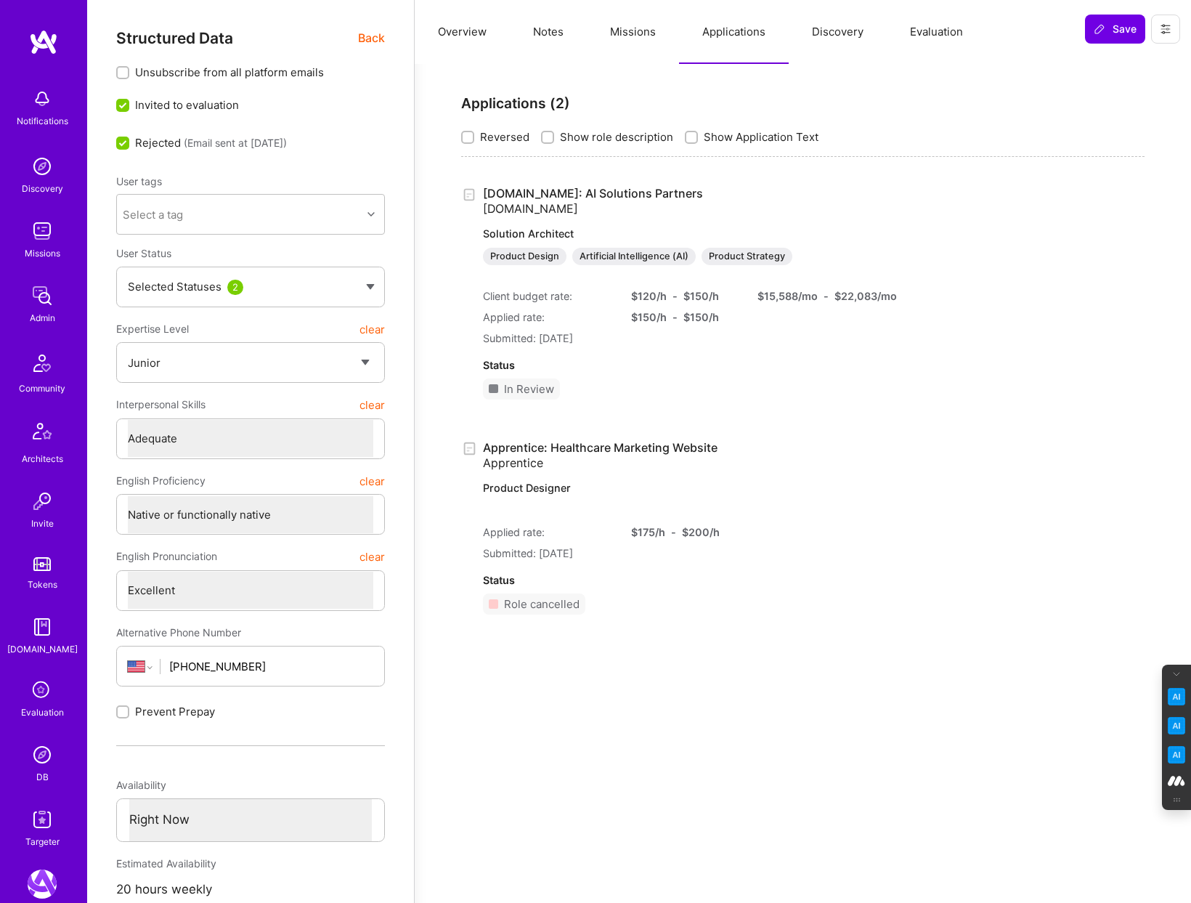
click at [939, 31] on button "Evaluation" at bounding box center [936, 32] width 99 height 64
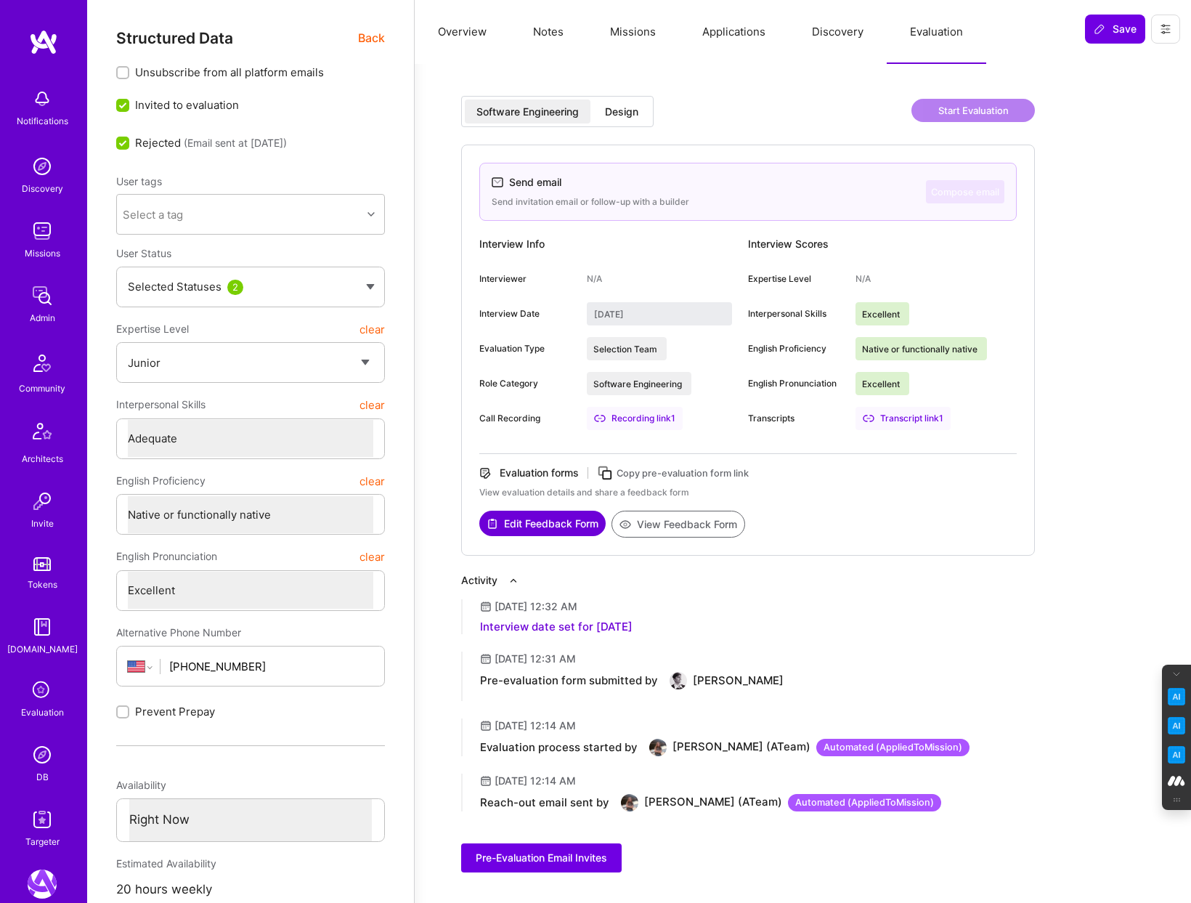
click at [621, 118] on div "Design" at bounding box center [621, 112] width 33 height 15
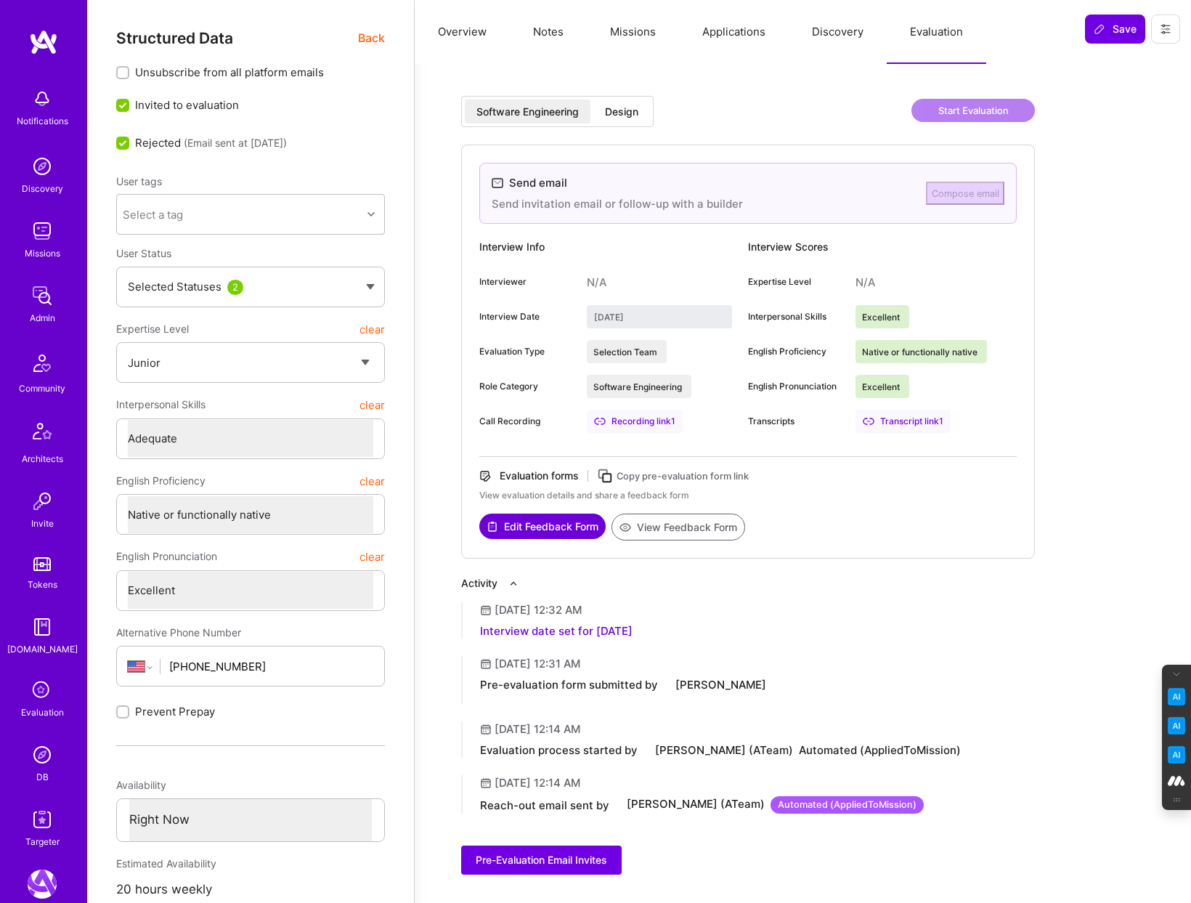
type input "[DATE]"
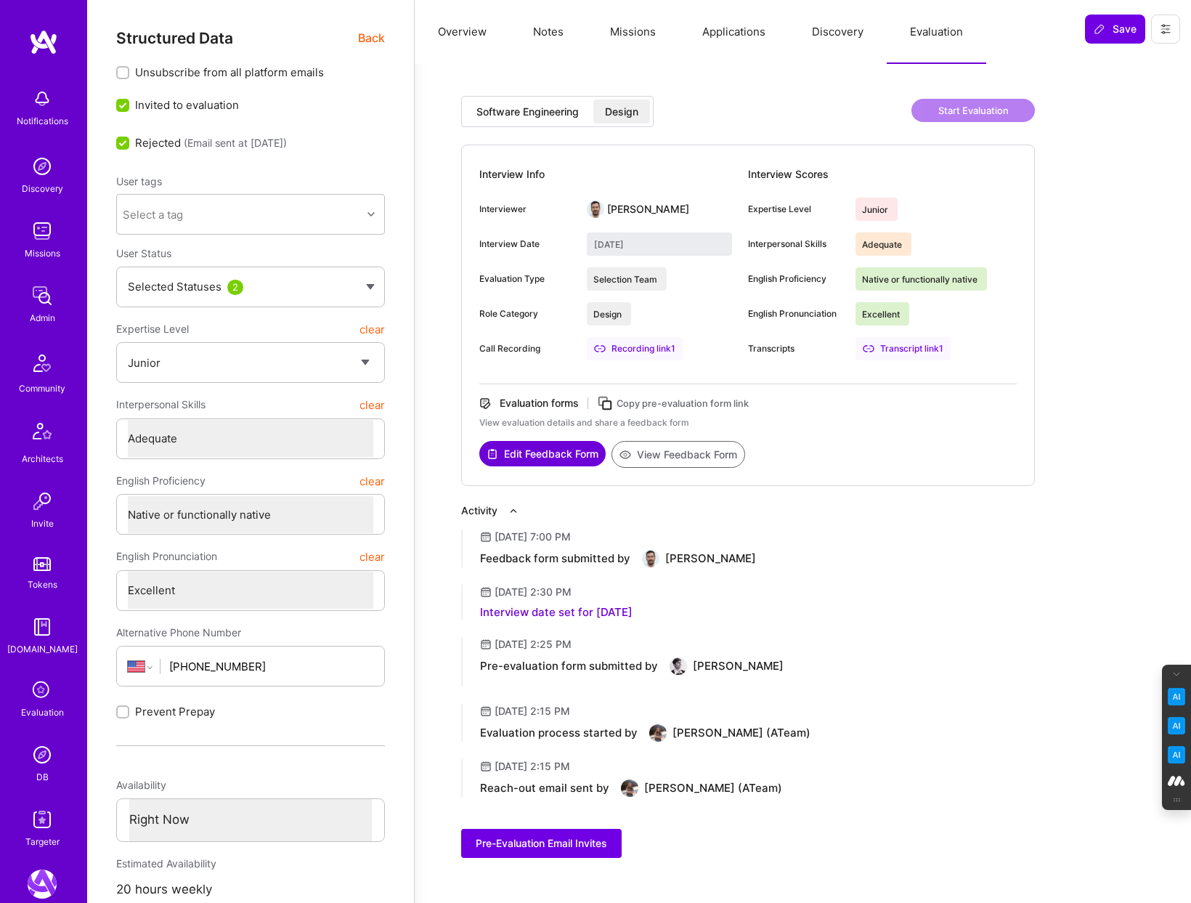
click at [722, 37] on button "Applications" at bounding box center [734, 32] width 110 height 64
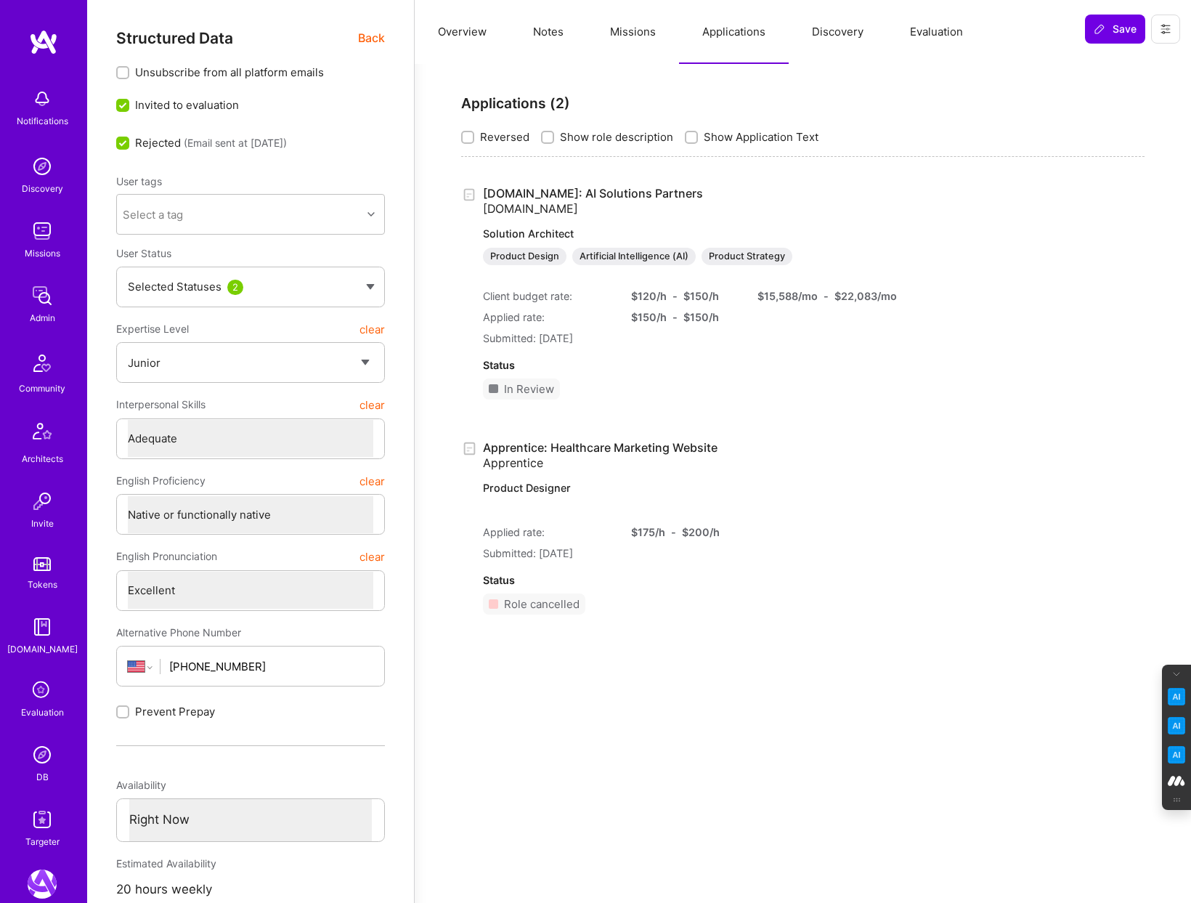
click at [630, 36] on button "Missions" at bounding box center [633, 32] width 92 height 64
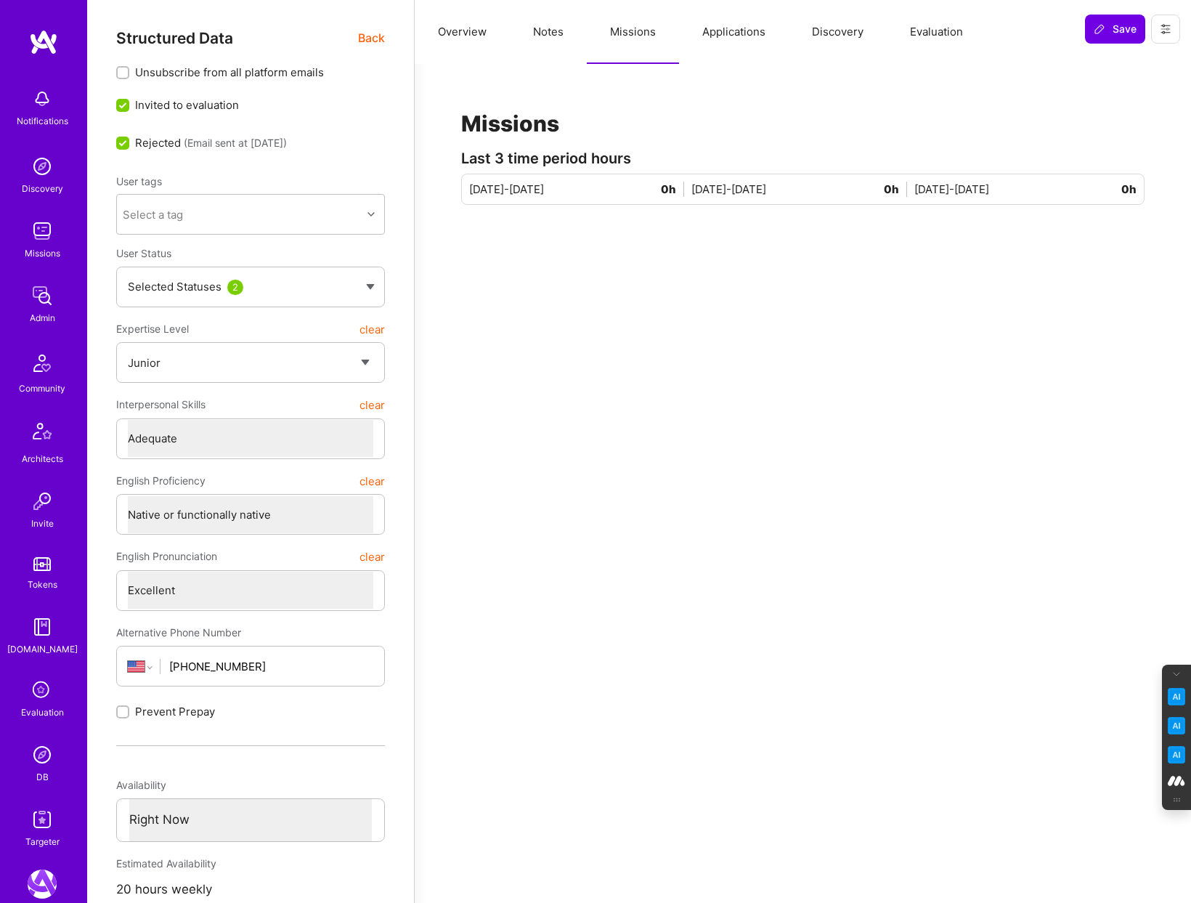
click at [936, 25] on button "Evaluation" at bounding box center [936, 32] width 99 height 64
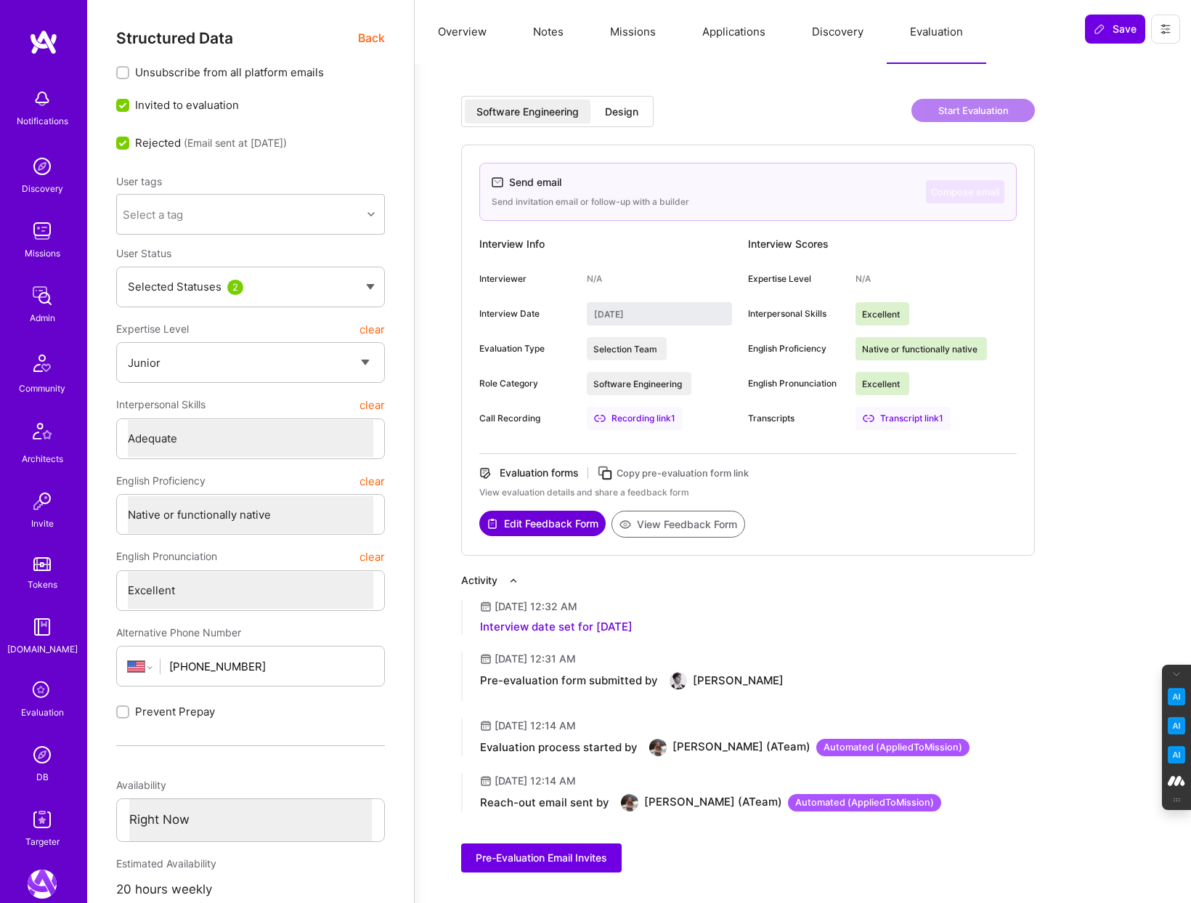
click at [622, 107] on div "Design" at bounding box center [621, 112] width 33 height 15
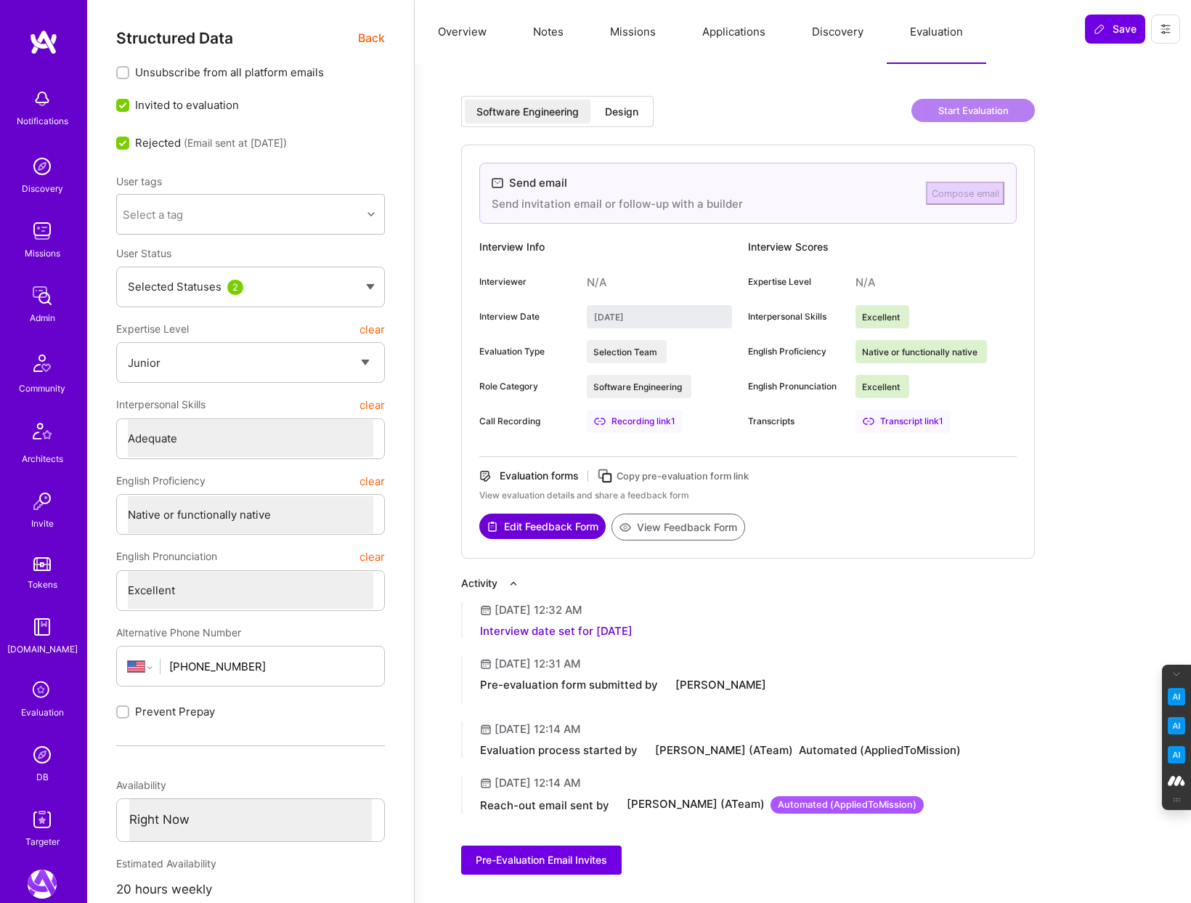
type input "[DATE]"
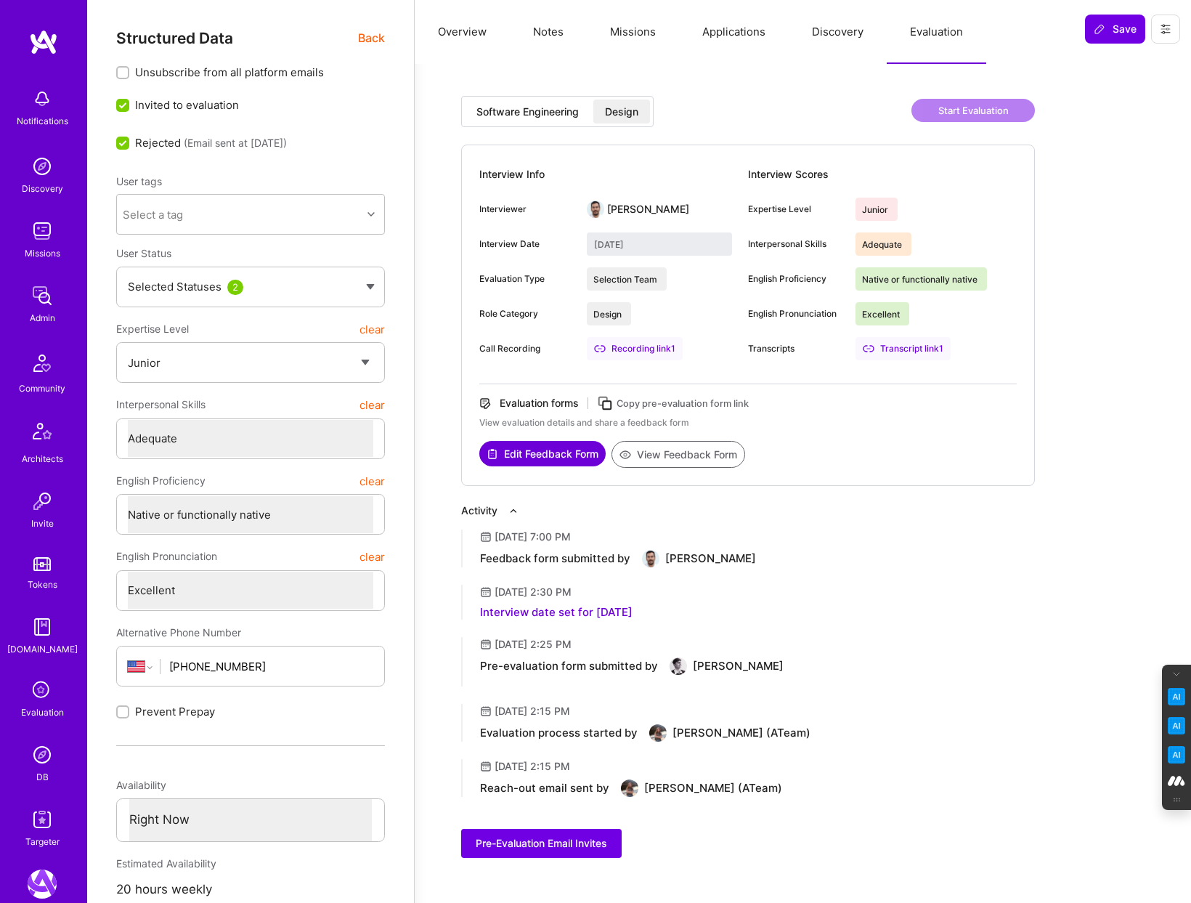
click at [549, 26] on button "Notes" at bounding box center [548, 32] width 77 height 64
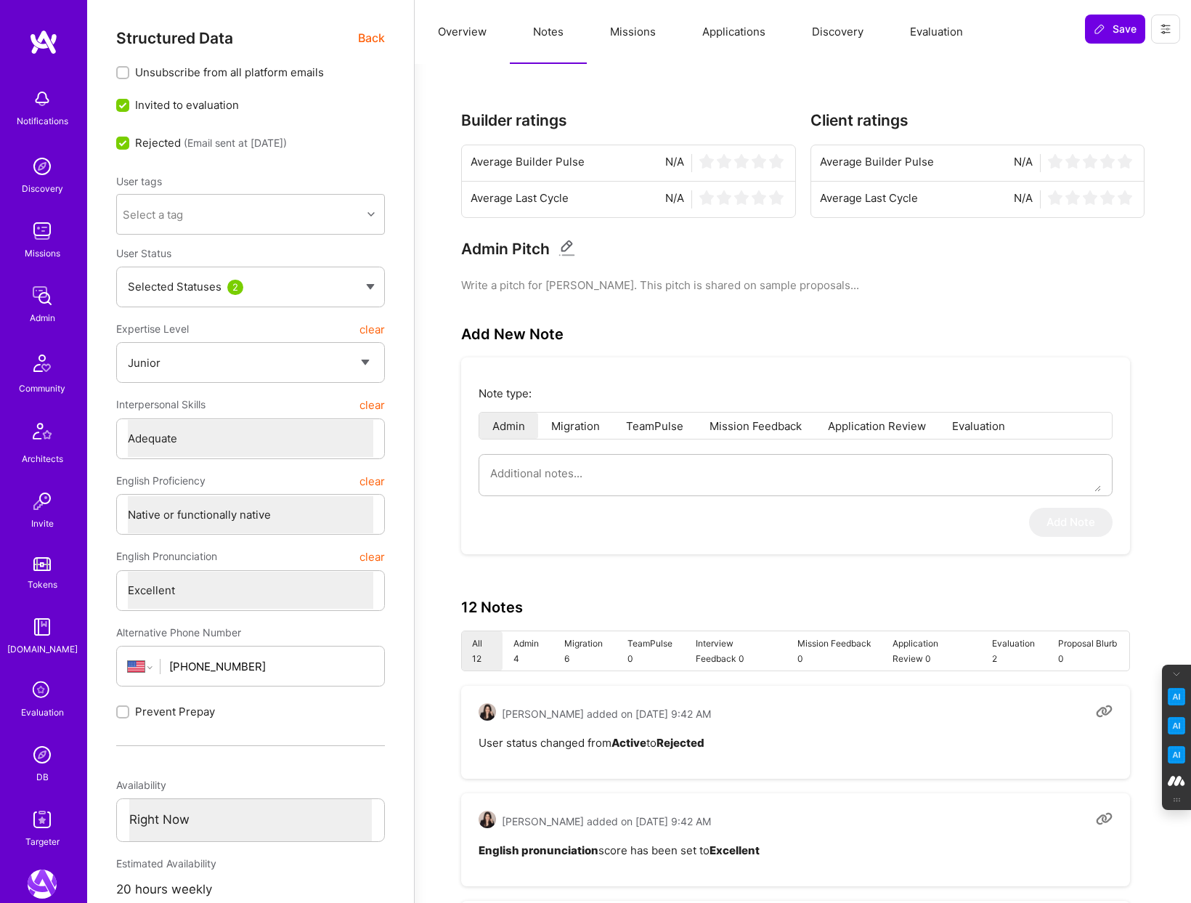
click at [622, 33] on button "Missions" at bounding box center [633, 32] width 92 height 64
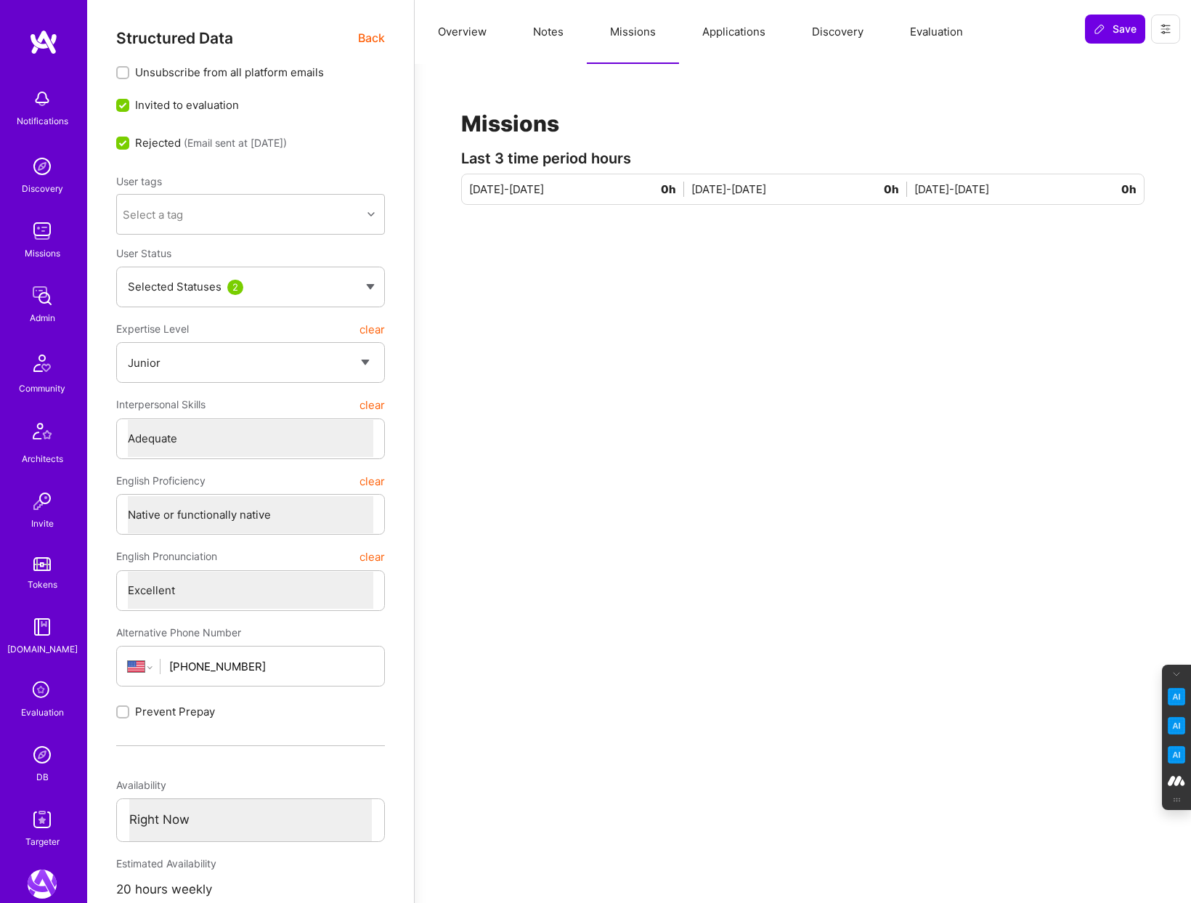
click at [730, 30] on button "Applications" at bounding box center [734, 32] width 110 height 64
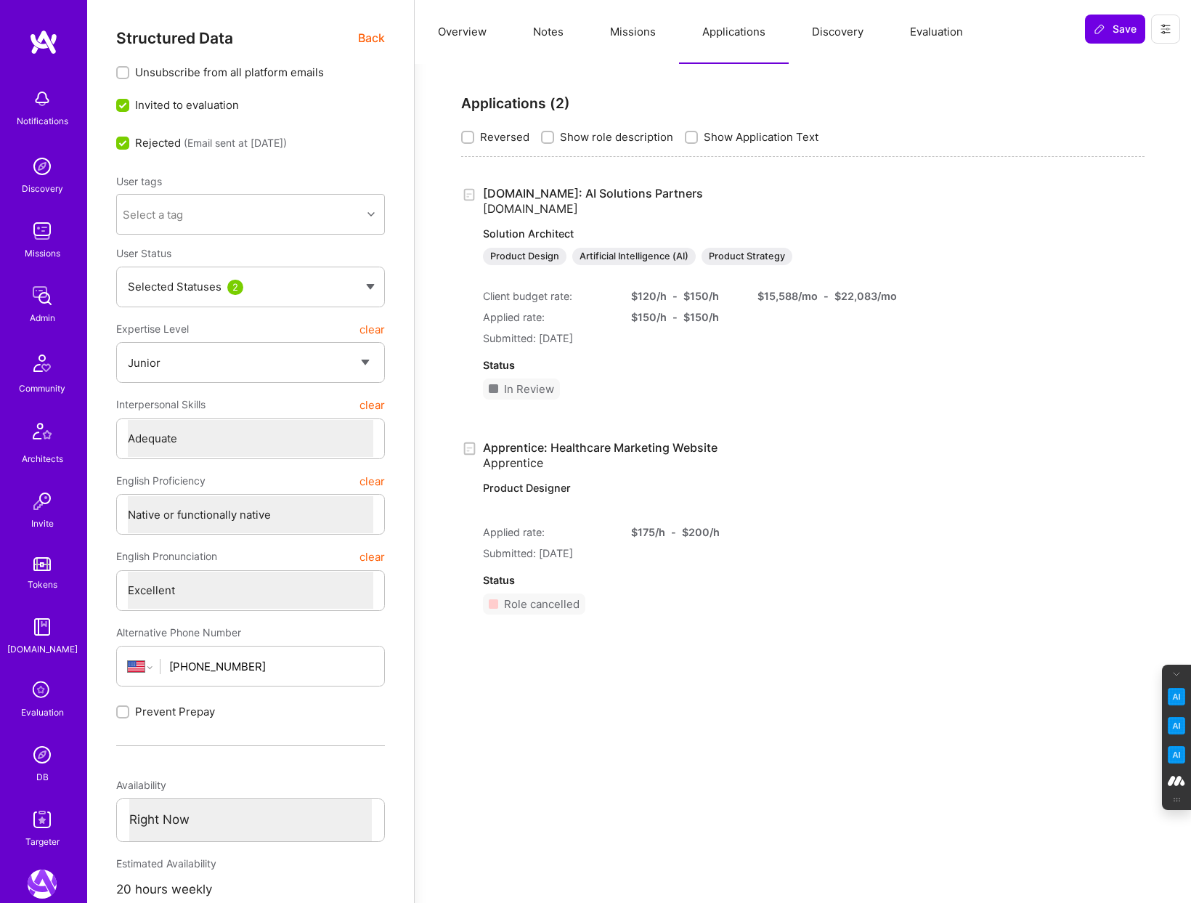
click at [615, 36] on button "Missions" at bounding box center [633, 32] width 92 height 64
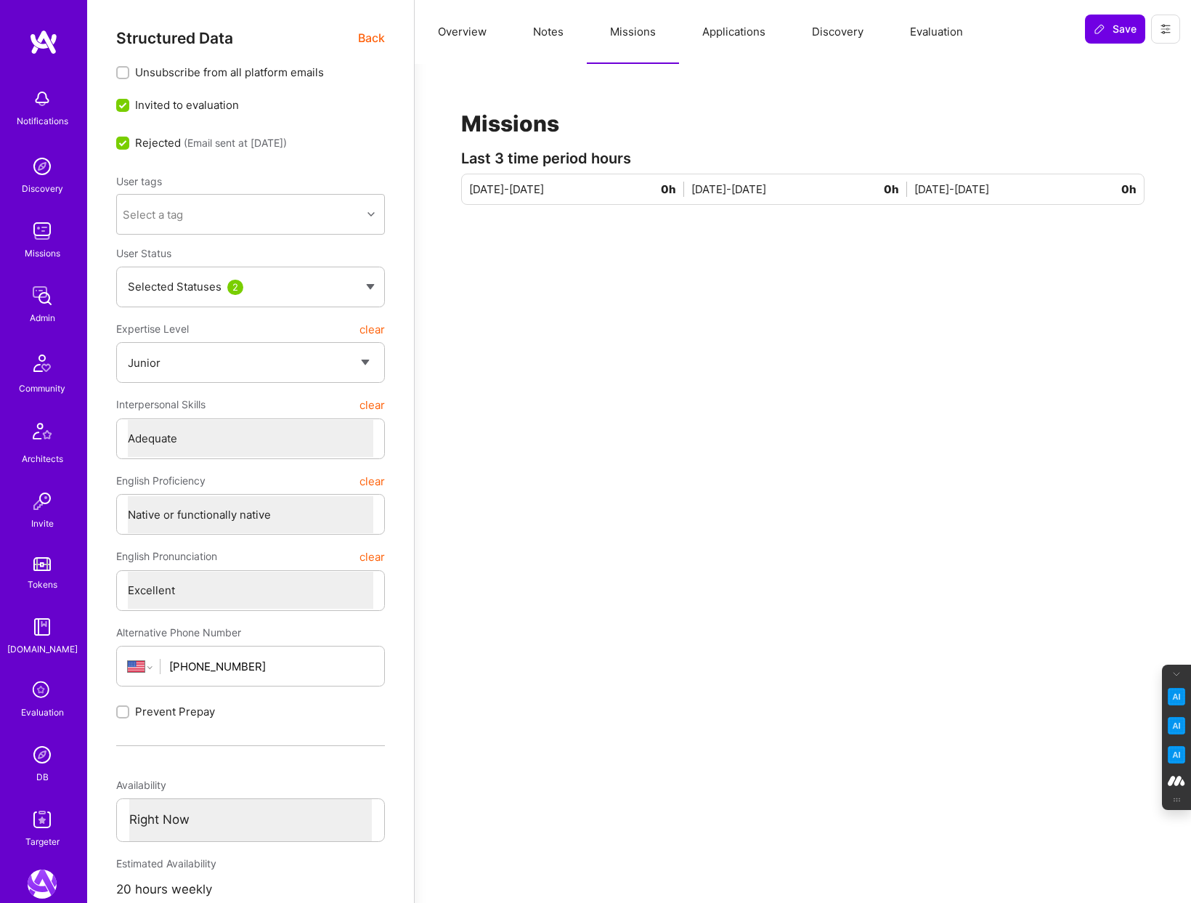
click at [545, 38] on button "Notes" at bounding box center [548, 32] width 77 height 64
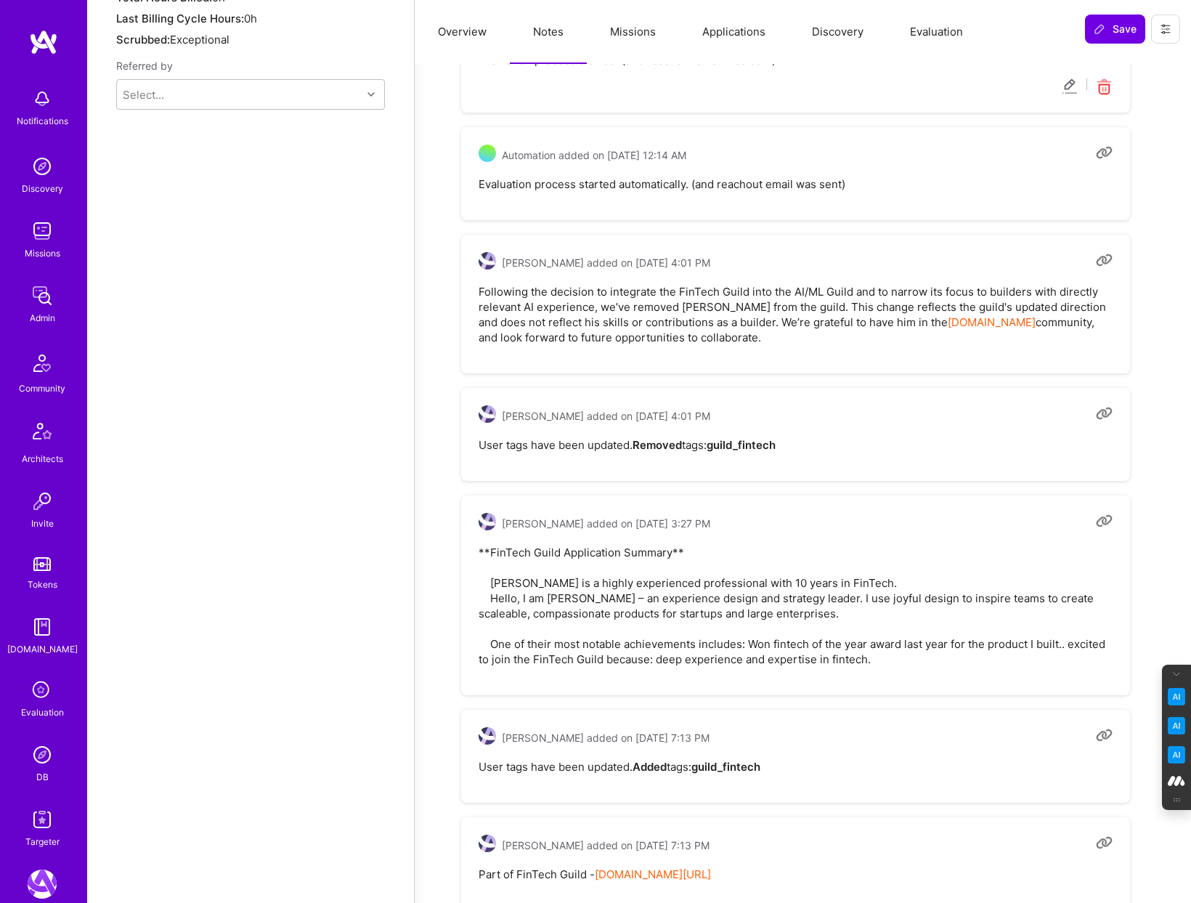
scroll to position [1291, 0]
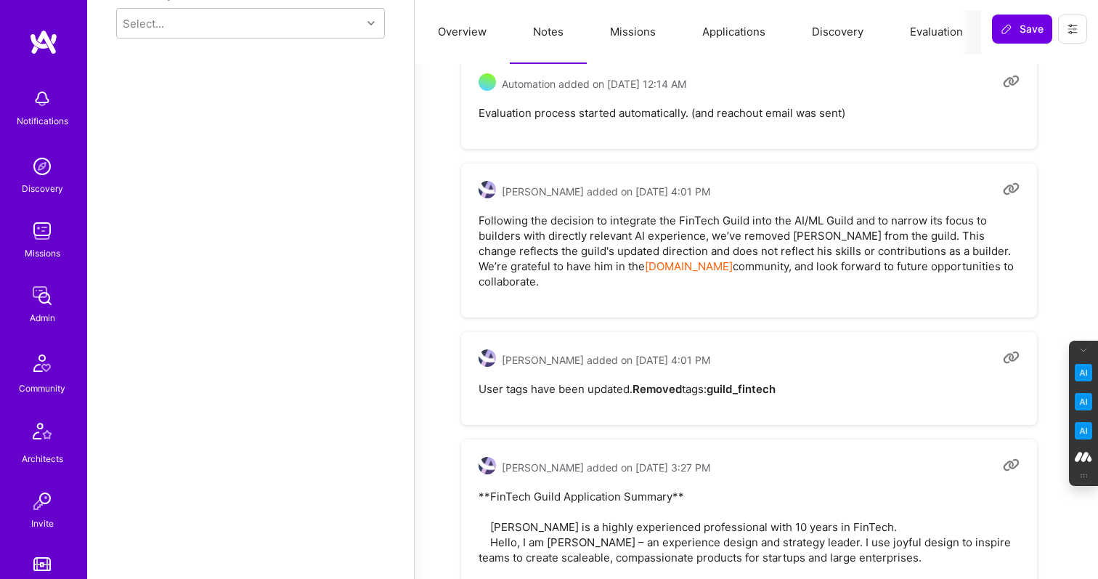
type textarea "x"
